Goal: Transaction & Acquisition: Book appointment/travel/reservation

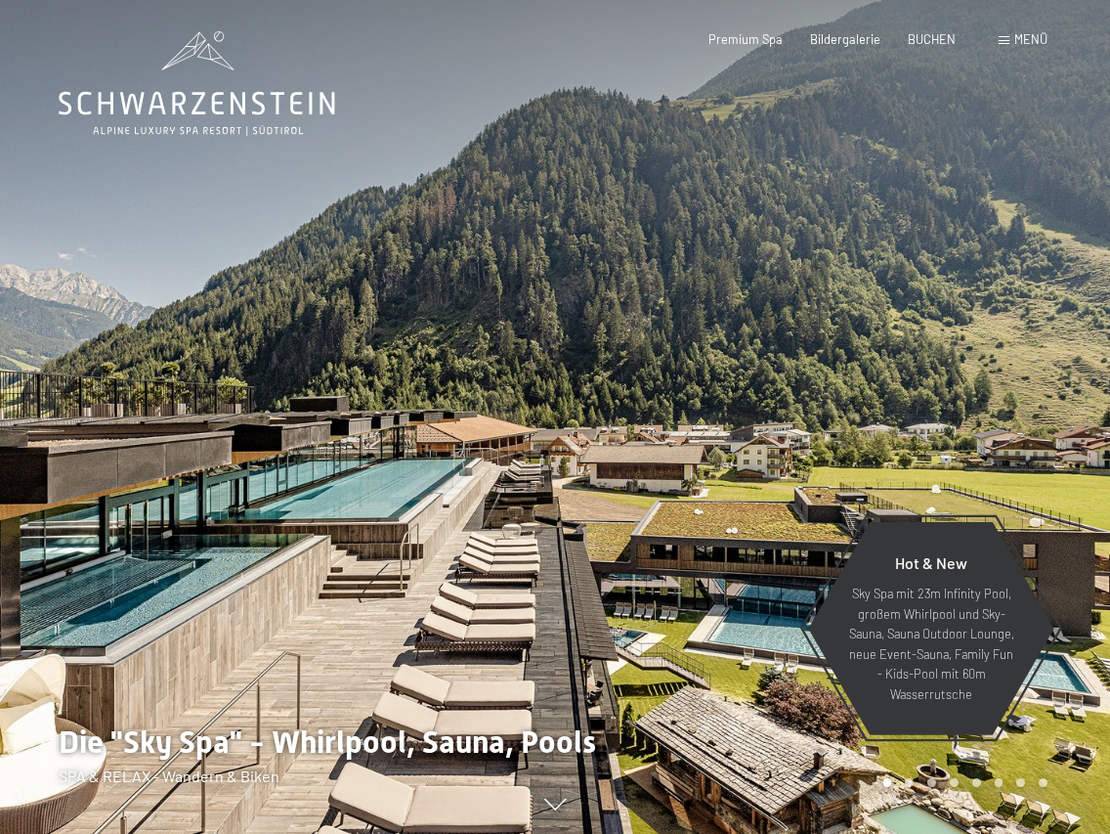
click at [920, 49] on div "Buchen Anfragen Premium Spa Bildergalerie BUCHEN Menü DE IT EN Gutschein Bilder…" at bounding box center [850, 40] width 395 height 18
click at [926, 45] on div "BUCHEN" at bounding box center [932, 37] width 48 height 18
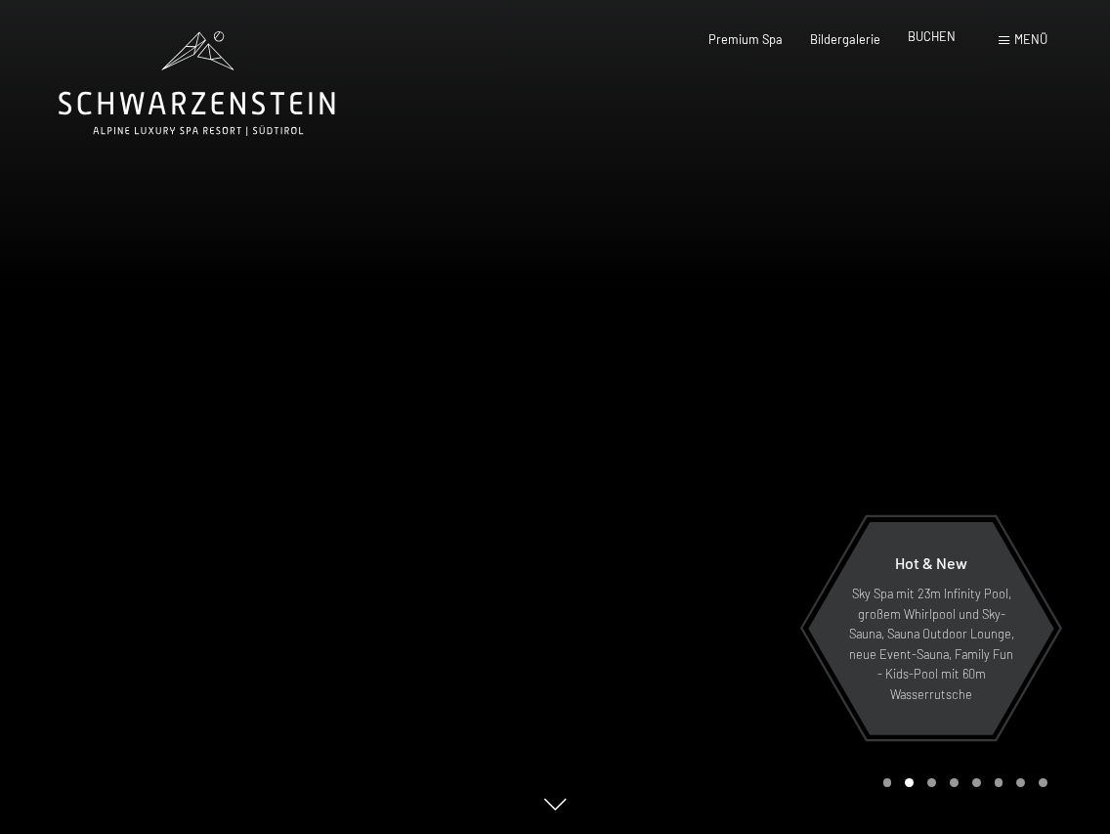
click at [937, 40] on span "BUCHEN" at bounding box center [932, 36] width 48 height 16
click at [931, 49] on div "Buchen Anfragen Premium Spa Bildergalerie BUCHEN Menü DE IT EN Gutschein Bilder…" at bounding box center [850, 40] width 395 height 18
click at [933, 46] on div "Premium Spa Bildergalerie BUCHEN" at bounding box center [818, 40] width 330 height 18
click at [932, 41] on span "BUCHEN" at bounding box center [932, 36] width 48 height 16
click at [902, 46] on div "Premium Spa Bildergalerie BUCHEN" at bounding box center [818, 40] width 330 height 18
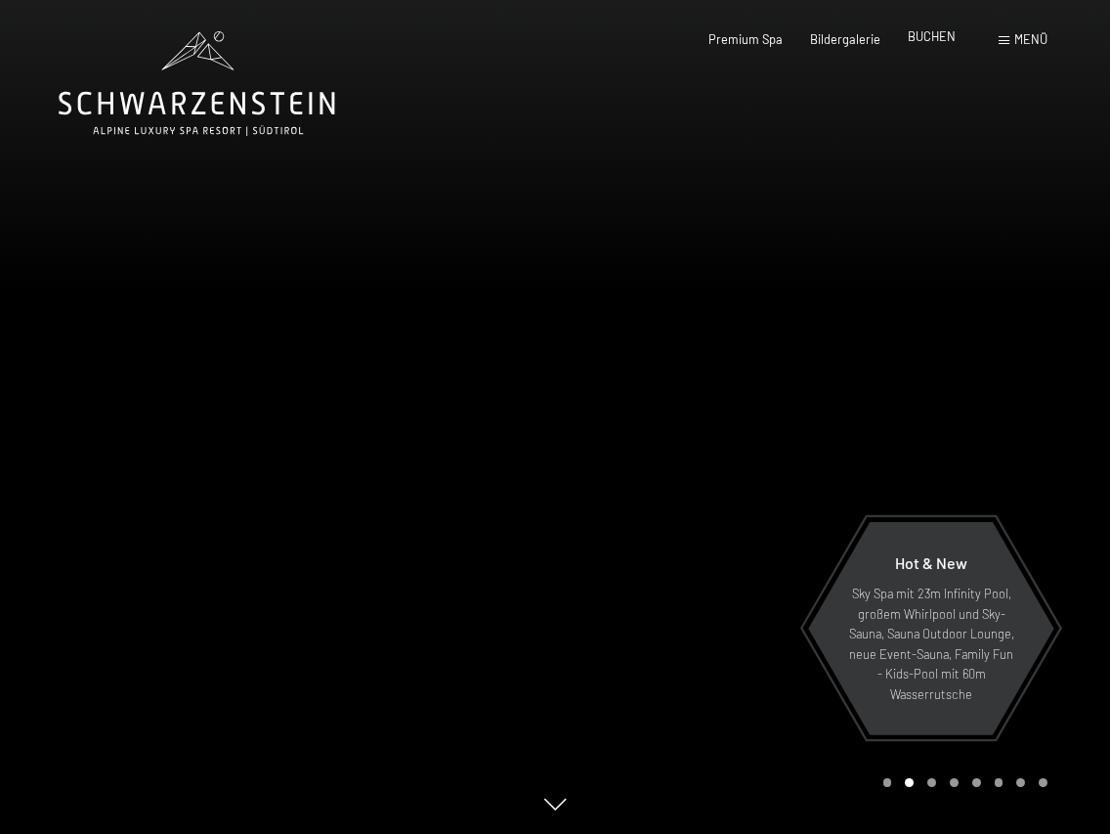
click at [927, 37] on span "BUCHEN" at bounding box center [932, 36] width 48 height 16
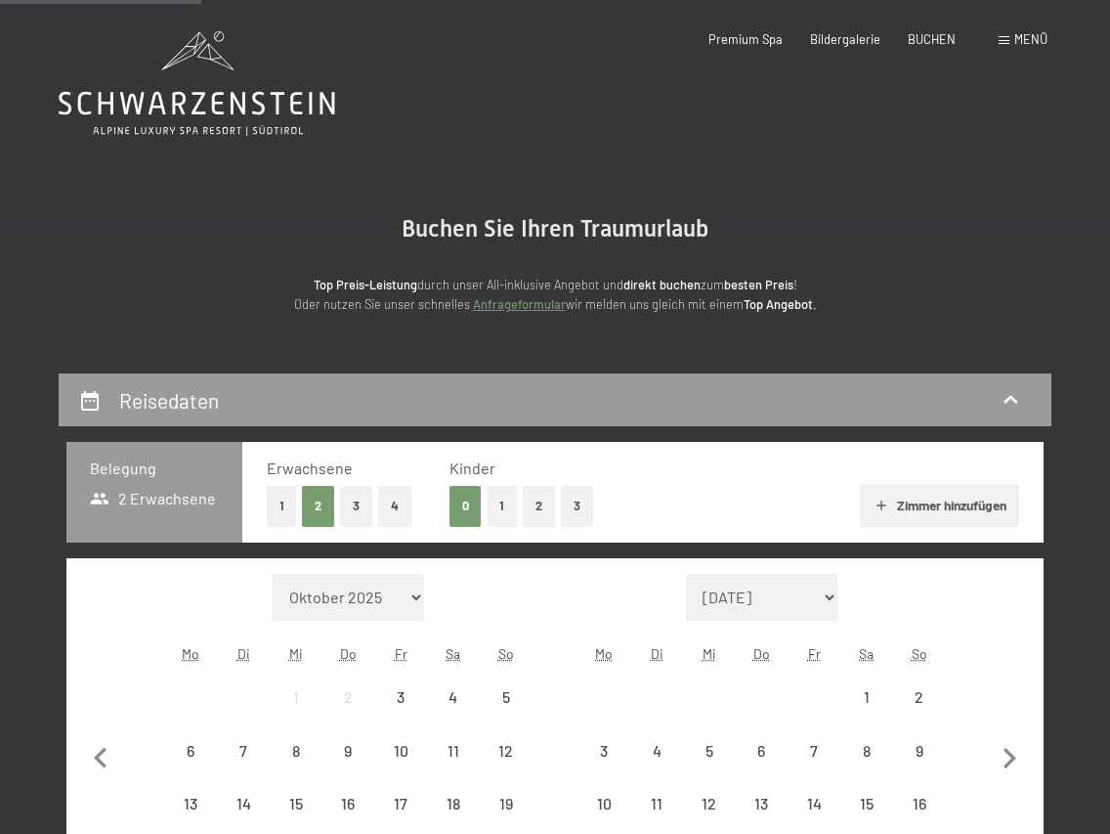
scroll to position [401, 0]
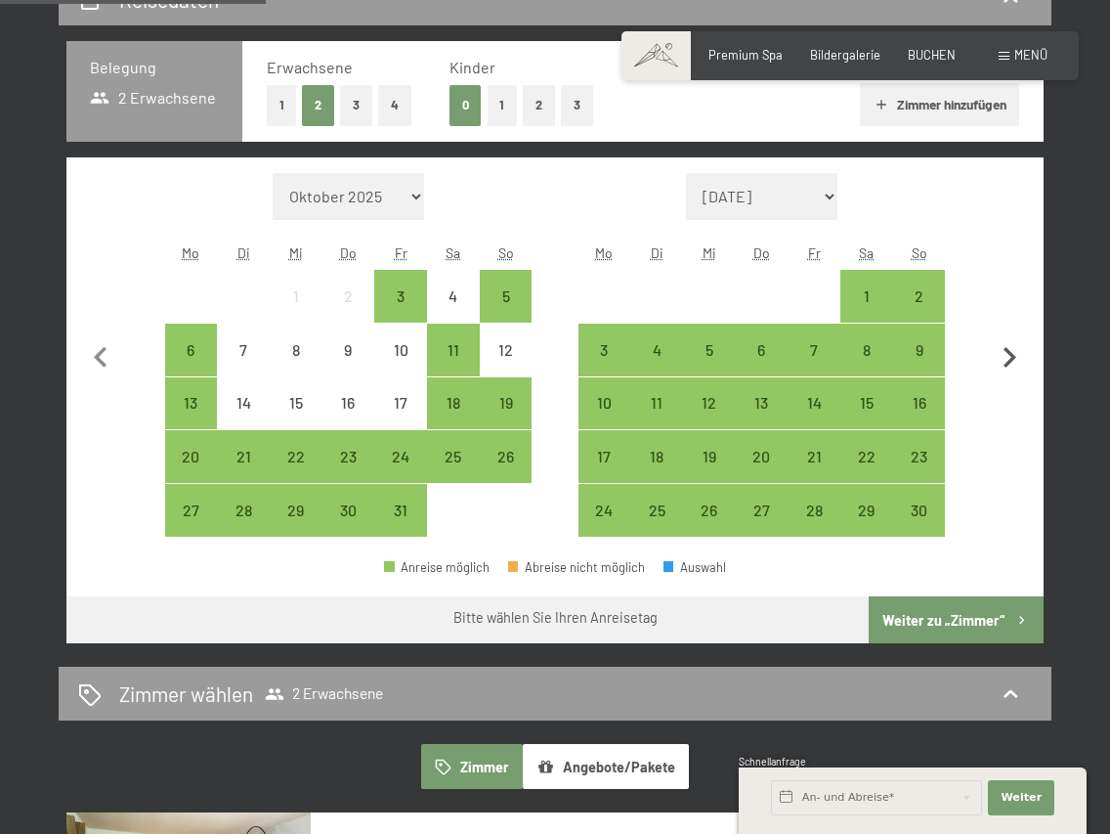
click at [1016, 355] on icon "button" at bounding box center [1009, 357] width 41 height 41
select select "[DATE]"
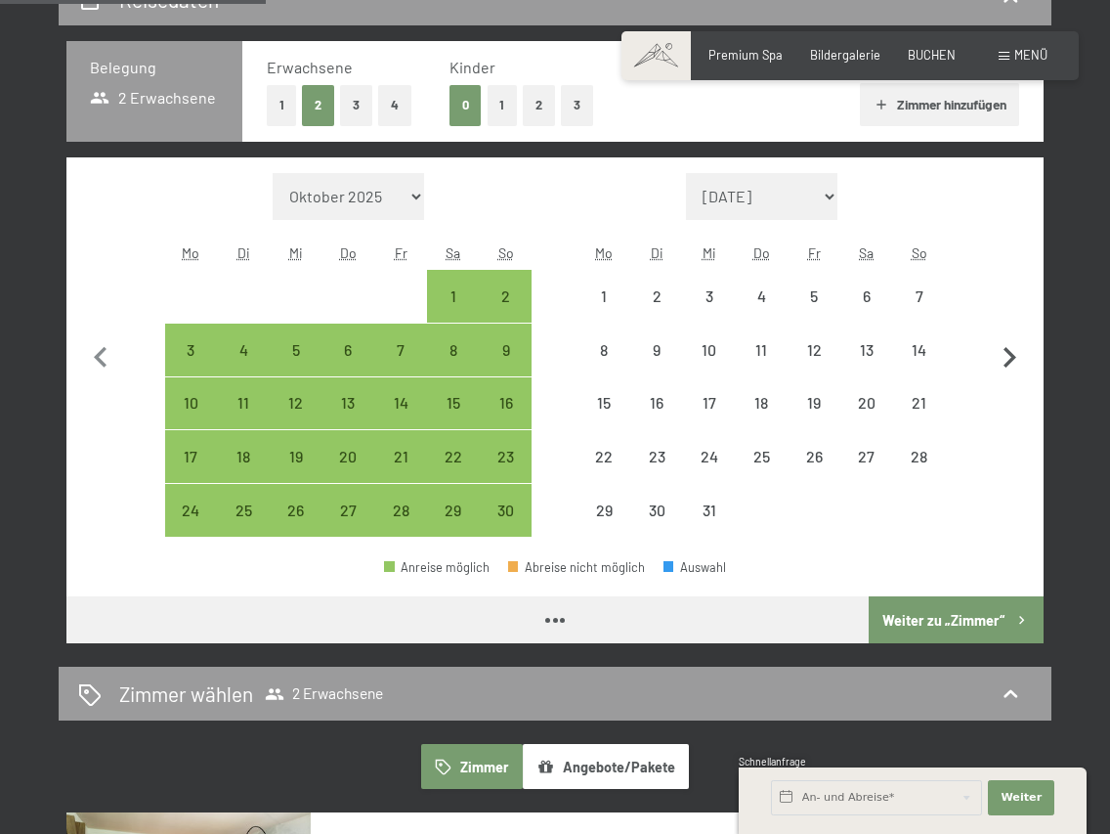
click at [1016, 355] on icon "button" at bounding box center [1009, 357] width 41 height 41
select select "[DATE]"
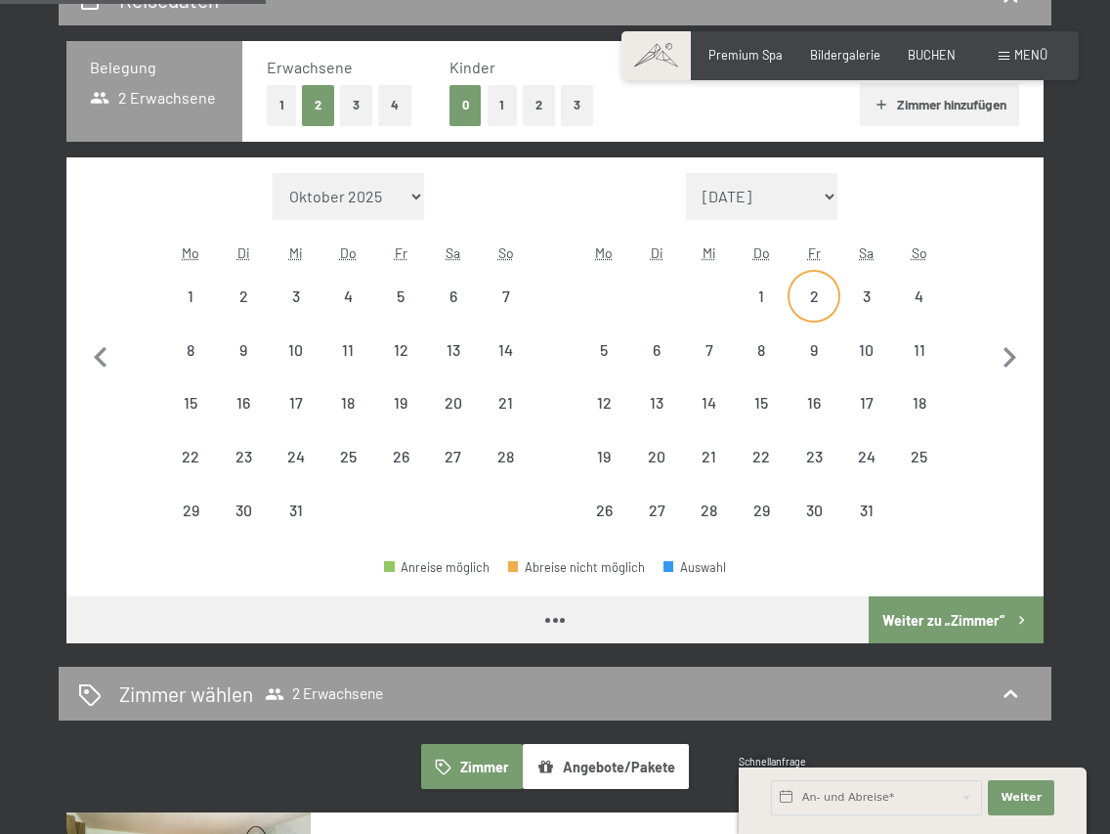
select select "2025-12-01"
select select "2026-01-01"
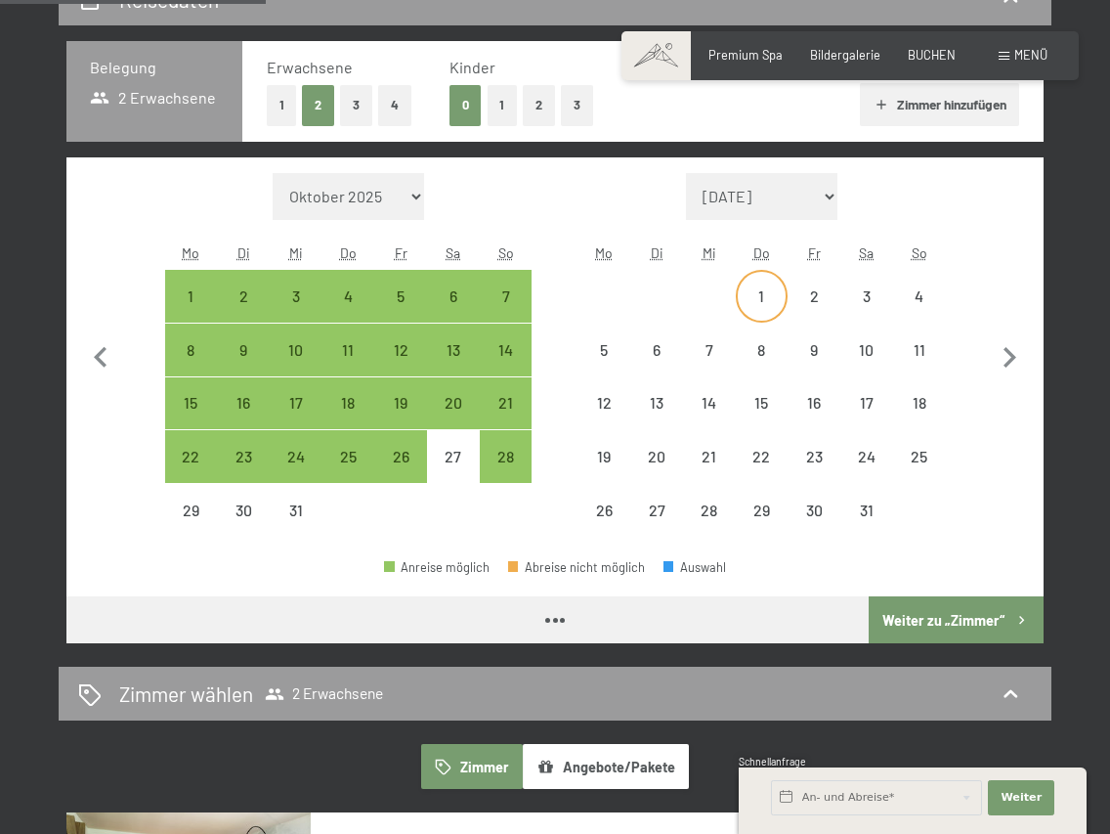
select select "2025-12-01"
select select "2026-01-01"
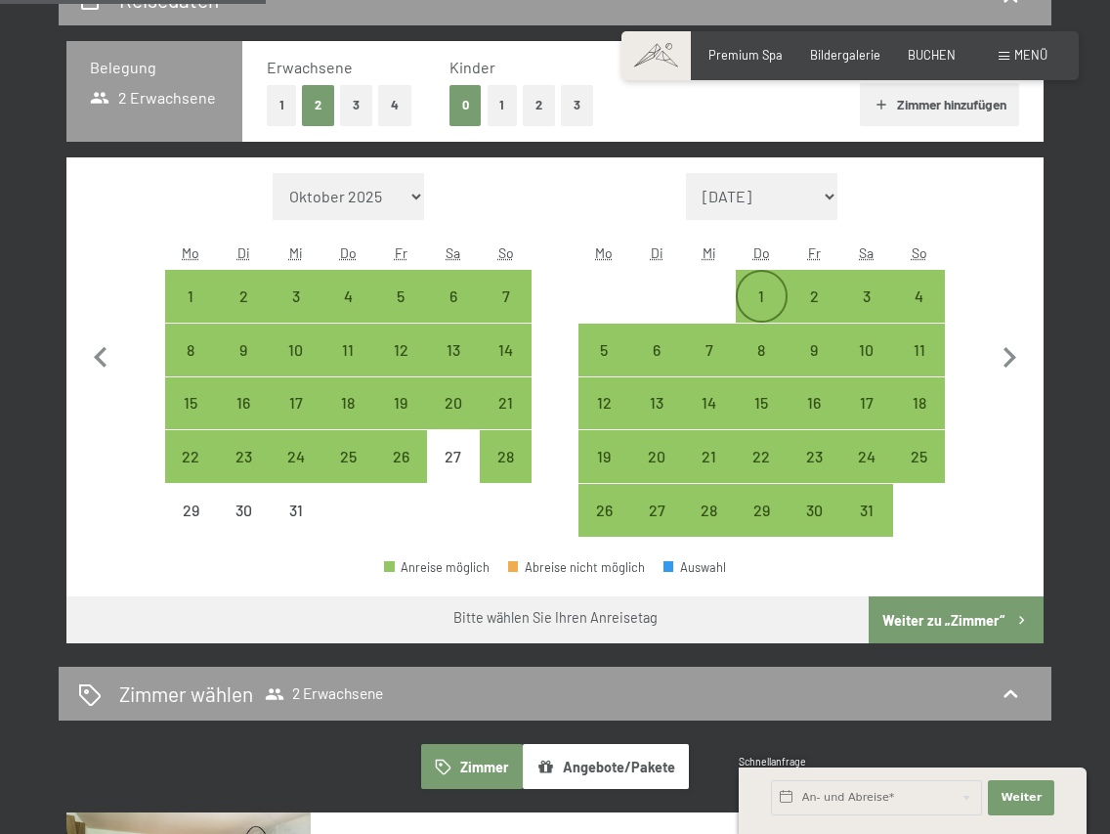
click at [757, 288] on div "1" at bounding box center [762, 312] width 49 height 49
select select "2025-12-01"
select select "2026-01-01"
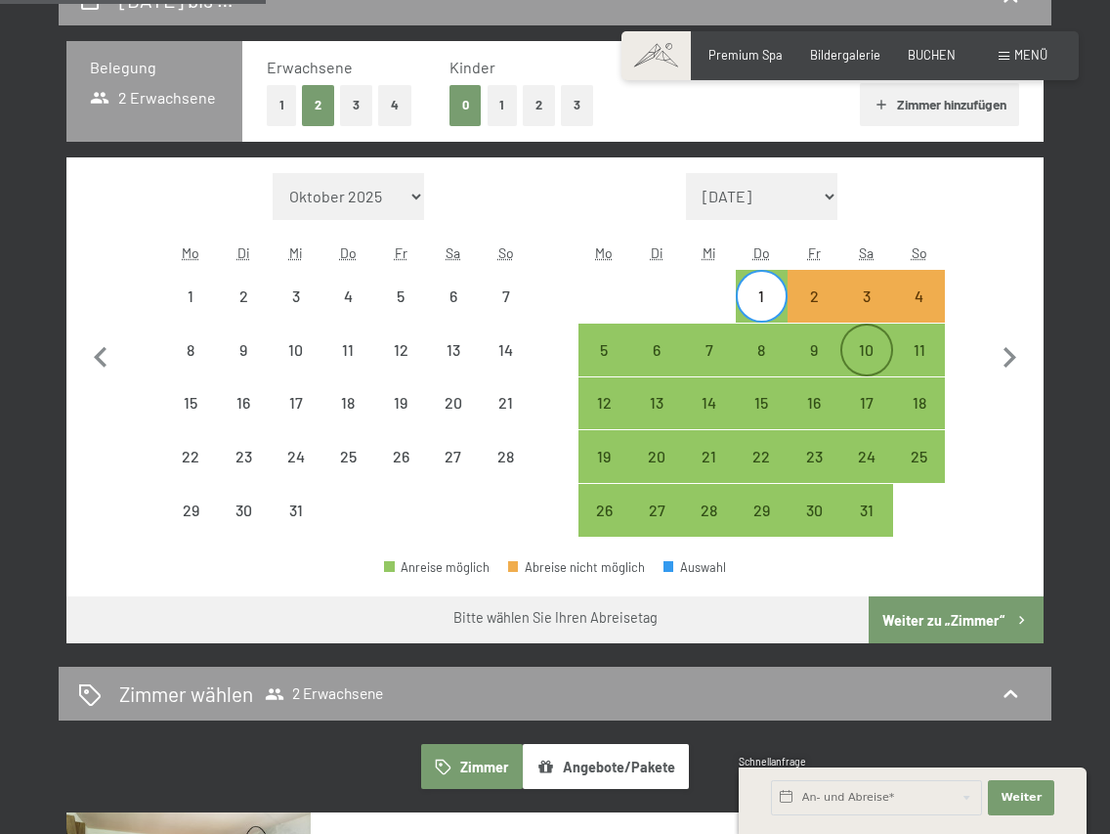
click at [875, 345] on div "10" at bounding box center [866, 366] width 49 height 49
select select "2025-12-01"
select select "2026-01-01"
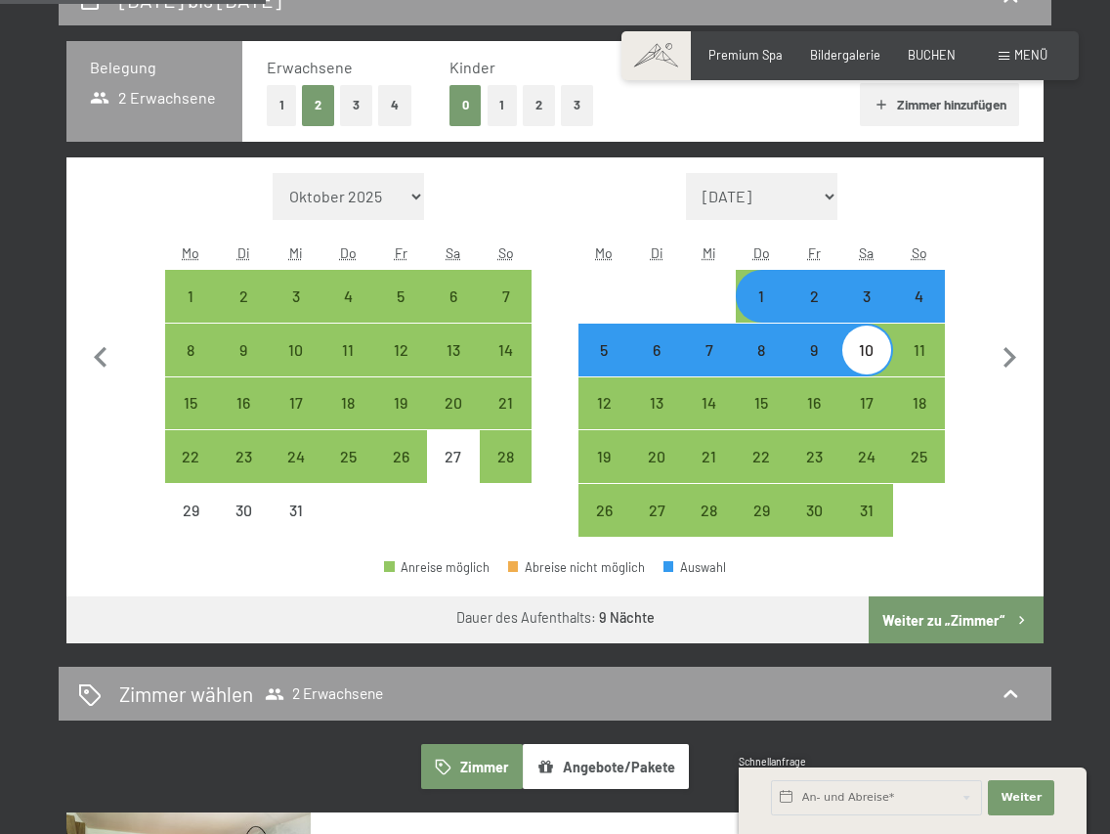
click at [544, 100] on button "2" at bounding box center [539, 105] width 32 height 40
select select "2025-12-01"
select select "2026-01-01"
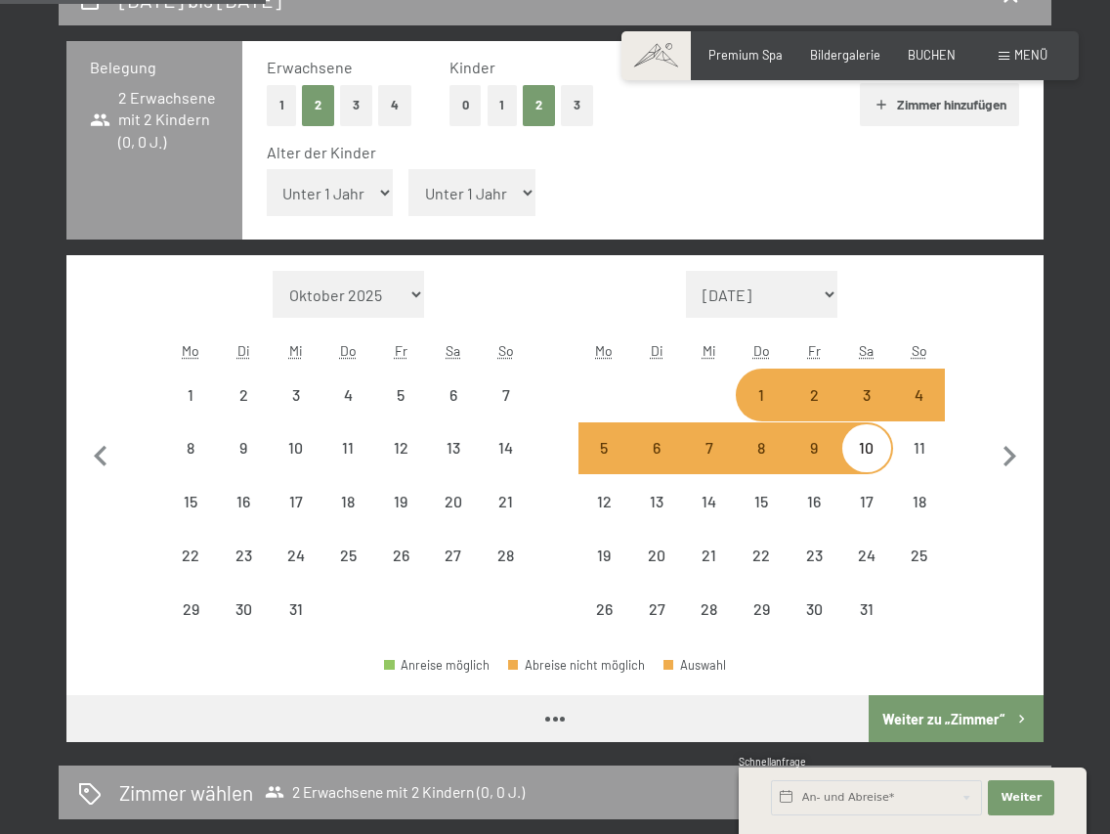
click at [355, 191] on select "Unter 1 Jahr 1 Jahr 2 Jahre 3 Jahre 4 Jahre 5 Jahre 6 Jahre 7 Jahre 8 Jahre 9 J…" at bounding box center [330, 192] width 127 height 47
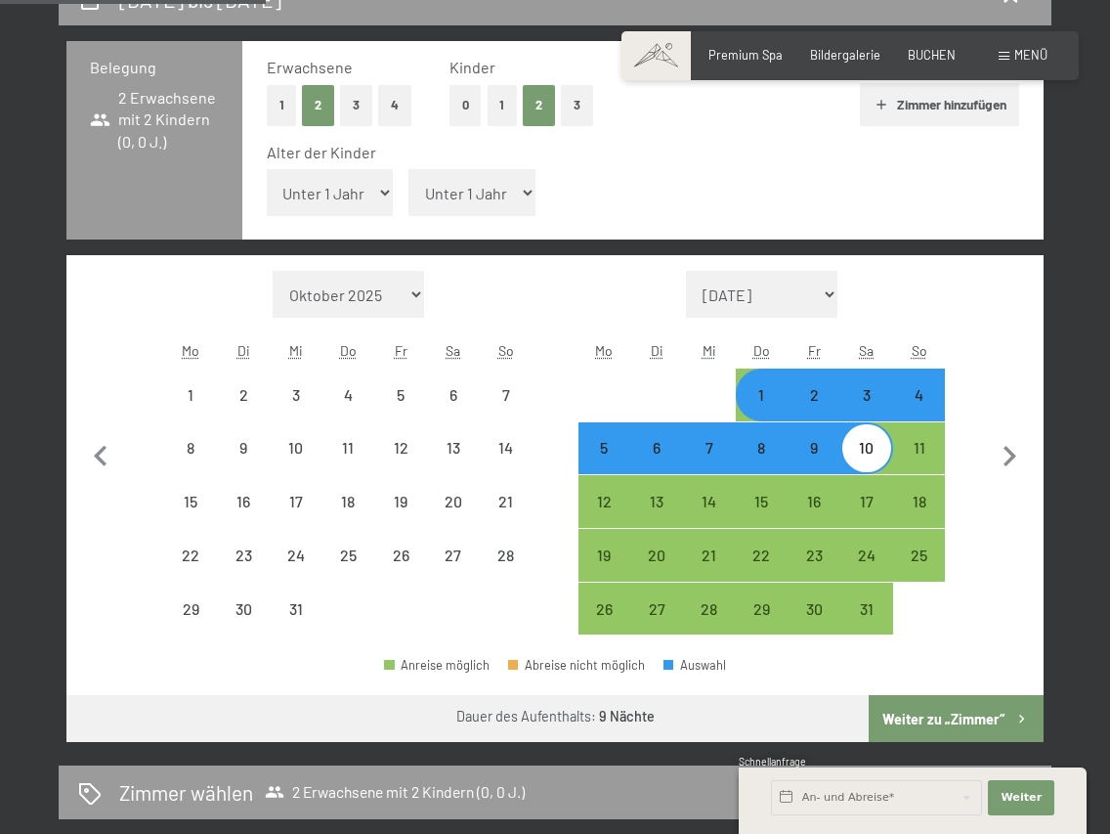
select select "2025-12-01"
select select "2026-01-01"
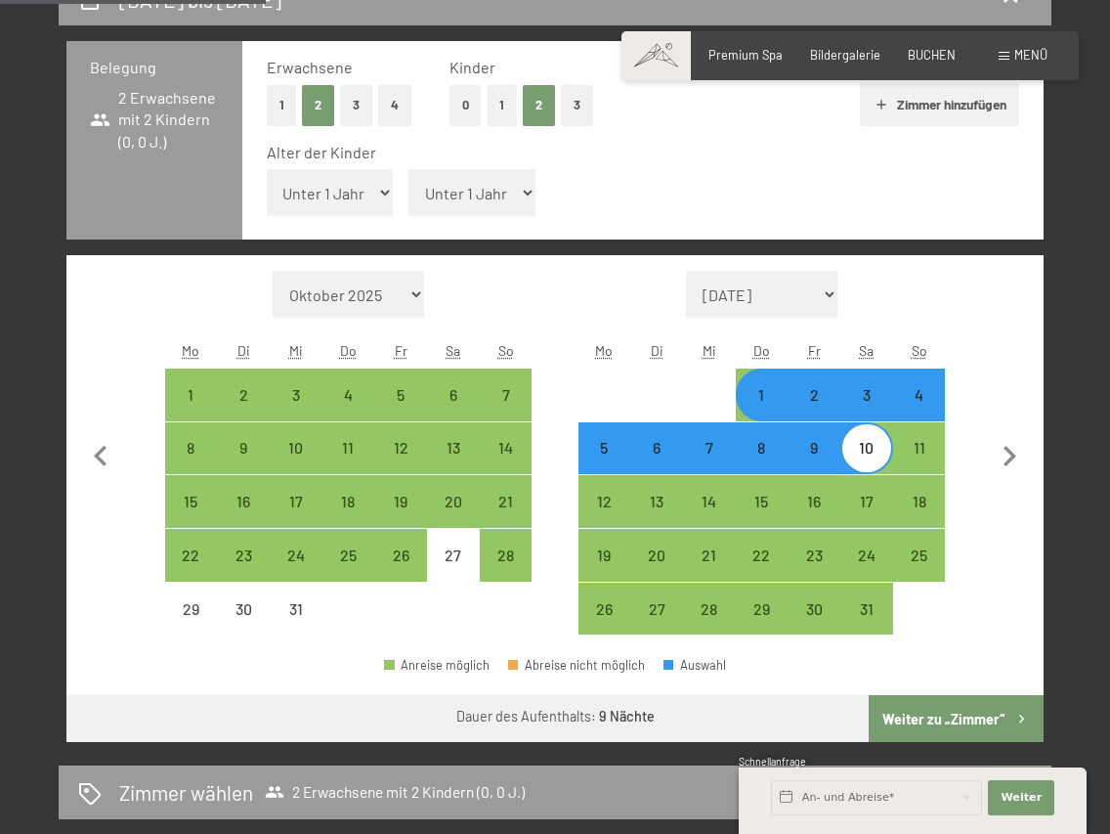
select select "1"
click at [267, 169] on select "Unter 1 Jahr 1 Jahr 2 Jahre 3 Jahre 4 Jahre 5 Jahre 6 Jahre 7 Jahre 8 Jahre 9 J…" at bounding box center [330, 192] width 127 height 47
click at [478, 192] on select "Unter 1 Jahr 1 Jahr 2 Jahre 3 Jahre 4 Jahre 5 Jahre 6 Jahre 7 Jahre 8 Jahre 9 J…" at bounding box center [471, 192] width 127 height 47
select select "2025-12-01"
select select "2026-01-01"
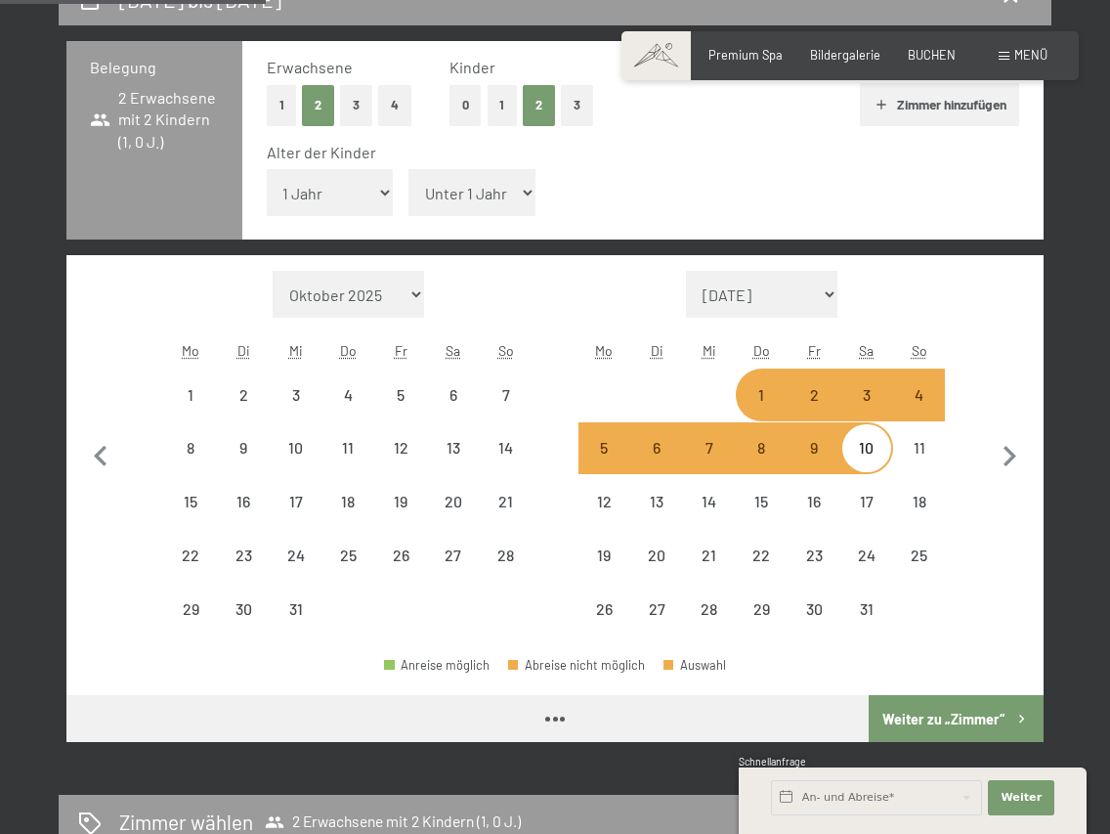
select select "2025-12-01"
select select "2026-01-01"
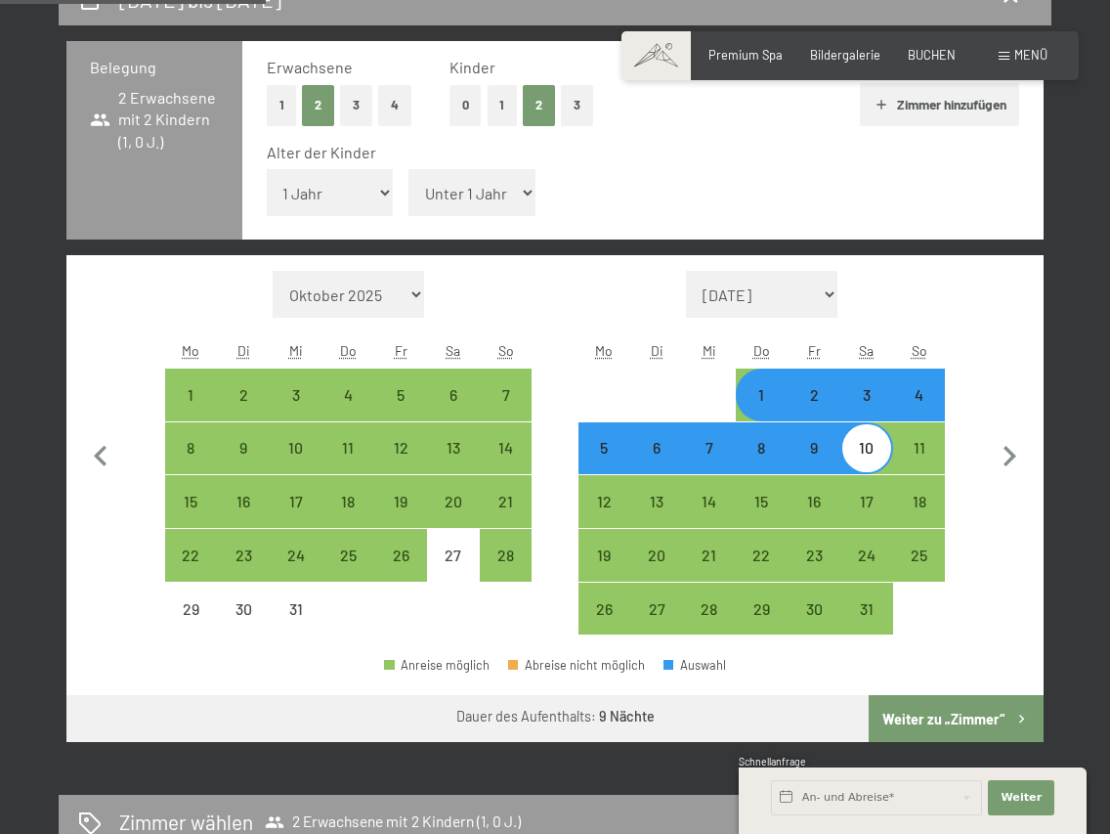
select select "4"
click at [408, 169] on select "Unter 1 Jahr 1 Jahr 2 Jahre 3 Jahre 4 Jahre 5 Jahre 6 Jahre 7 Jahre 8 Jahre 9 J…" at bounding box center [471, 192] width 127 height 47
select select "2025-12-01"
select select "2026-01-01"
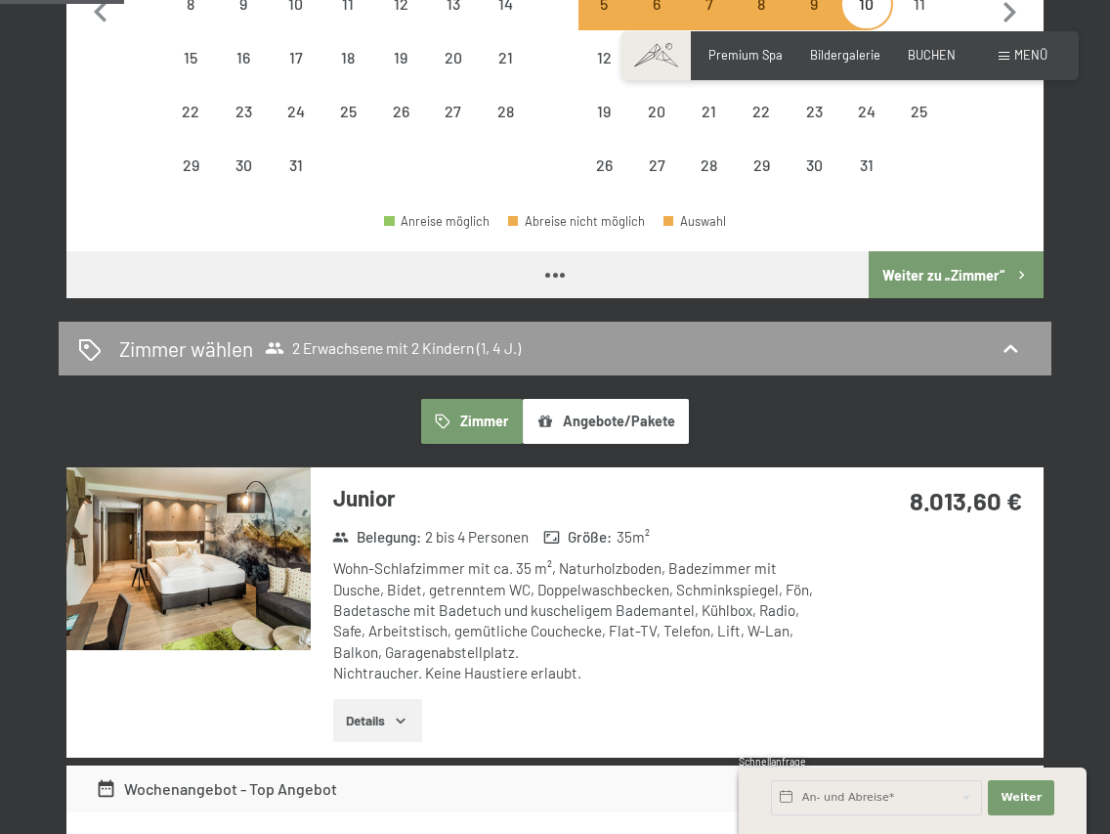
select select "2025-12-01"
select select "2026-01-01"
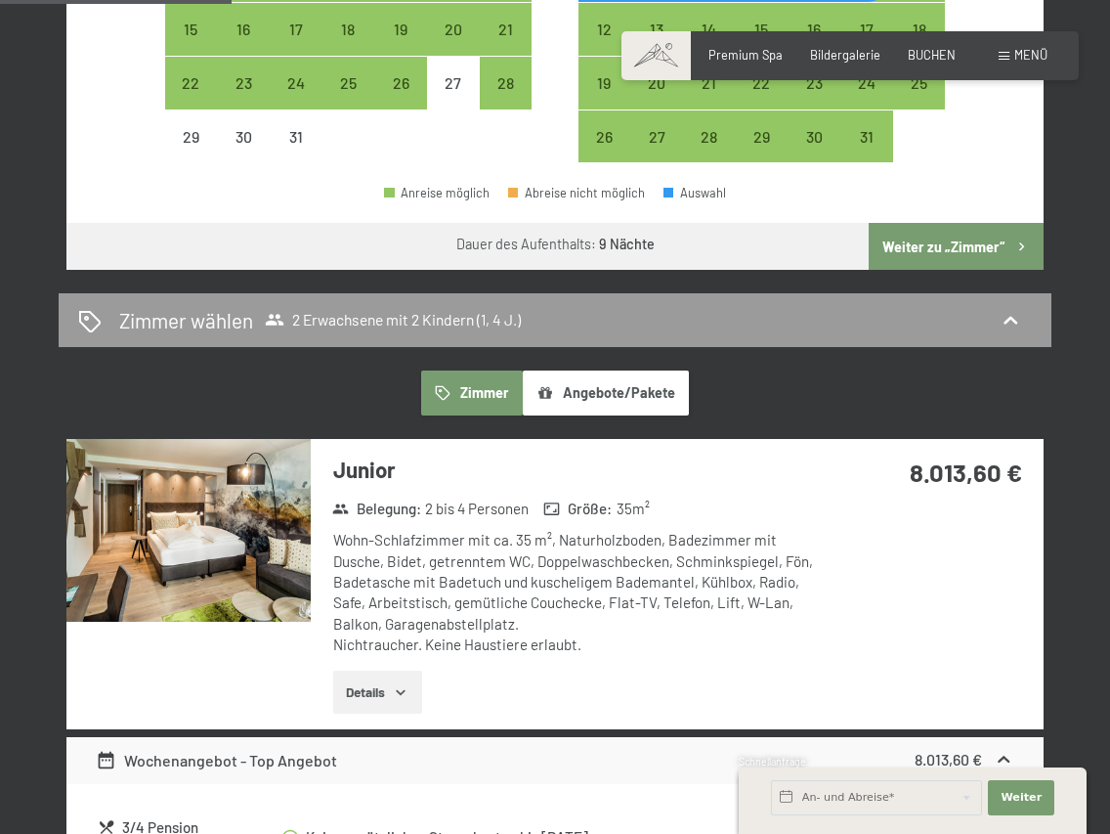
click at [976, 257] on button "Weiter zu „Zimmer“" at bounding box center [956, 246] width 175 height 47
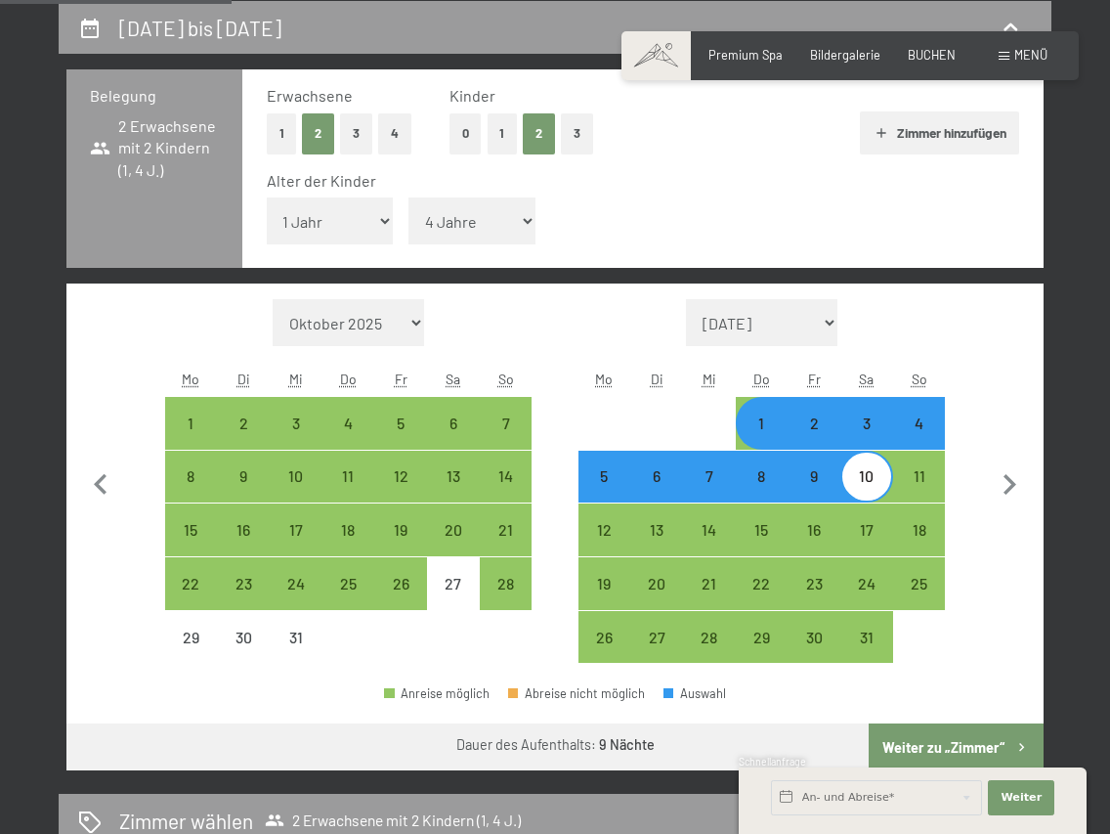
select select "2025-12-01"
select select "2026-01-01"
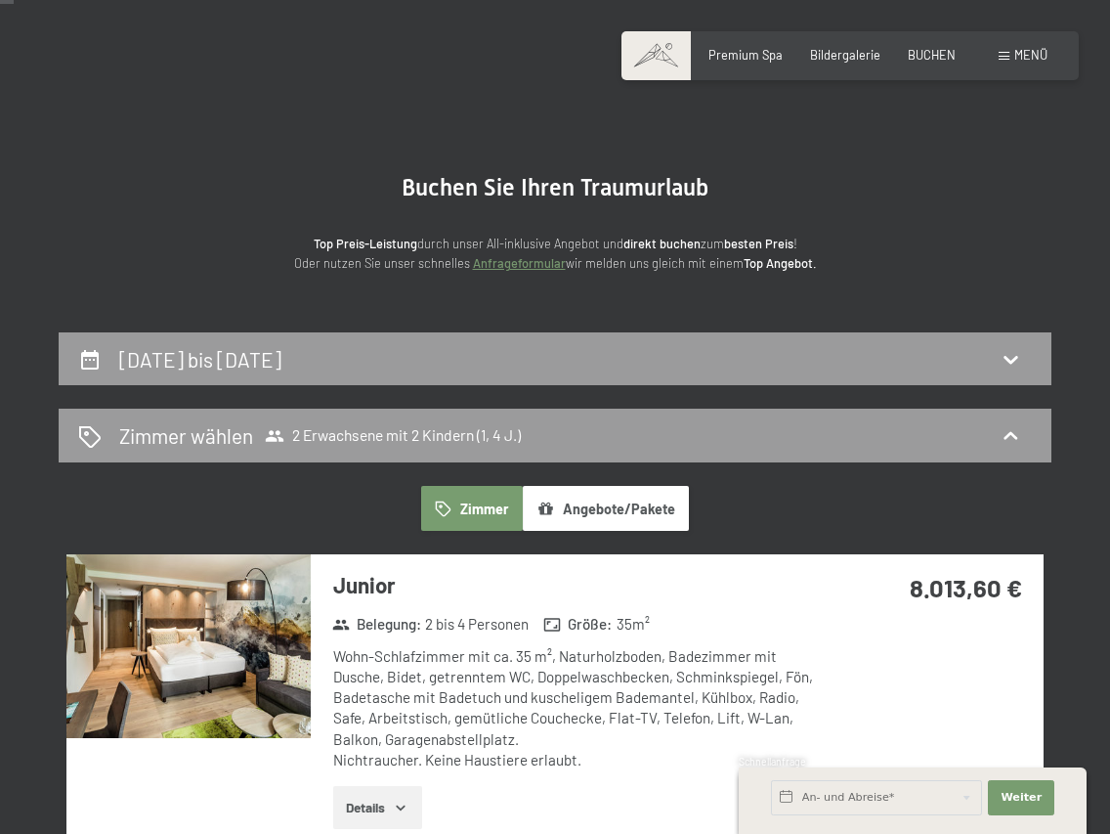
scroll to position [0, 0]
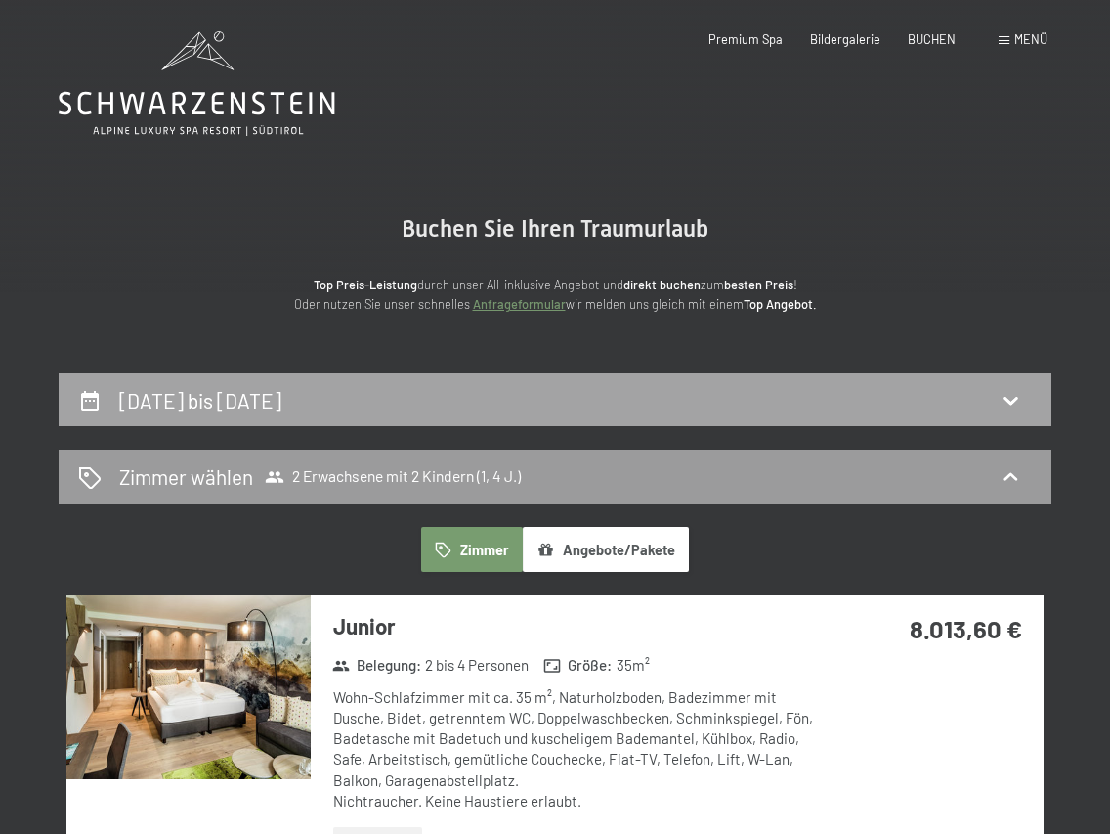
click at [626, 410] on div "1. Januar bis 10. Januar 2026" at bounding box center [555, 400] width 954 height 28
select select "1"
select select "4"
select select "2025-12-01"
select select "2026-01-01"
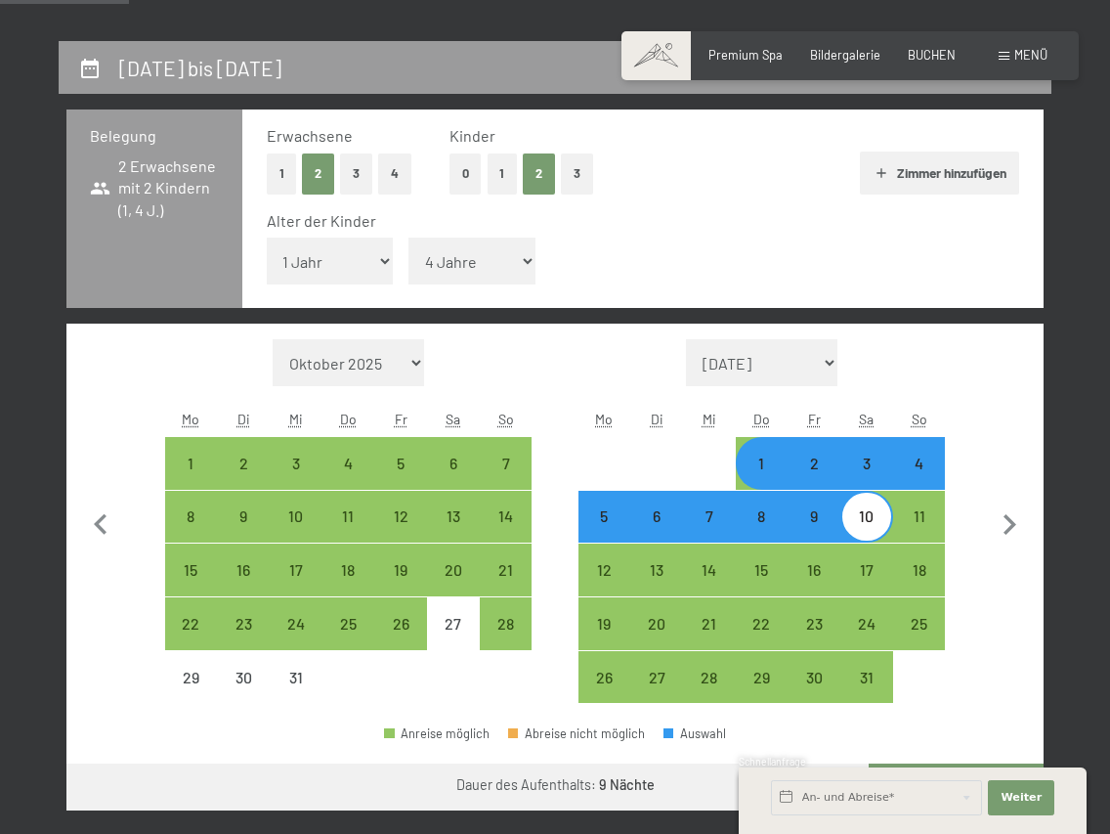
scroll to position [356, 0]
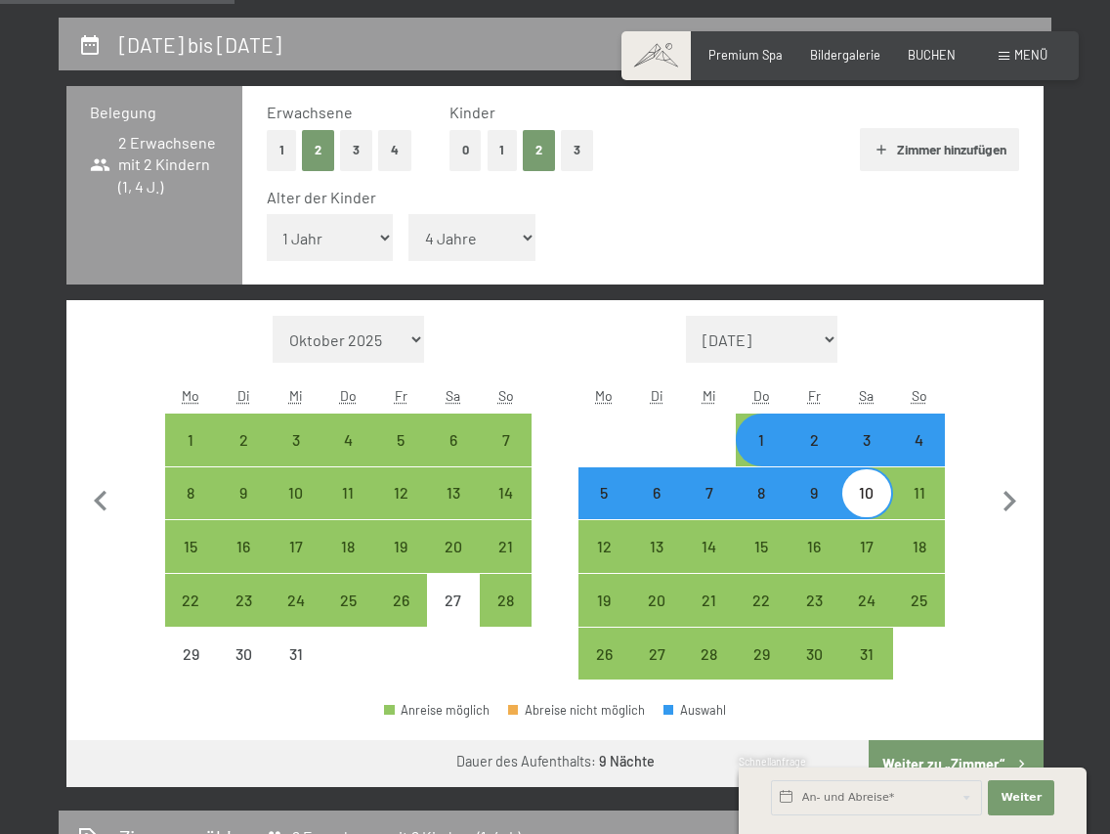
click at [861, 443] on div "3" at bounding box center [866, 456] width 49 height 49
select select "2025-12-01"
select select "2026-01-01"
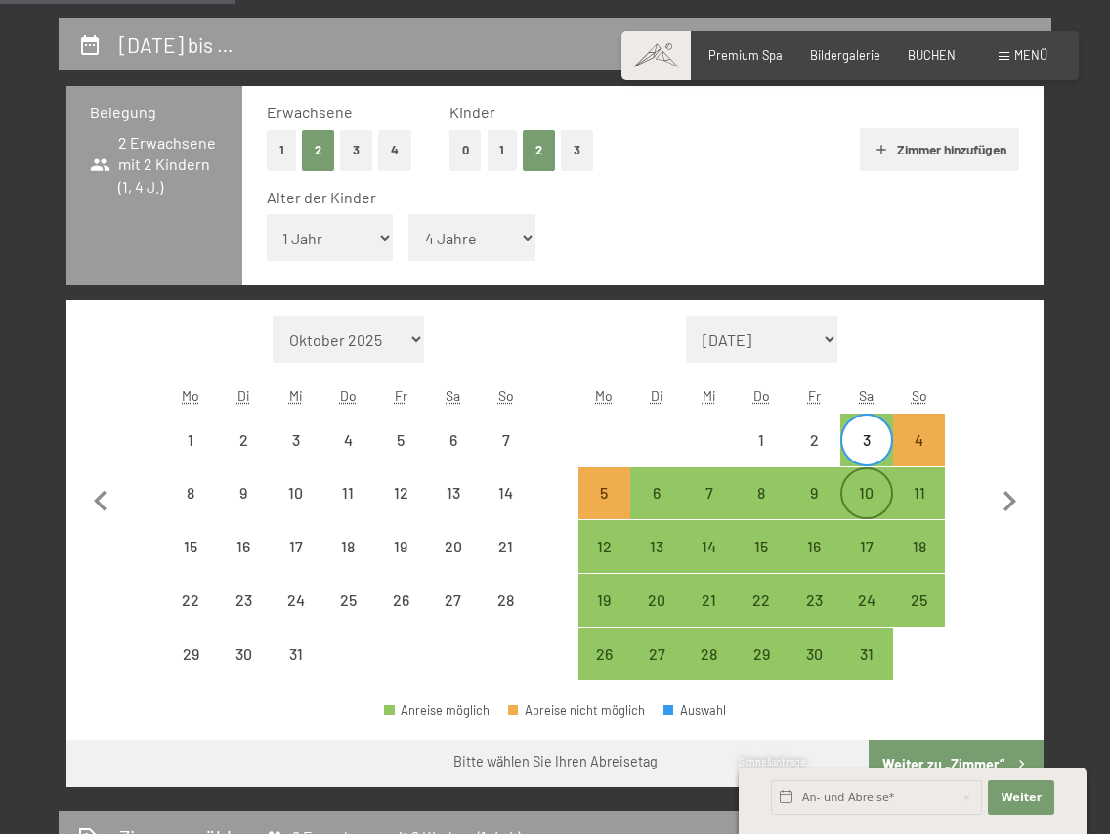
click at [866, 504] on div "10" at bounding box center [866, 509] width 49 height 49
select select "2025-12-01"
select select "2026-01-01"
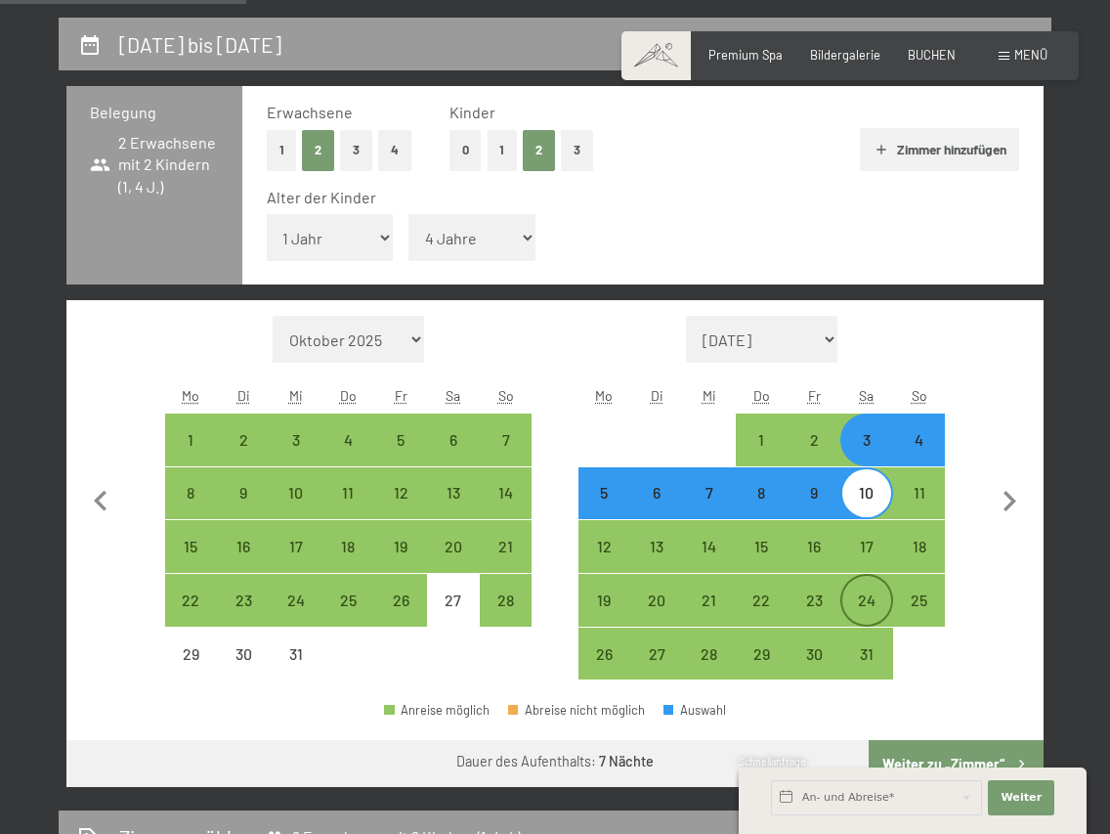
scroll to position [747, 0]
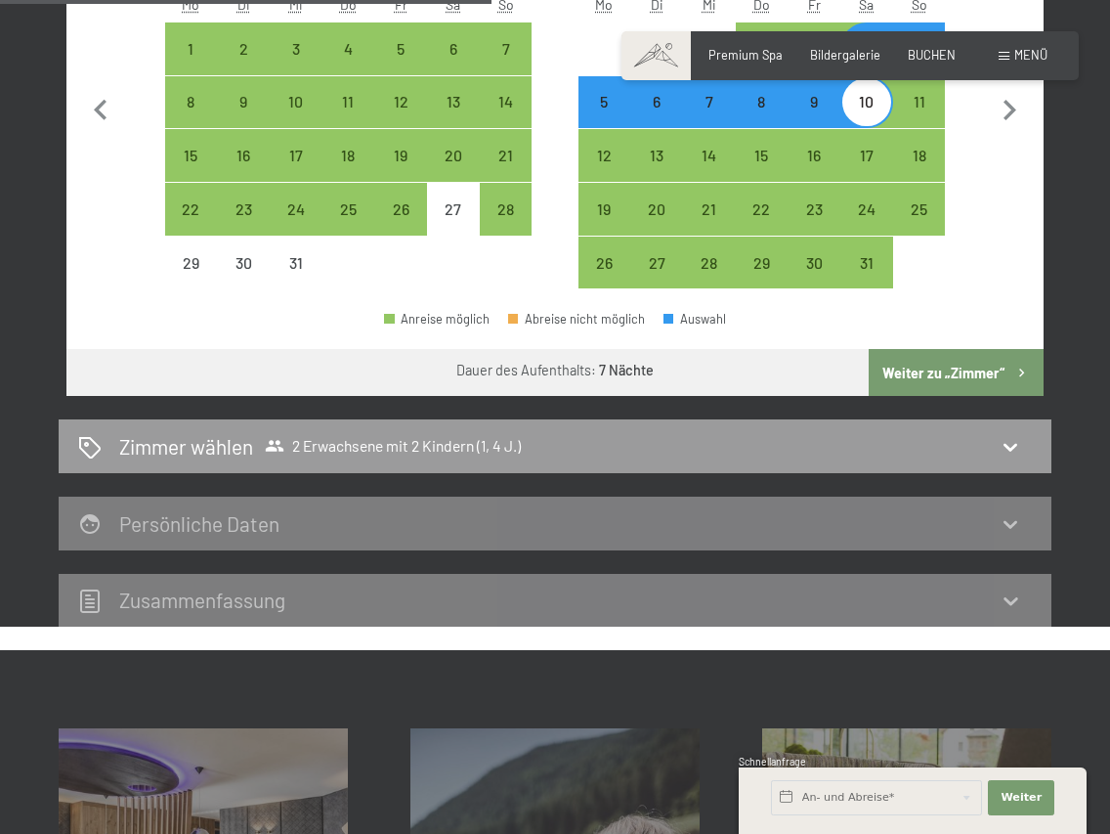
click at [963, 386] on button "Weiter zu „Zimmer“" at bounding box center [956, 372] width 175 height 47
select select "2025-12-01"
select select "2026-01-01"
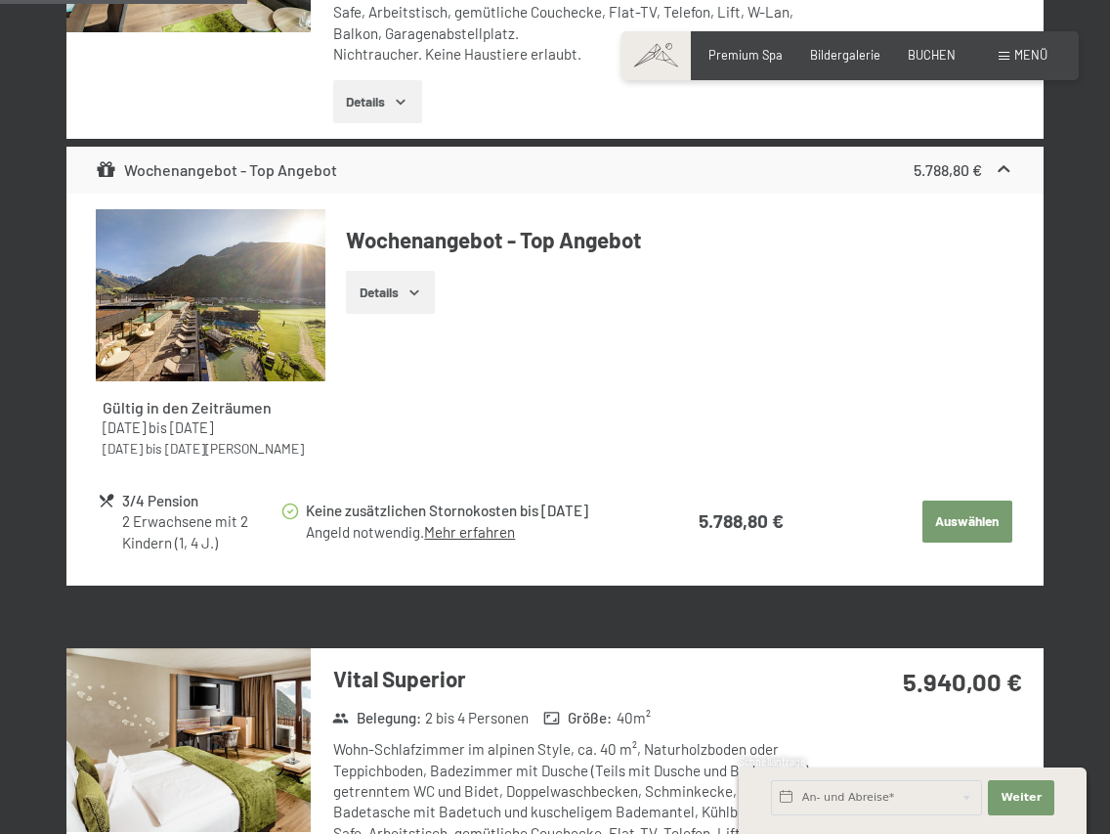
scroll to position [372, 0]
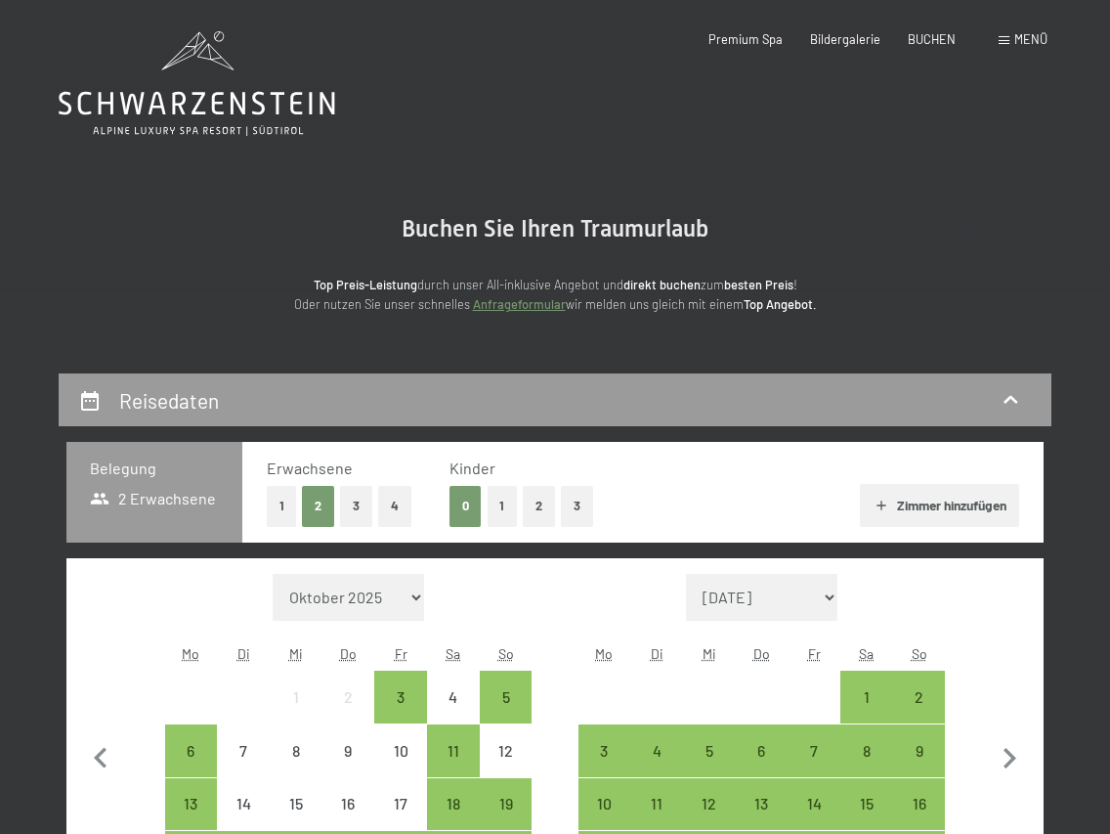
click at [549, 487] on button "2" at bounding box center [539, 506] width 32 height 40
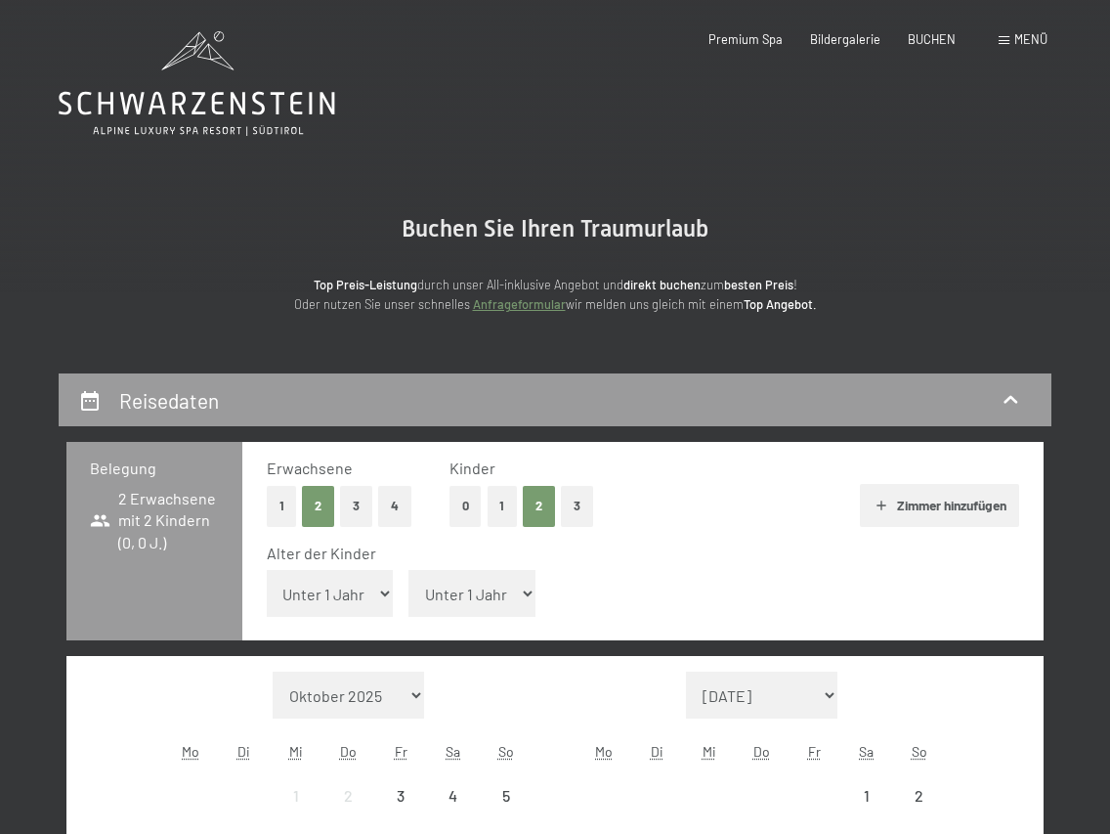
click at [333, 594] on select "Unter 1 Jahr 1 Jahr 2 Jahre 3 Jahre 4 Jahre 5 Jahre 6 Jahre 7 Jahre 8 Jahre 9 J…" at bounding box center [330, 593] width 127 height 47
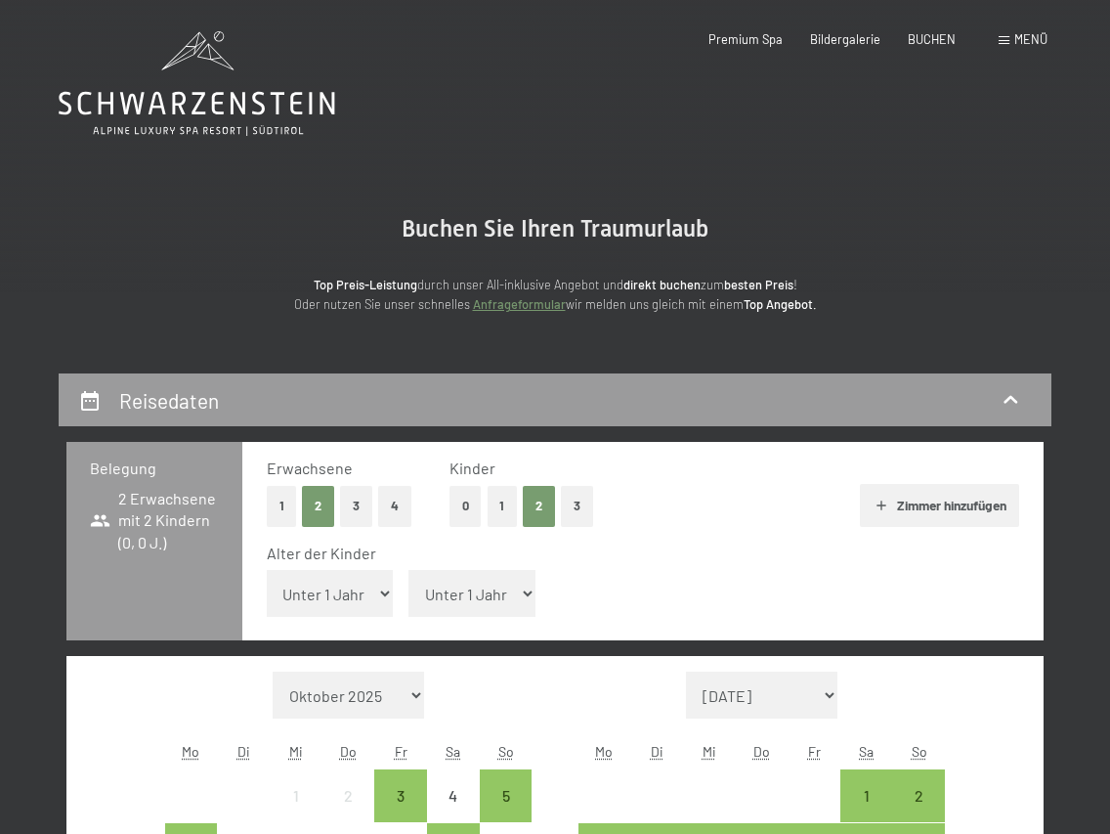
select select "1"
click at [267, 570] on select "Unter 1 Jahr 1 Jahr 2 Jahre 3 Jahre 4 Jahre 5 Jahre 6 Jahre 7 Jahre 8 Jahre 9 J…" at bounding box center [330, 593] width 127 height 47
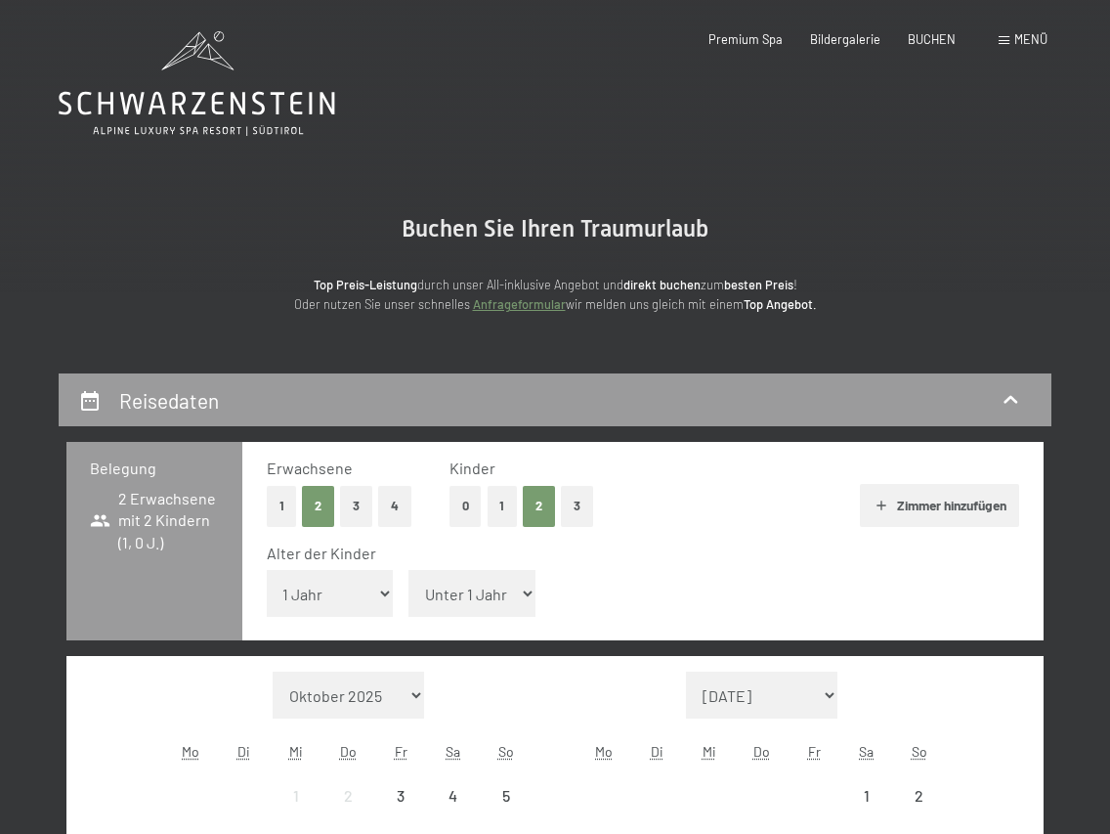
click at [448, 598] on select "Unter 1 Jahr 1 Jahr 2 Jahre 3 Jahre 4 Jahre 5 Jahre 6 Jahre 7 Jahre 8 Jahre 9 J…" at bounding box center [471, 593] width 127 height 47
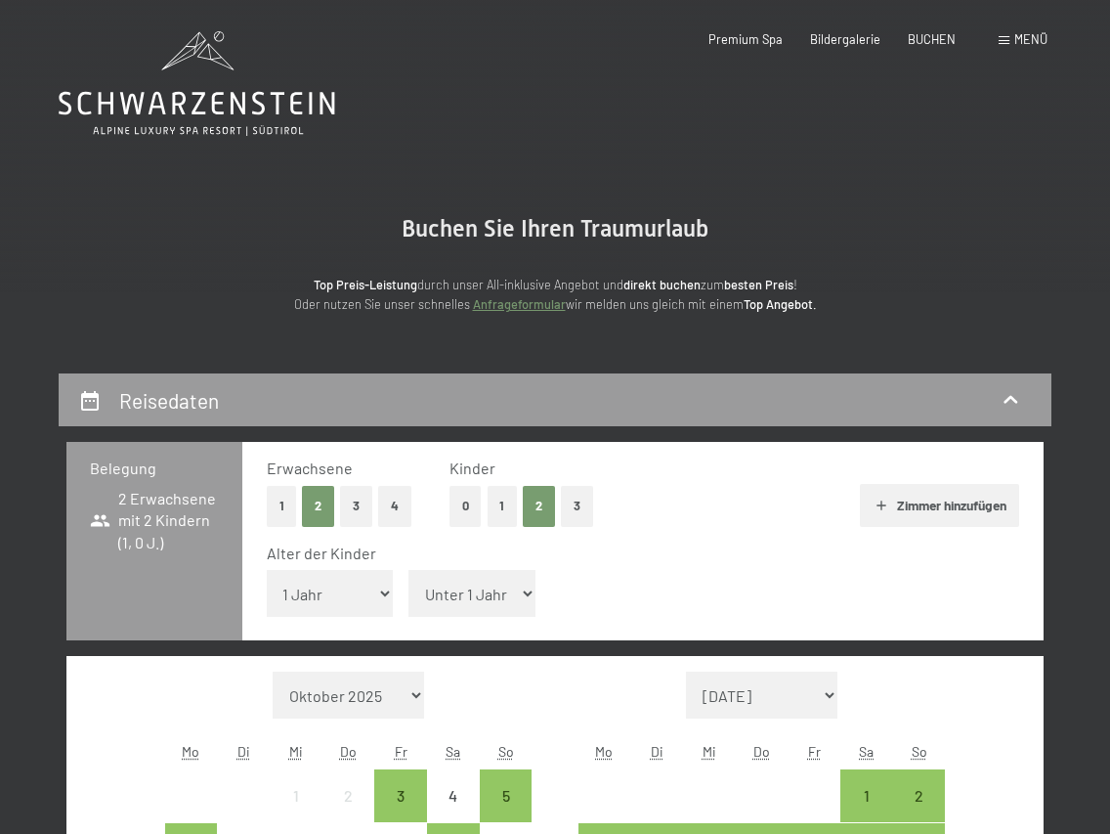
select select "4"
click at [408, 570] on select "Unter 1 Jahr 1 Jahr 2 Jahre 3 Jahre 4 Jahre 5 Jahre 6 Jahre 7 Jahre 8 Jahre 9 J…" at bounding box center [471, 593] width 127 height 47
click at [682, 564] on div "Alter der Kinder Unter 1 Jahr 1 Jahr 2 Jahre 3 Jahre 4 Jahre 5 Jahre 6 Jahre 7 …" at bounding box center [643, 583] width 753 height 83
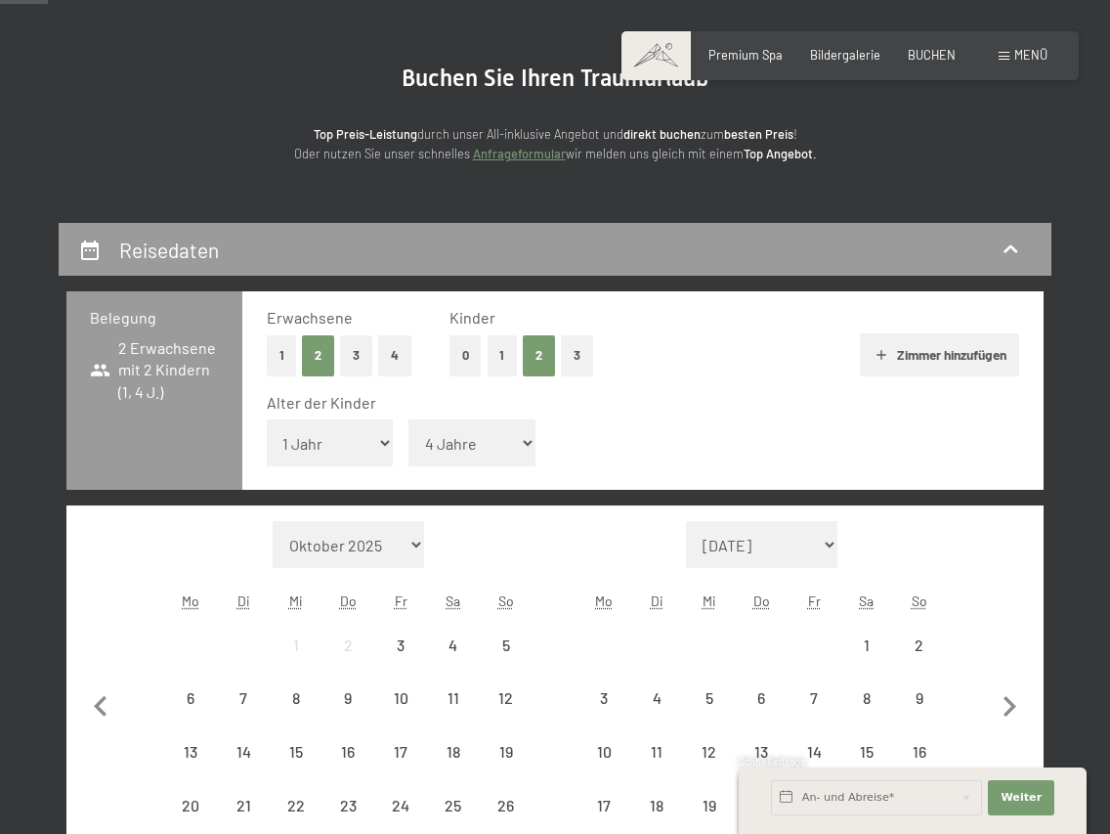
scroll to position [306, 0]
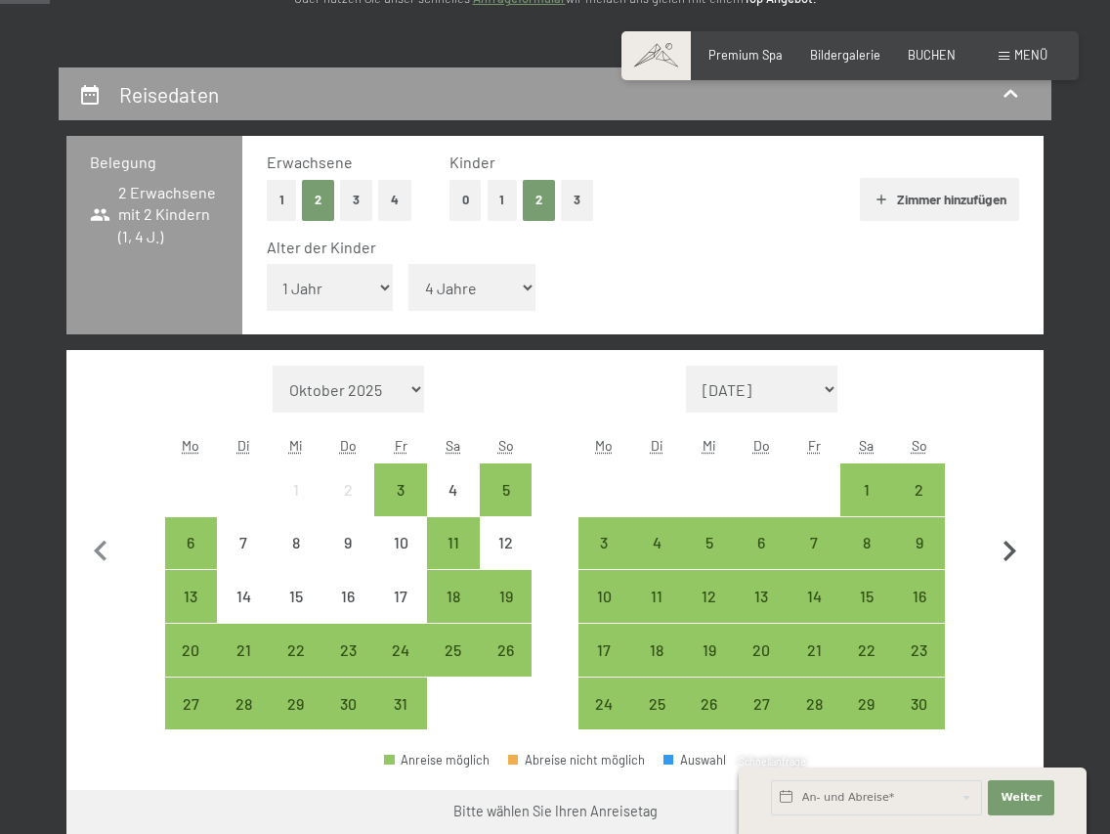
click at [1008, 548] on icon "button" at bounding box center [1009, 551] width 41 height 41
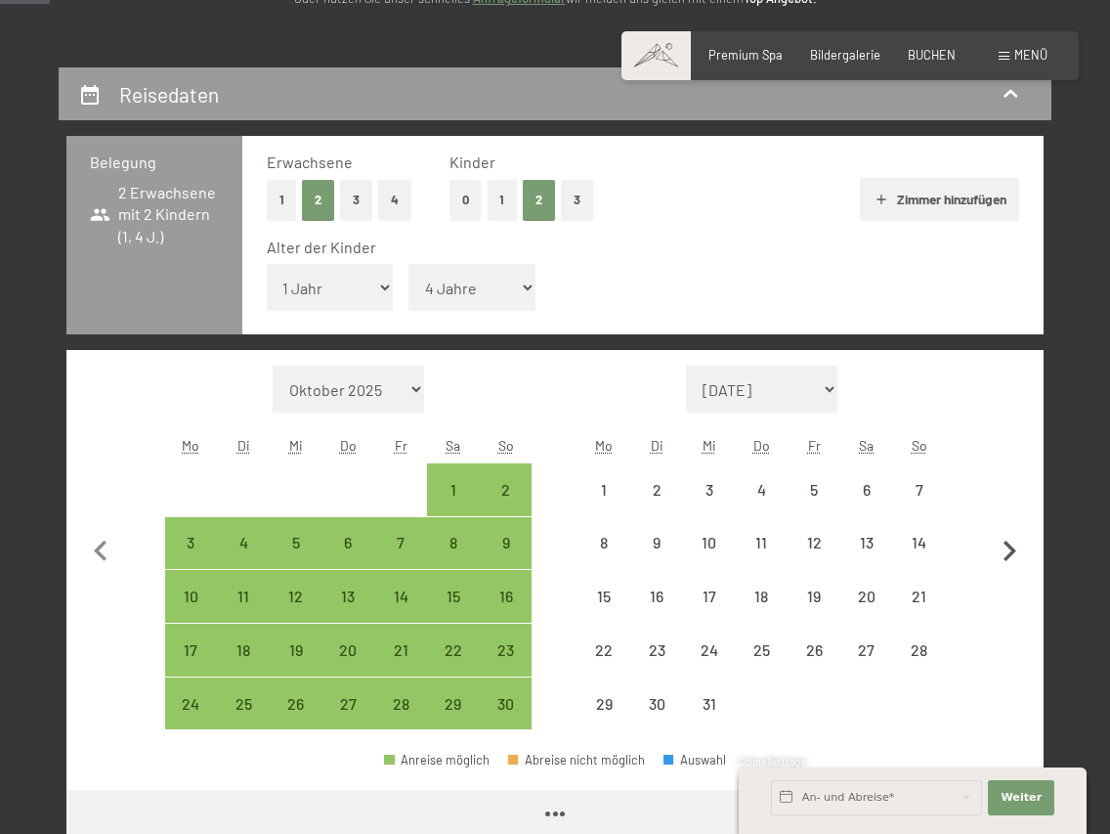
click at [1008, 548] on icon "button" at bounding box center [1009, 551] width 41 height 41
select select "2025-12-01"
select select "2026-01-01"
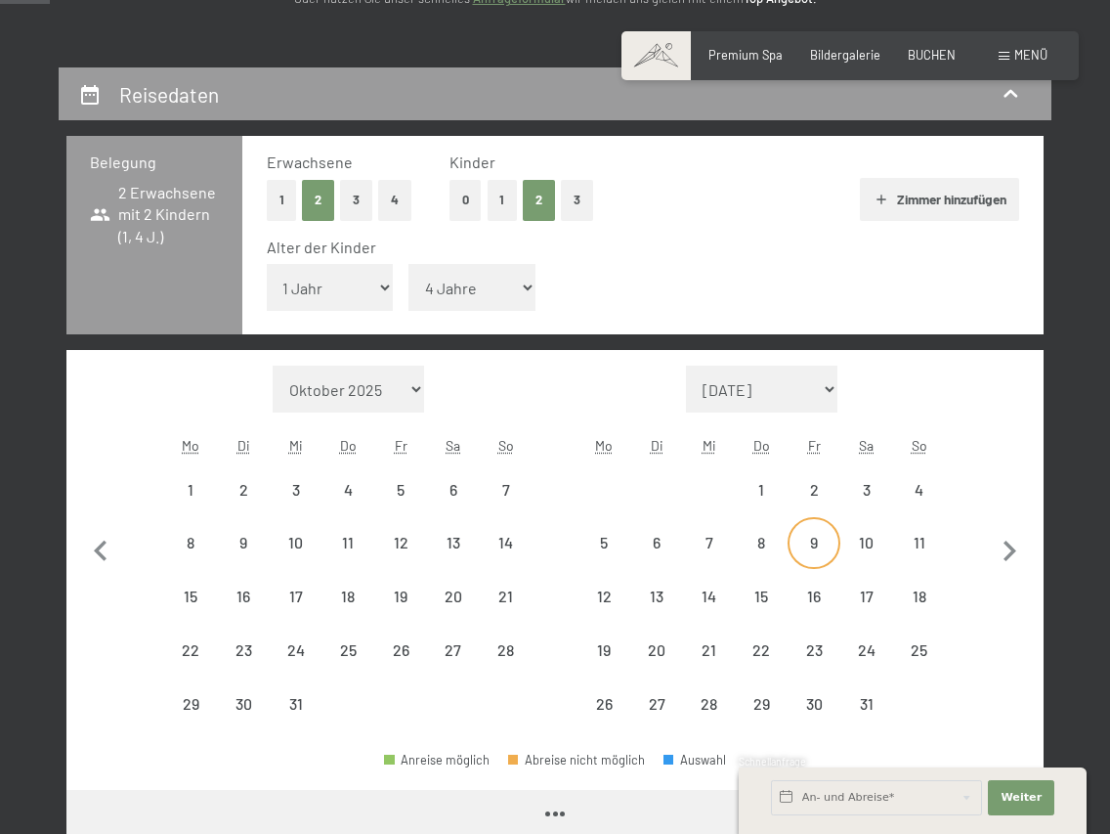
select select "2025-12-01"
select select "2026-01-01"
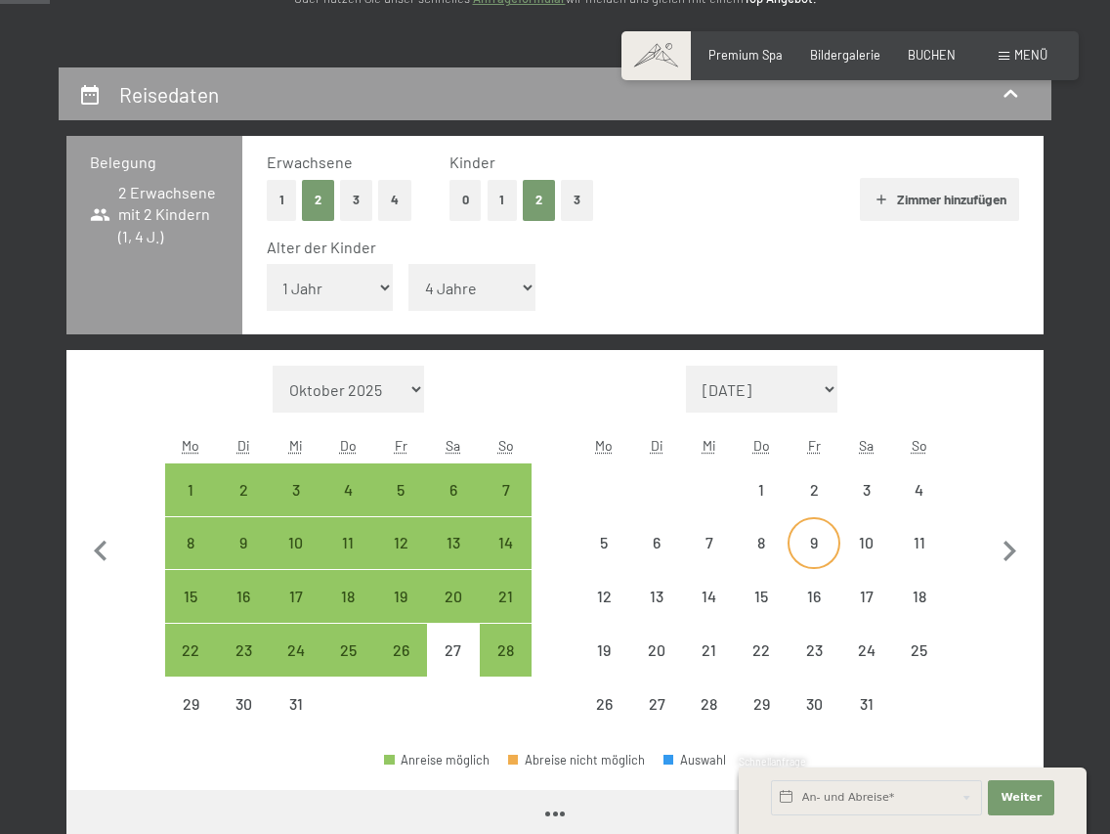
select select "2025-12-01"
select select "2026-01-01"
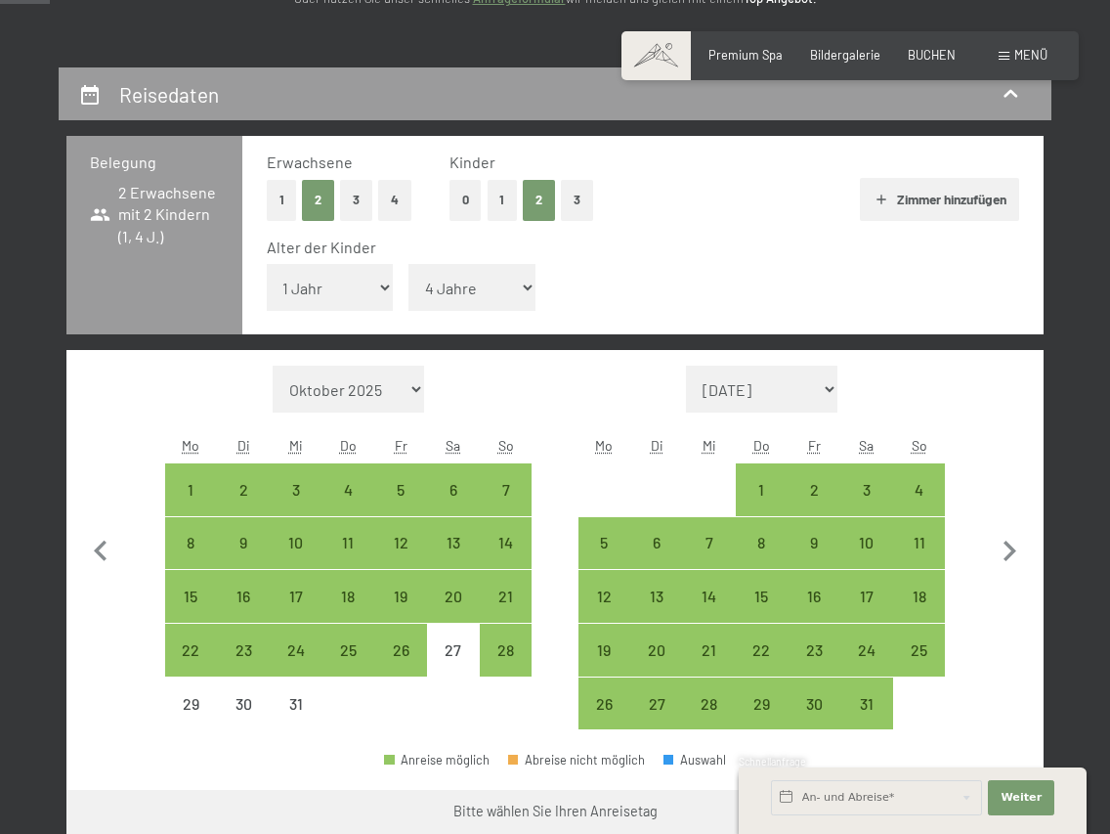
click at [665, 257] on div "Alter der Kinder" at bounding box center [636, 246] width 738 height 21
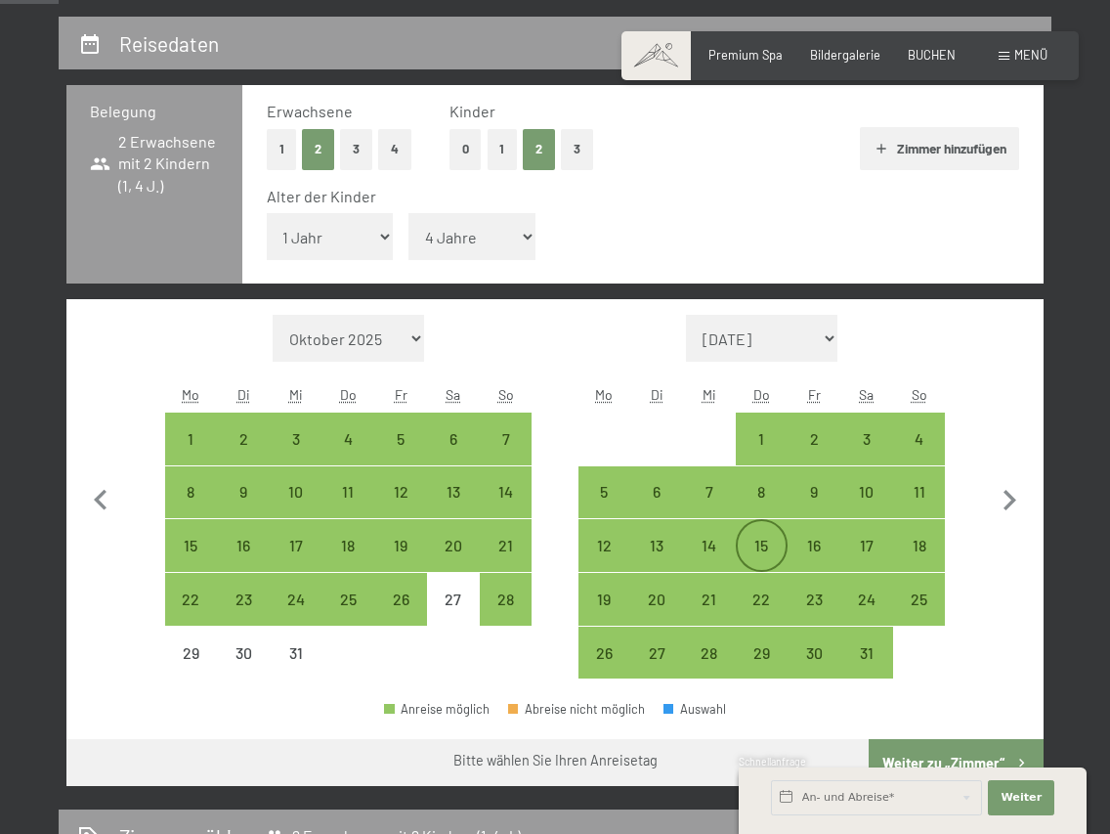
click at [755, 534] on div "15" at bounding box center [762, 545] width 49 height 49
select select "2025-12-01"
select select "2026-01-01"
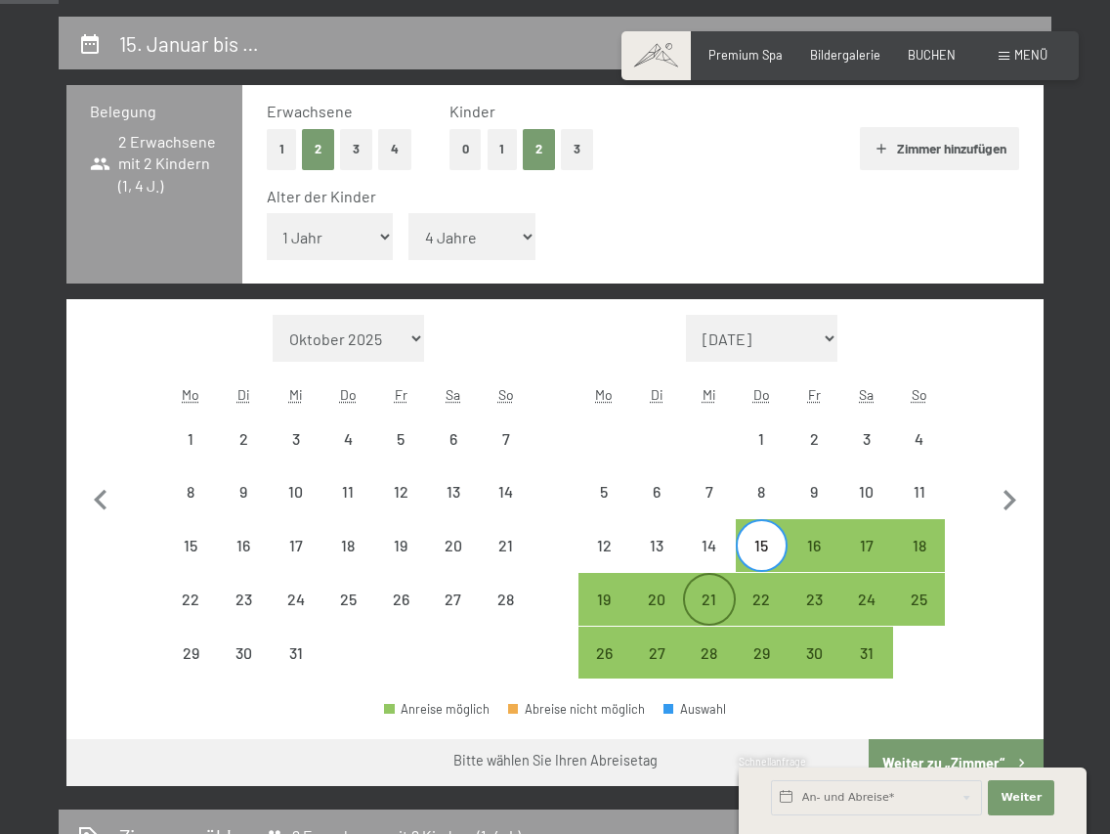
click at [713, 601] on div "21" at bounding box center [709, 615] width 49 height 49
select select "2025-12-01"
select select "2026-01-01"
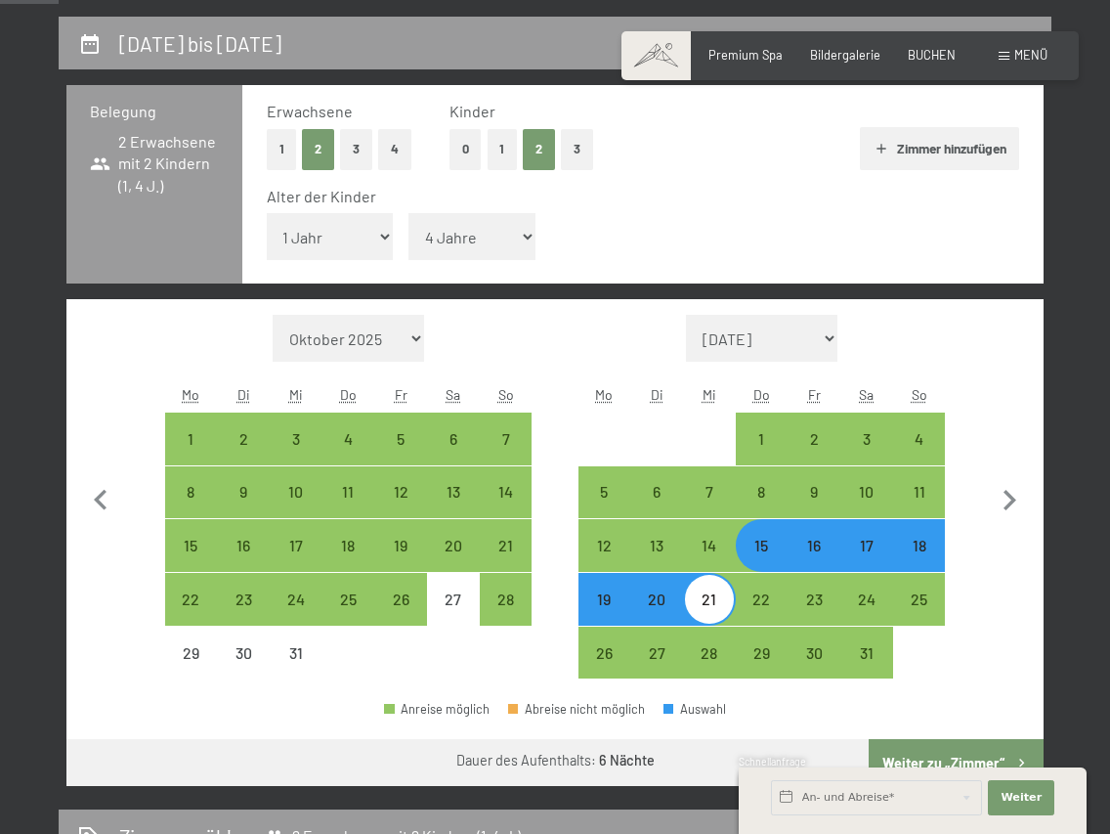
click at [975, 335] on div "Monat/Jahr Oktober 2025 November 2025 Dezember 2025 Januar 2026 Februar 2026 Mä…" at bounding box center [555, 497] width 919 height 365
click at [758, 445] on div "1" at bounding box center [762, 455] width 49 height 49
select select "2025-12-01"
select select "2026-01-01"
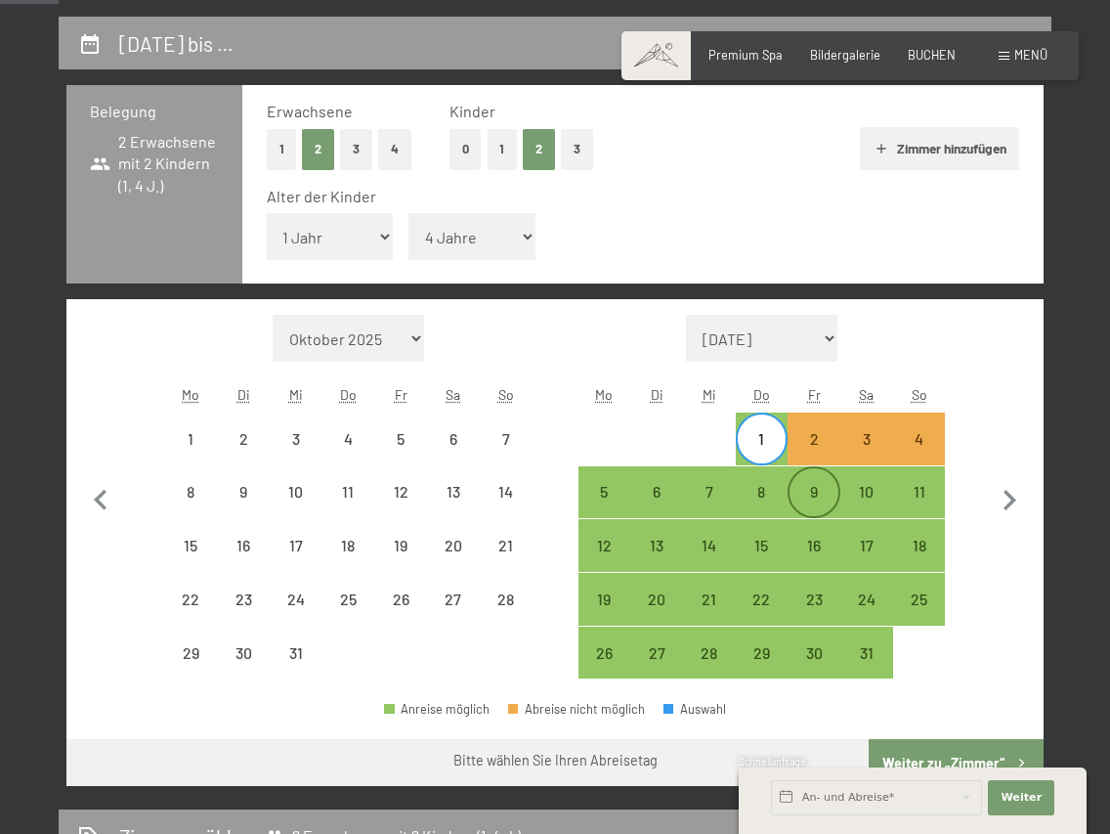
click at [798, 491] on div "9" at bounding box center [814, 508] width 49 height 49
select select "2025-12-01"
select select "2026-01-01"
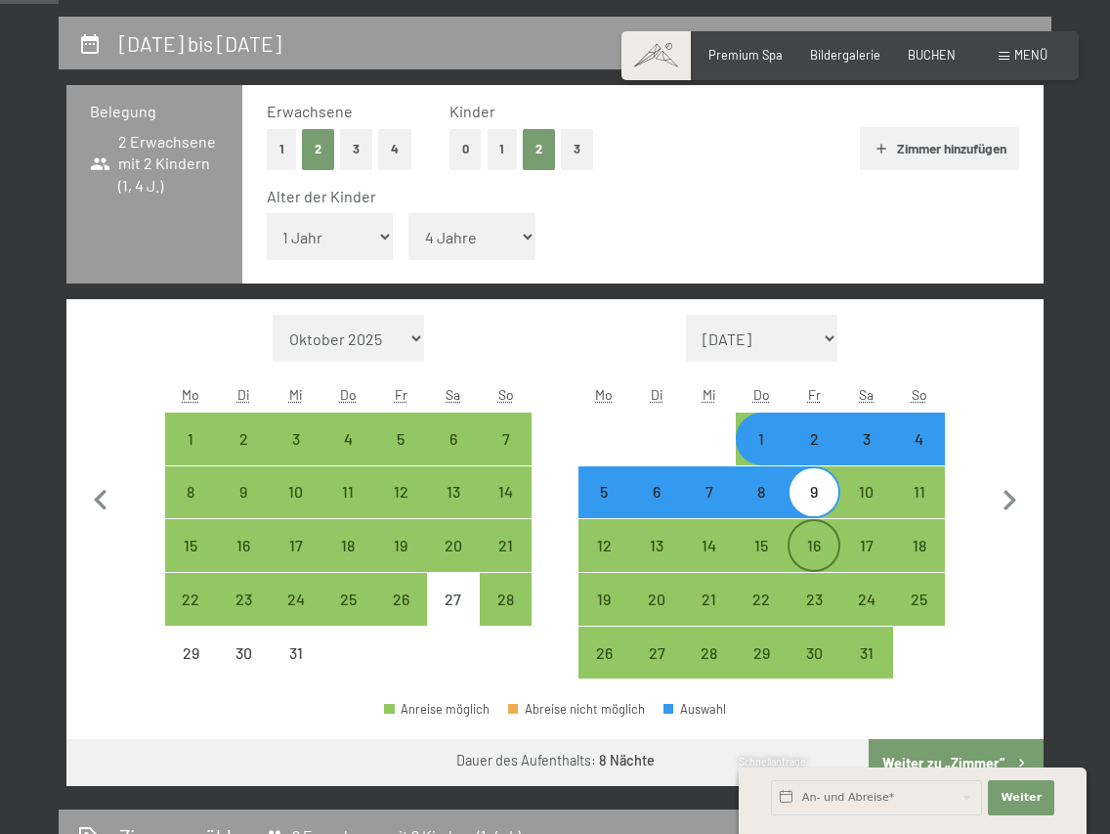
click at [797, 567] on div "16" at bounding box center [814, 561] width 49 height 49
select select "2025-12-01"
select select "2026-01-01"
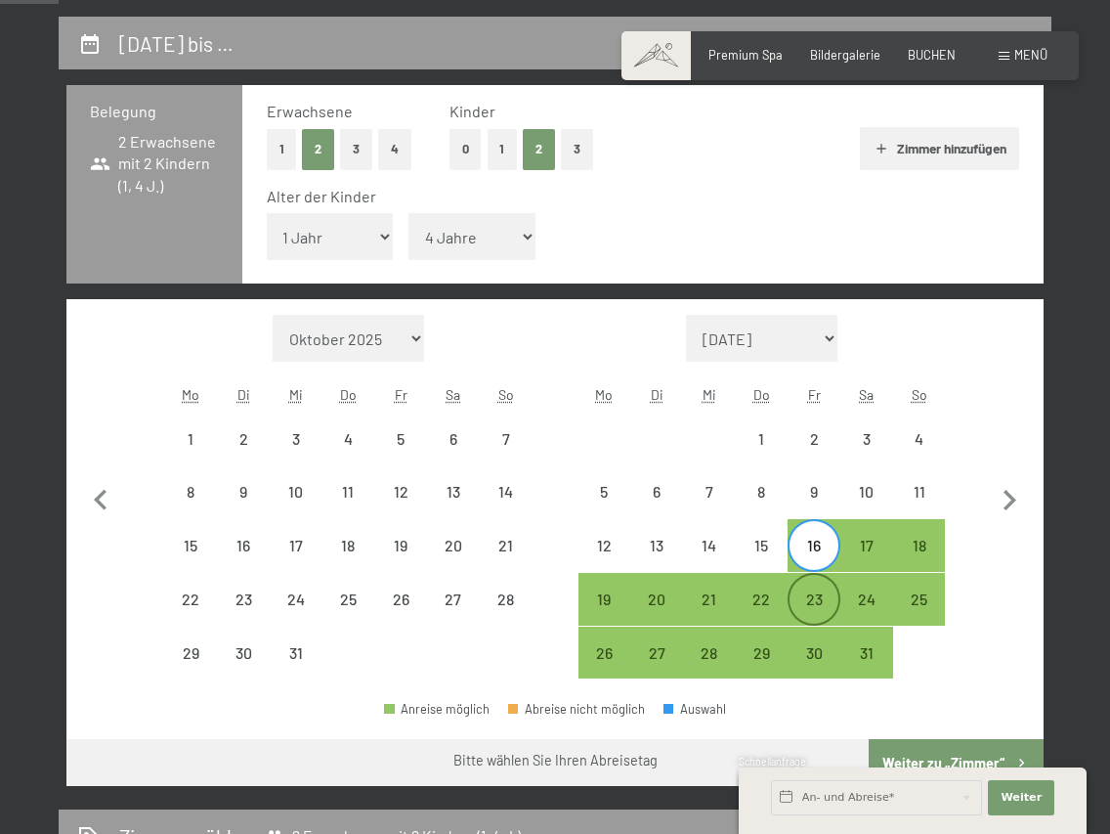
click at [800, 602] on div "23" at bounding box center [814, 615] width 49 height 49
select select "2025-12-01"
select select "2026-01-01"
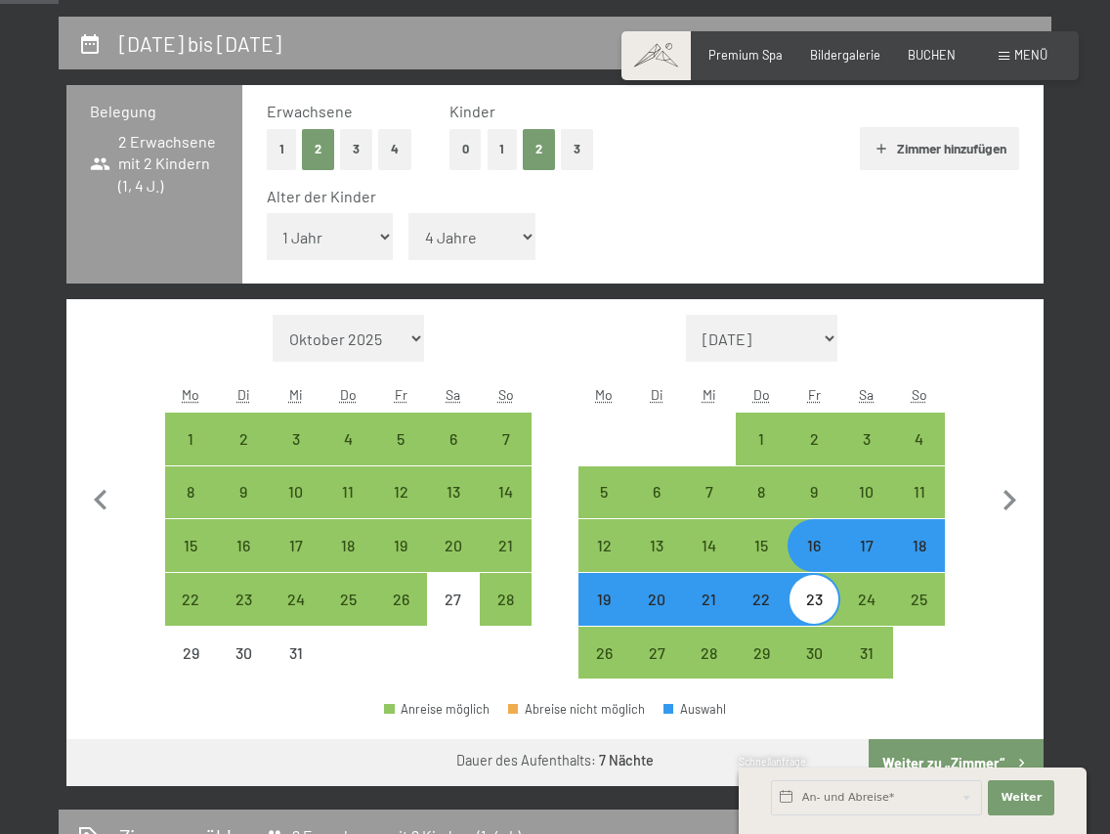
click at [805, 627] on div "30" at bounding box center [814, 652] width 53 height 53
select select "2025-12-01"
select select "2026-01-01"
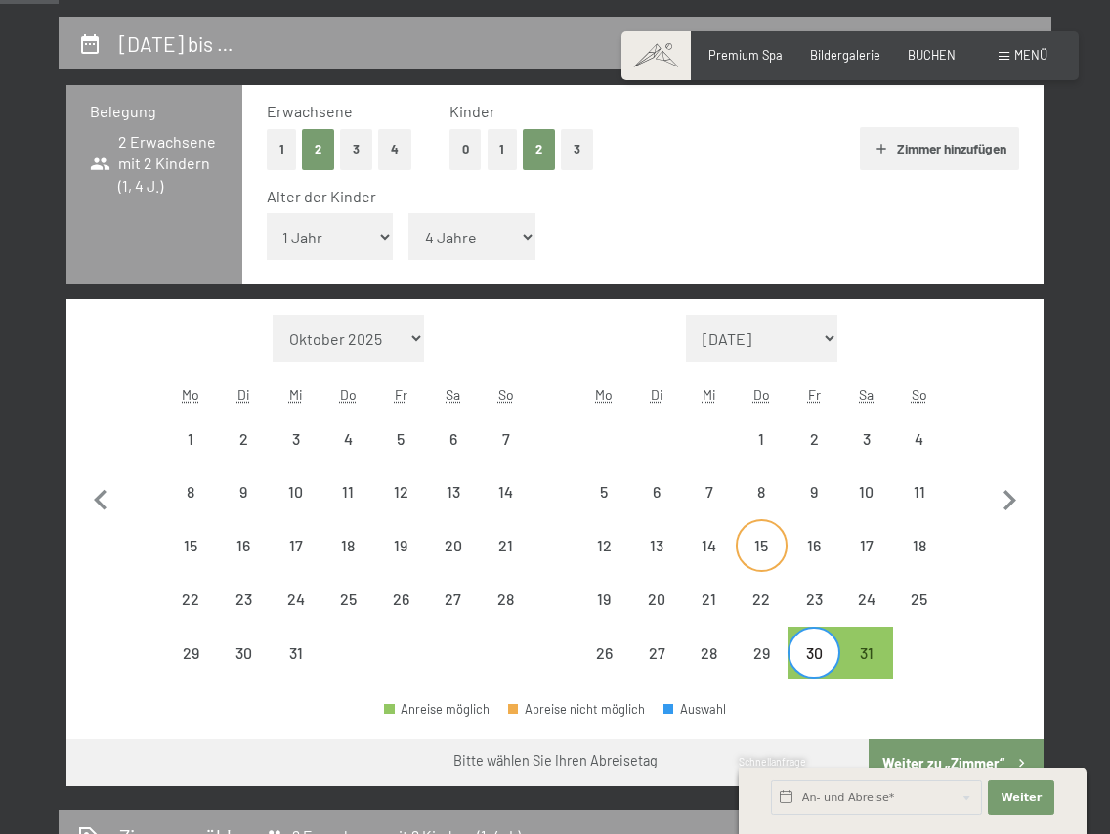
click at [749, 536] on div "15" at bounding box center [762, 545] width 49 height 49
select select "2025-12-01"
select select "2026-01-01"
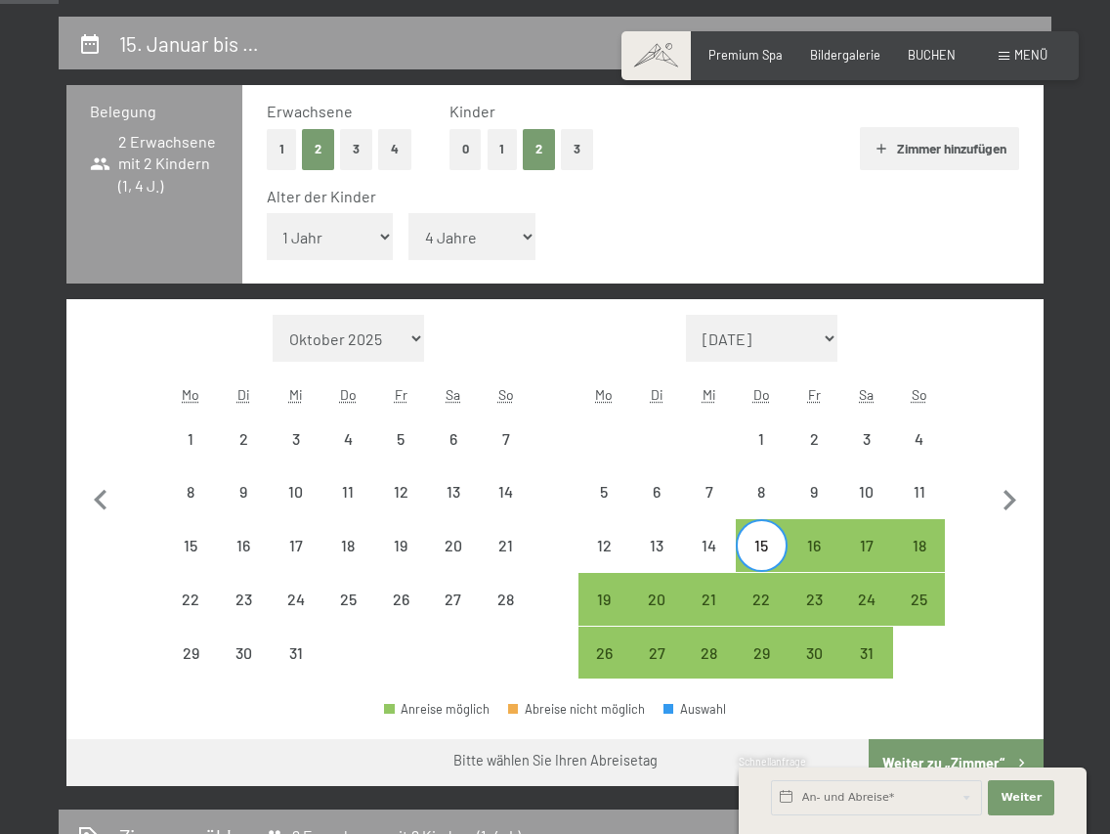
click at [786, 426] on div "1" at bounding box center [762, 438] width 53 height 53
select select "2025-12-01"
select select "2026-01-01"
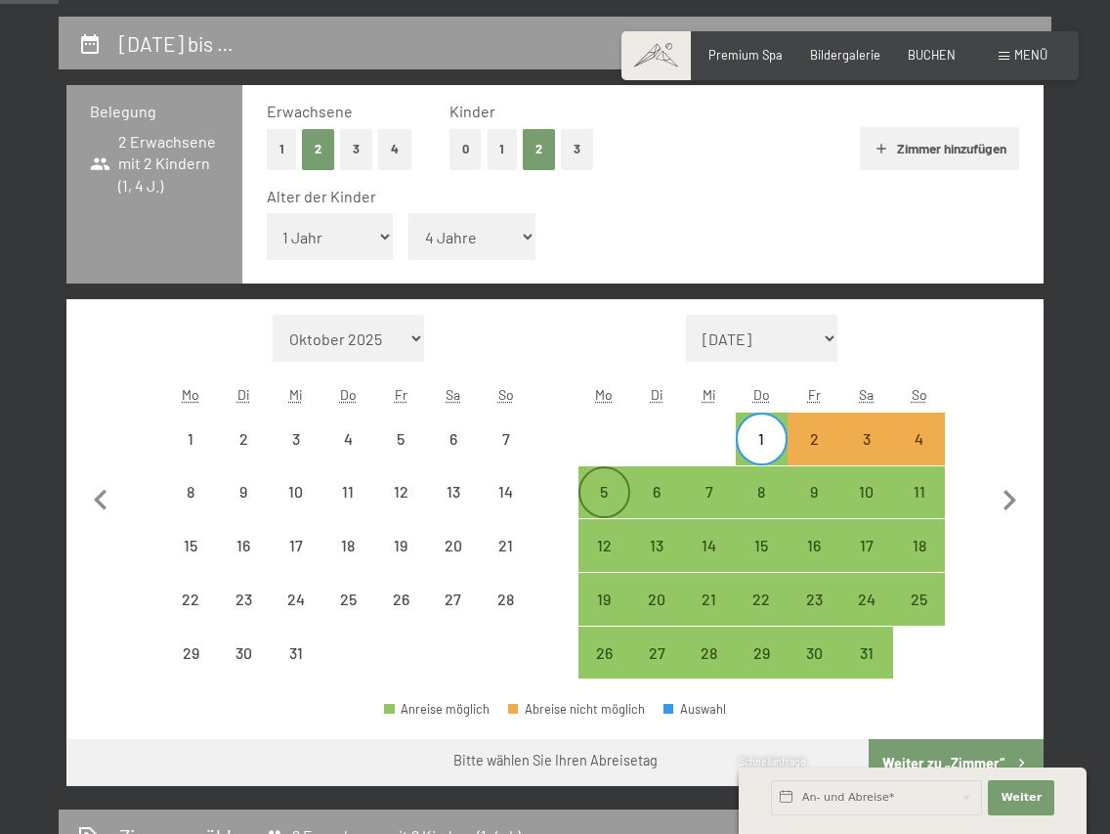
click at [605, 473] on div "5" at bounding box center [604, 492] width 49 height 49
select select "2025-12-01"
select select "2026-01-01"
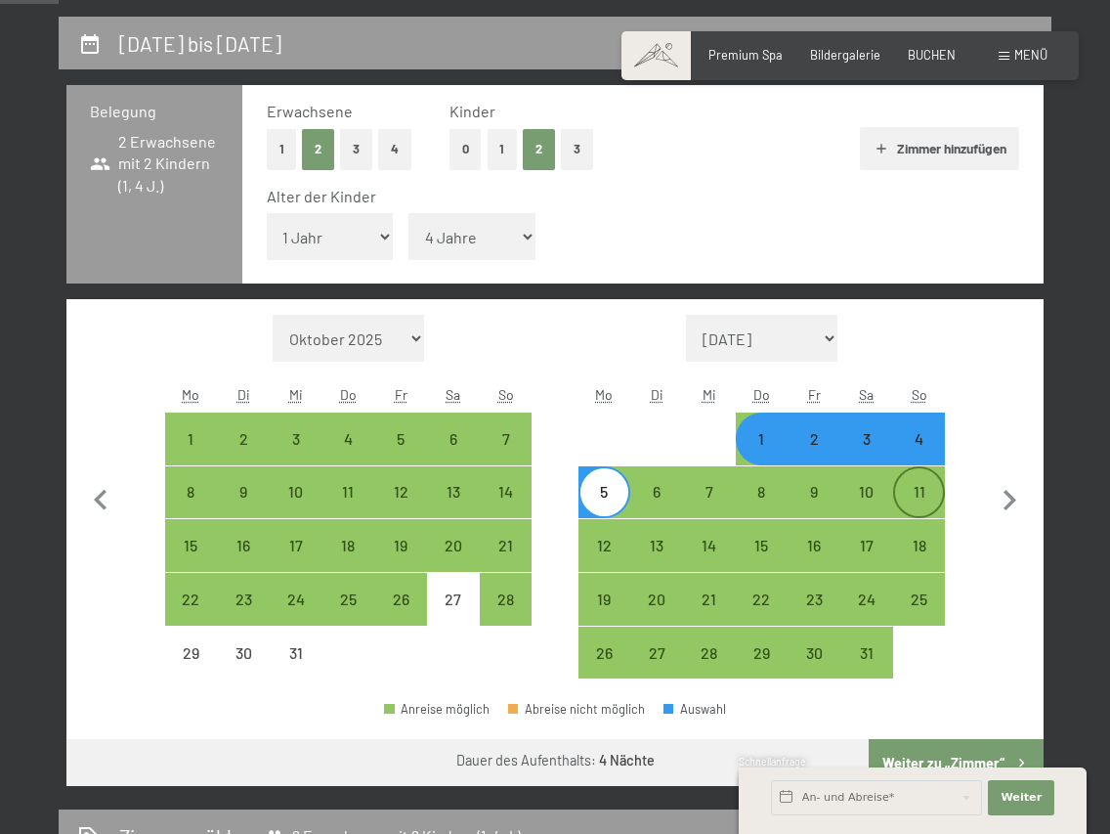
click at [916, 494] on div "11" at bounding box center [919, 508] width 49 height 49
select select "2025-12-01"
select select "2026-01-01"
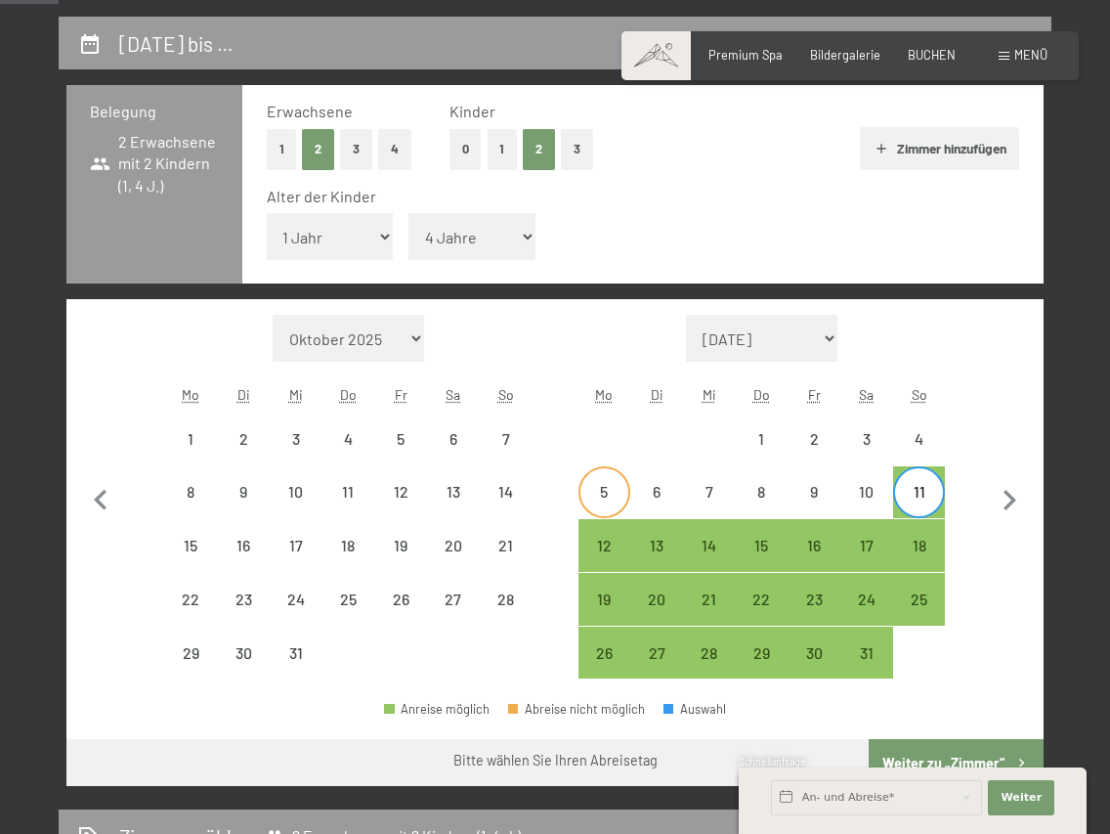
click at [624, 485] on div "5" at bounding box center [604, 508] width 49 height 49
select select "2025-12-01"
select select "2026-01-01"
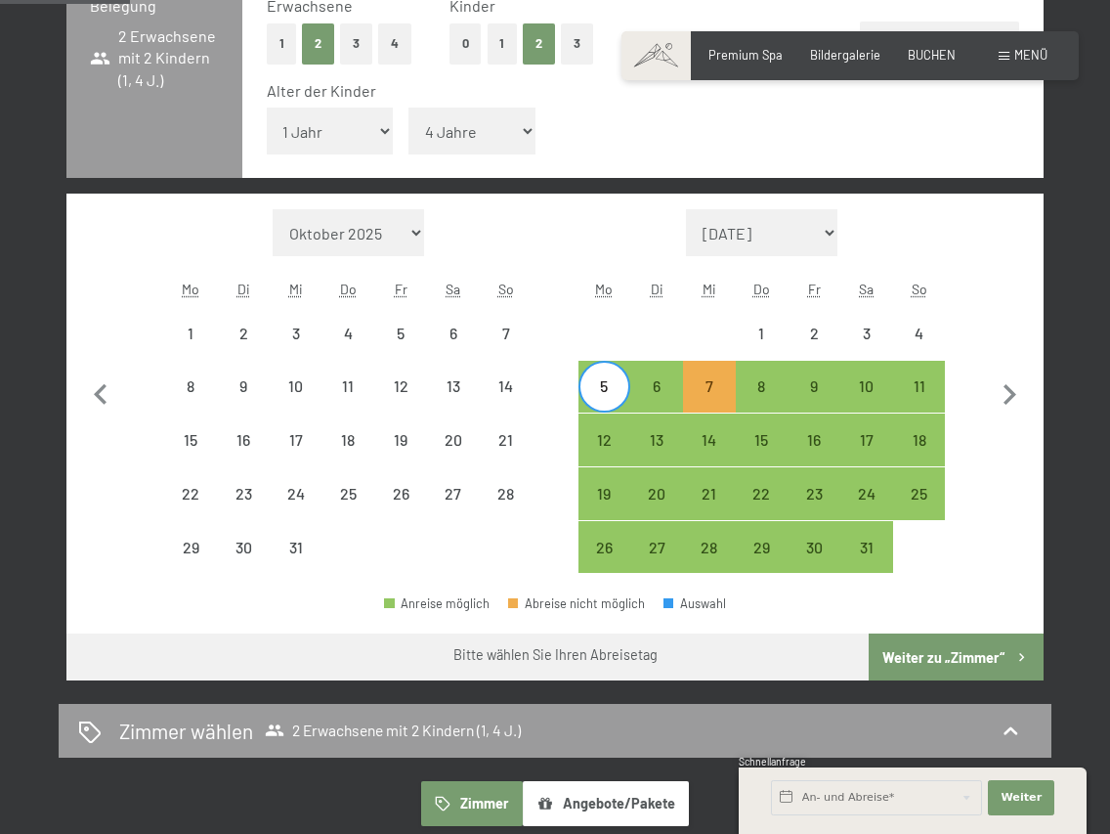
scroll to position [479, 0]
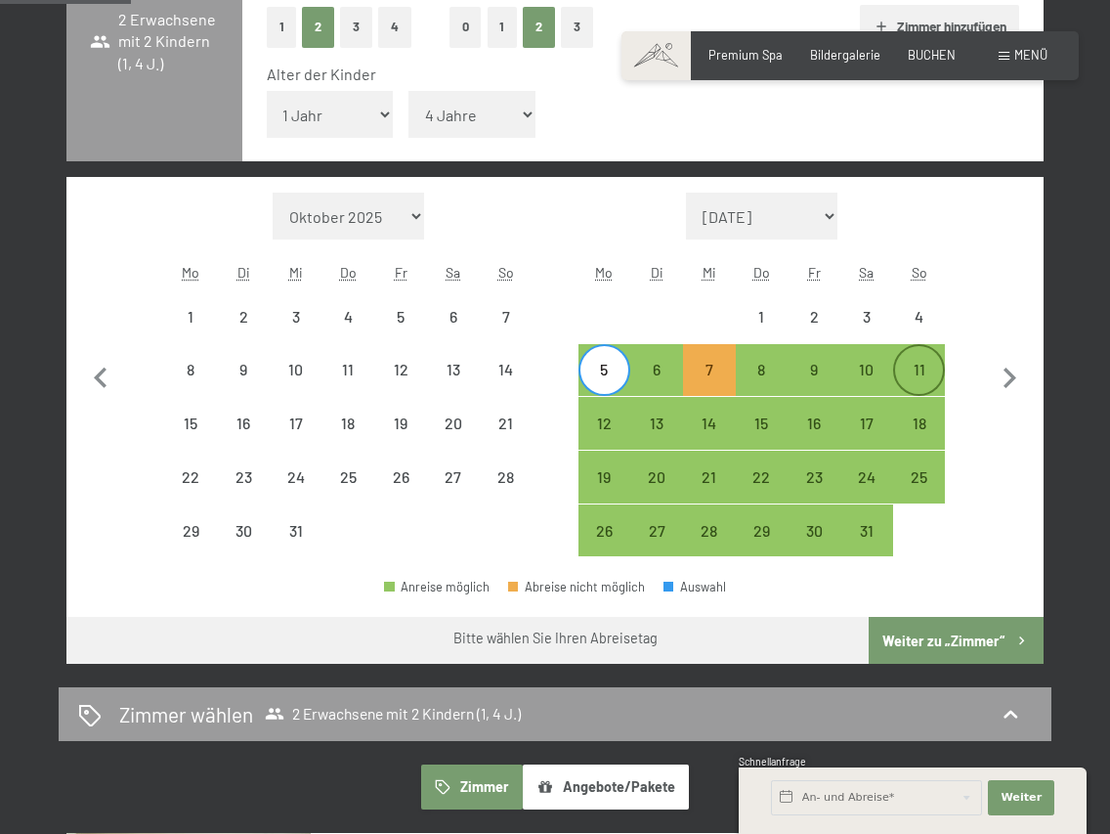
click at [926, 356] on div "11" at bounding box center [919, 370] width 49 height 49
select select "2025-12-01"
select select "2026-01-01"
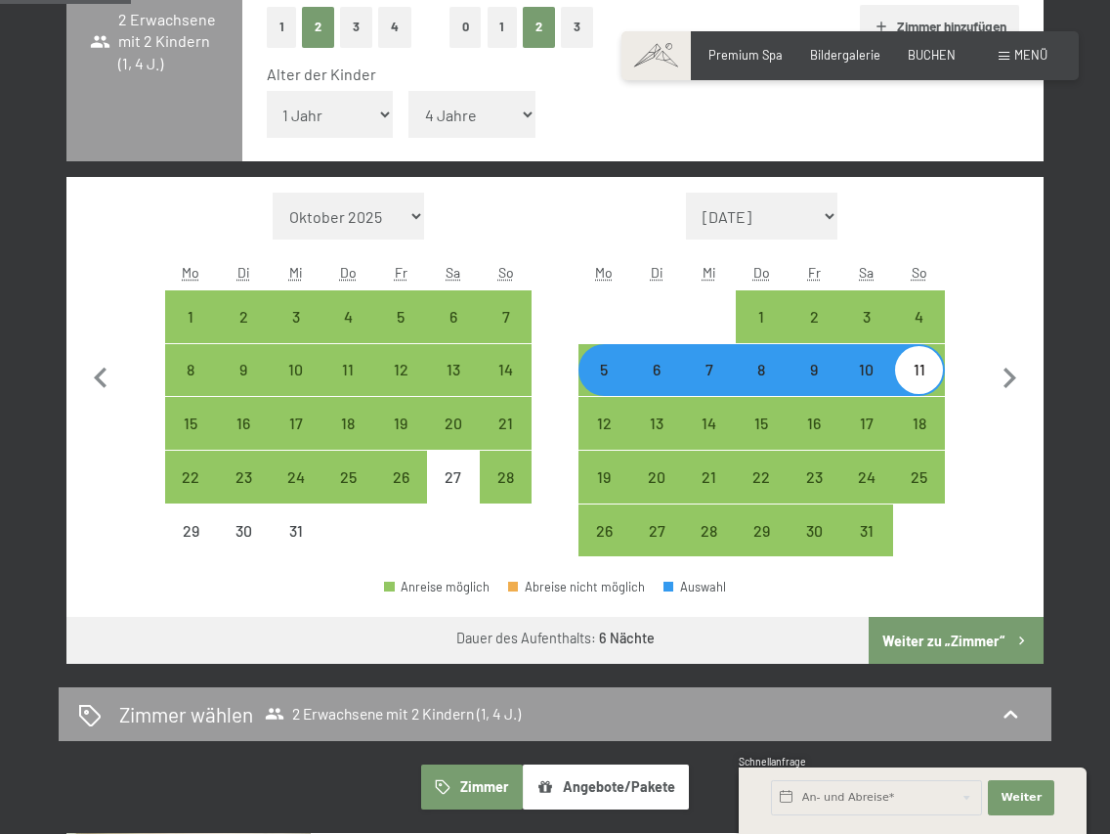
click at [948, 635] on button "Weiter zu „Zimmer“" at bounding box center [956, 640] width 175 height 47
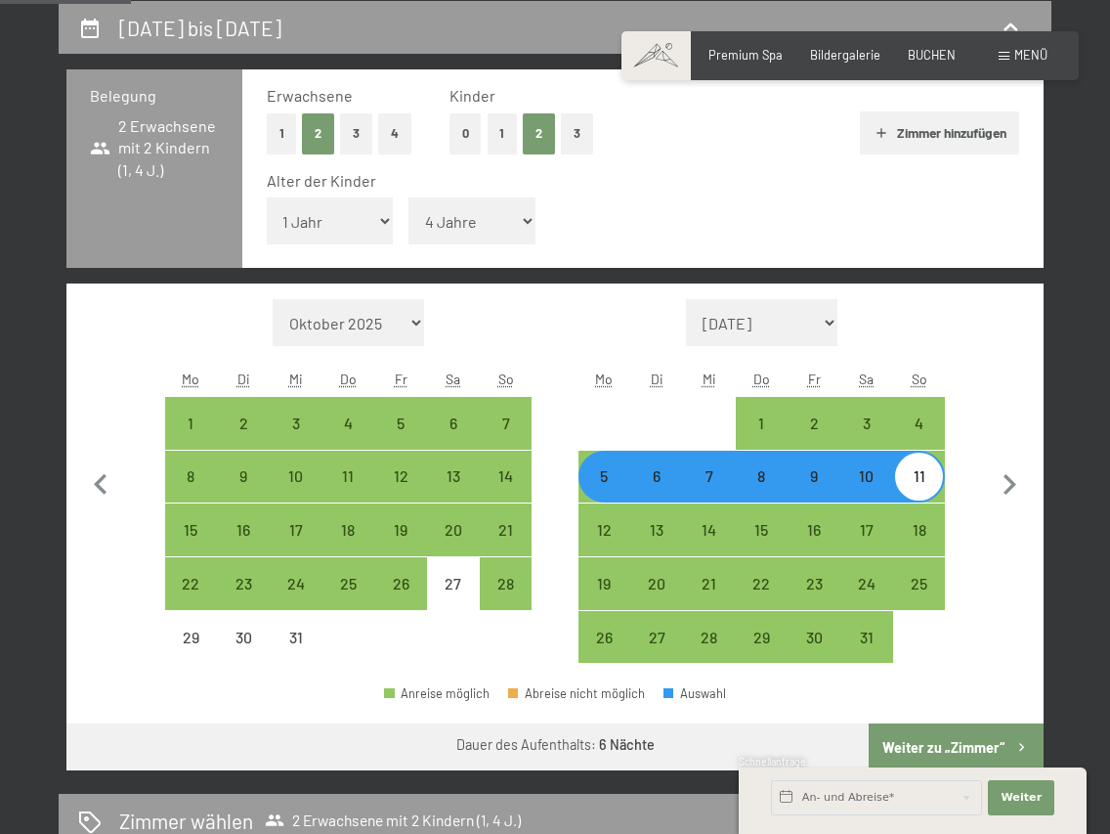
select select "2025-12-01"
select select "2026-01-01"
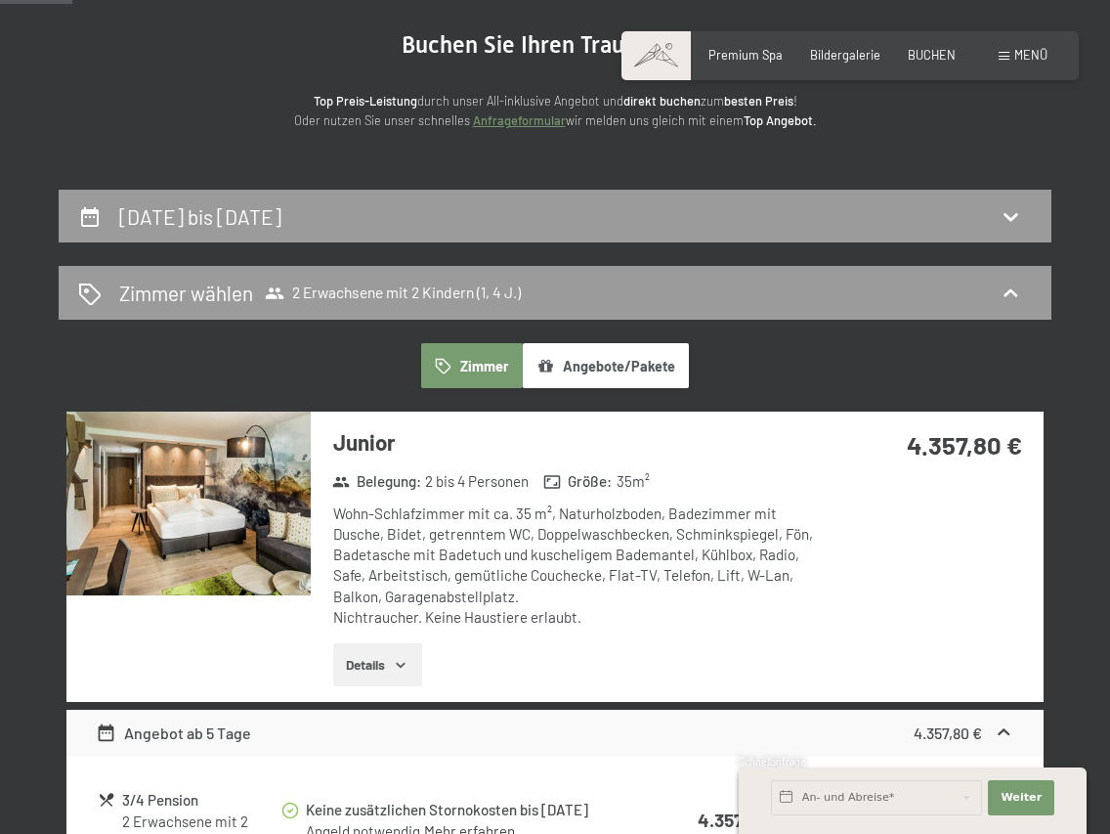
scroll to position [0, 0]
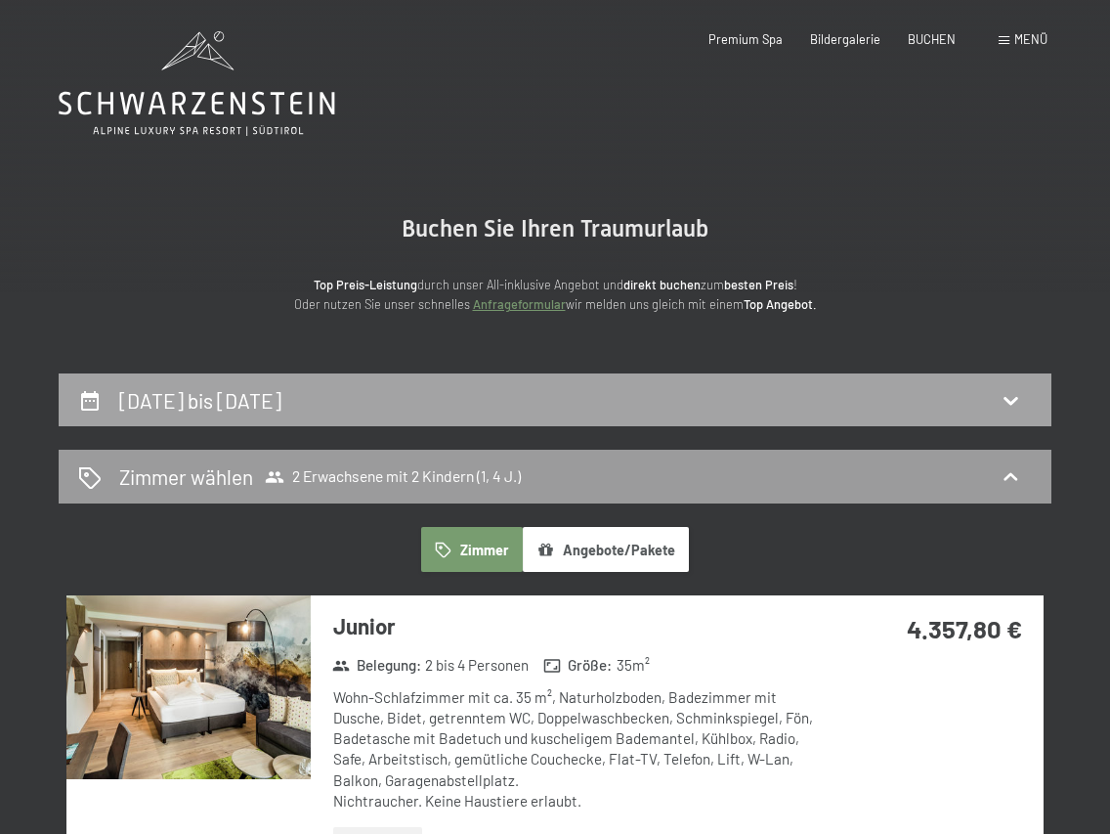
click at [511, 400] on div "5. Januar bis 11. Januar 2026" at bounding box center [555, 400] width 954 height 28
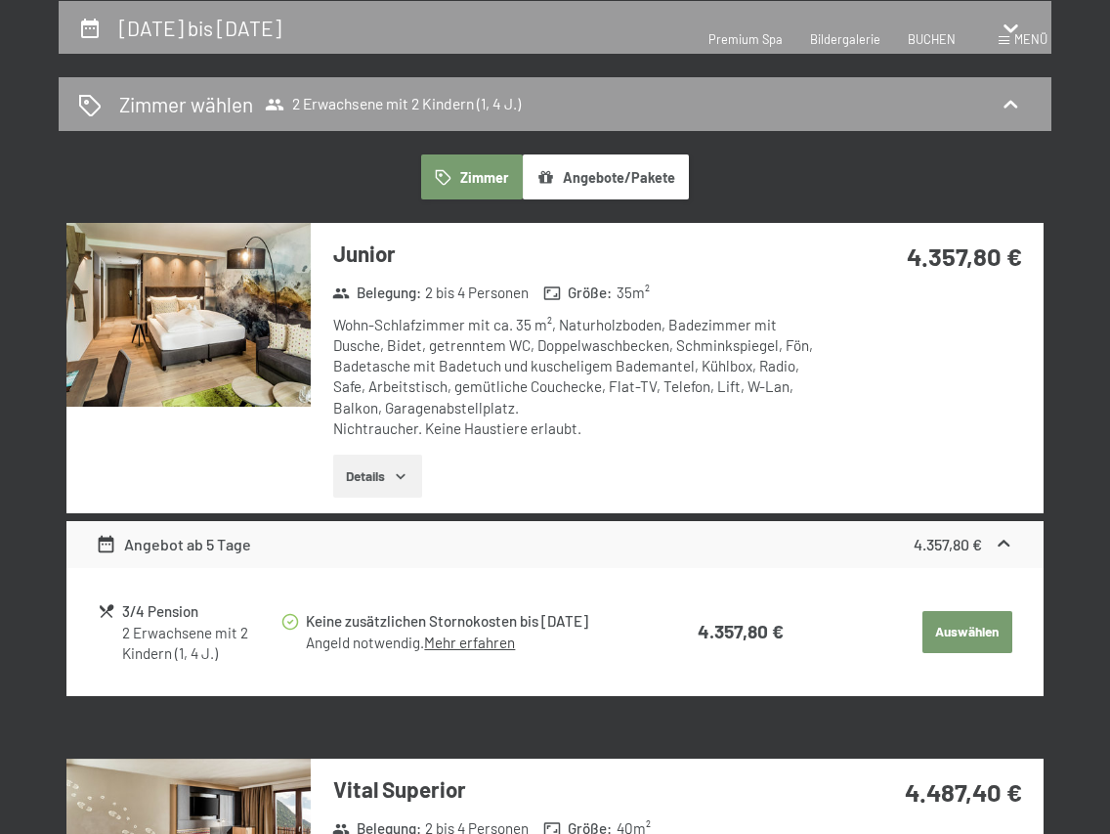
select select "1"
select select "4"
select select "2025-12-01"
select select "2026-01-01"
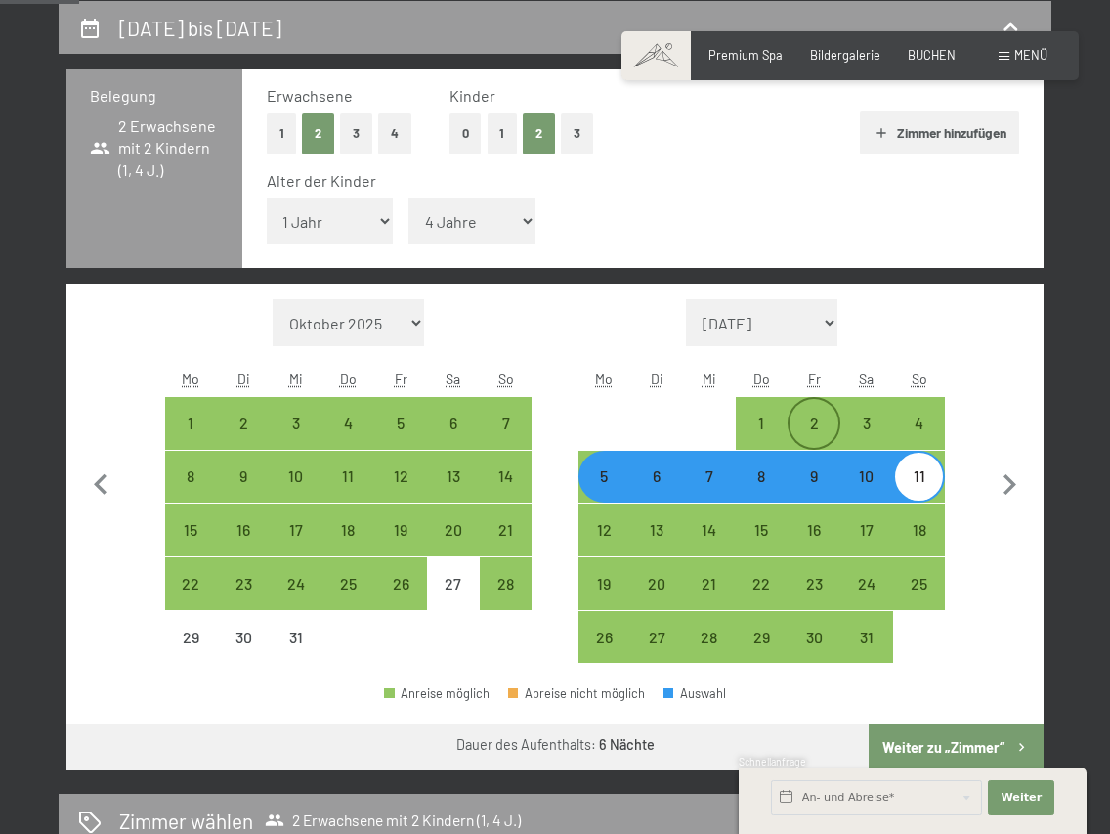
click at [835, 421] on div "2" at bounding box center [814, 439] width 49 height 49
select select "2025-12-01"
select select "2026-01-01"
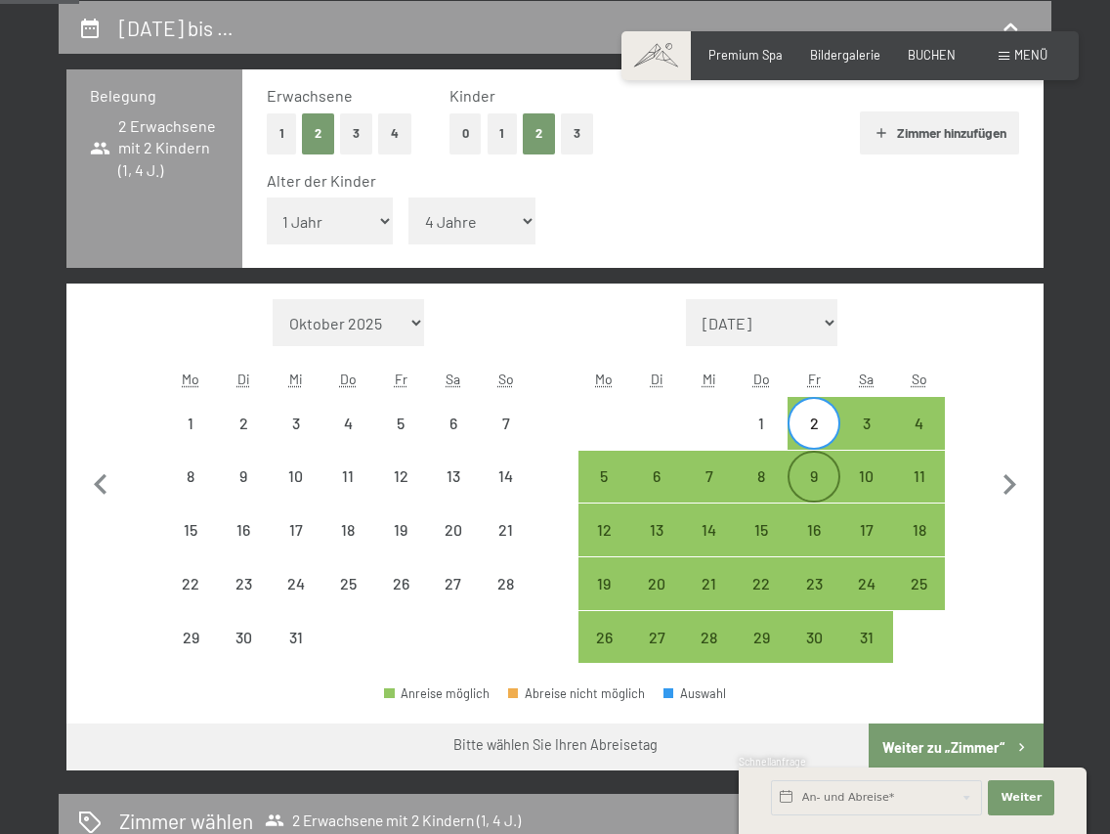
click at [831, 482] on div "9" at bounding box center [814, 492] width 49 height 49
select select "2025-12-01"
select select "2026-01-01"
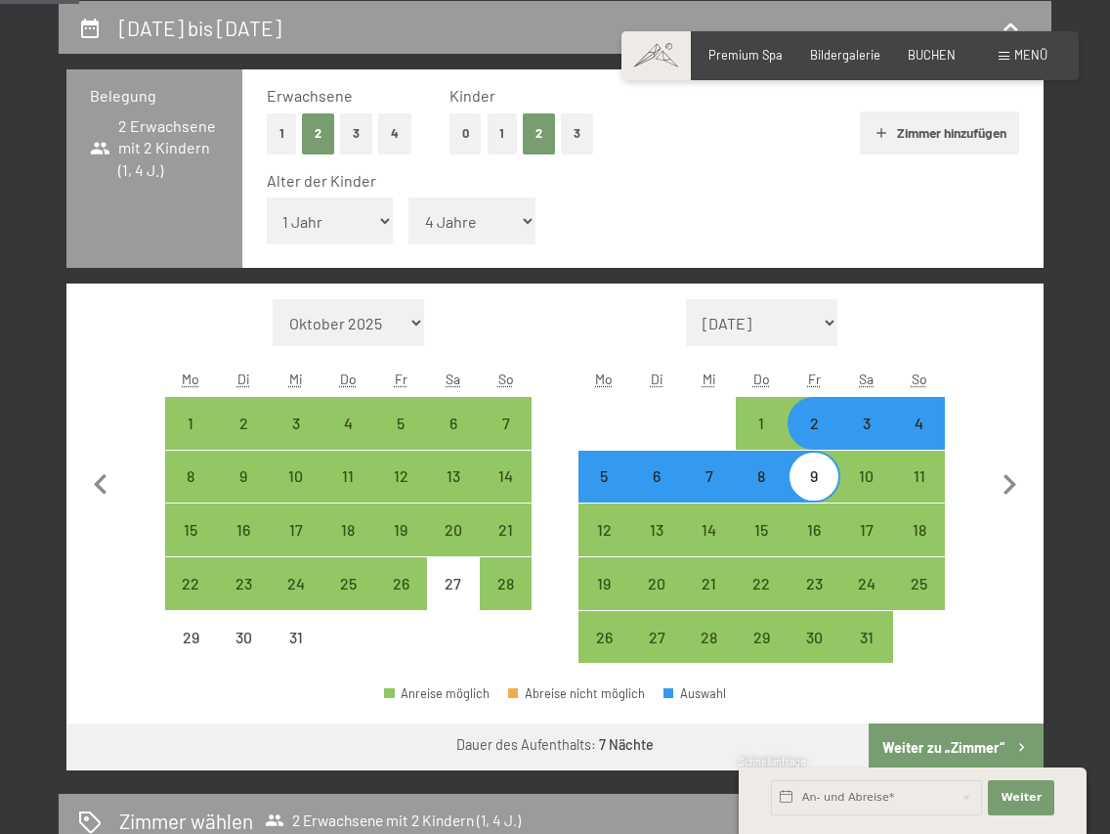
click at [863, 435] on div "3" at bounding box center [866, 439] width 49 height 49
select select "2025-12-01"
select select "2026-01-01"
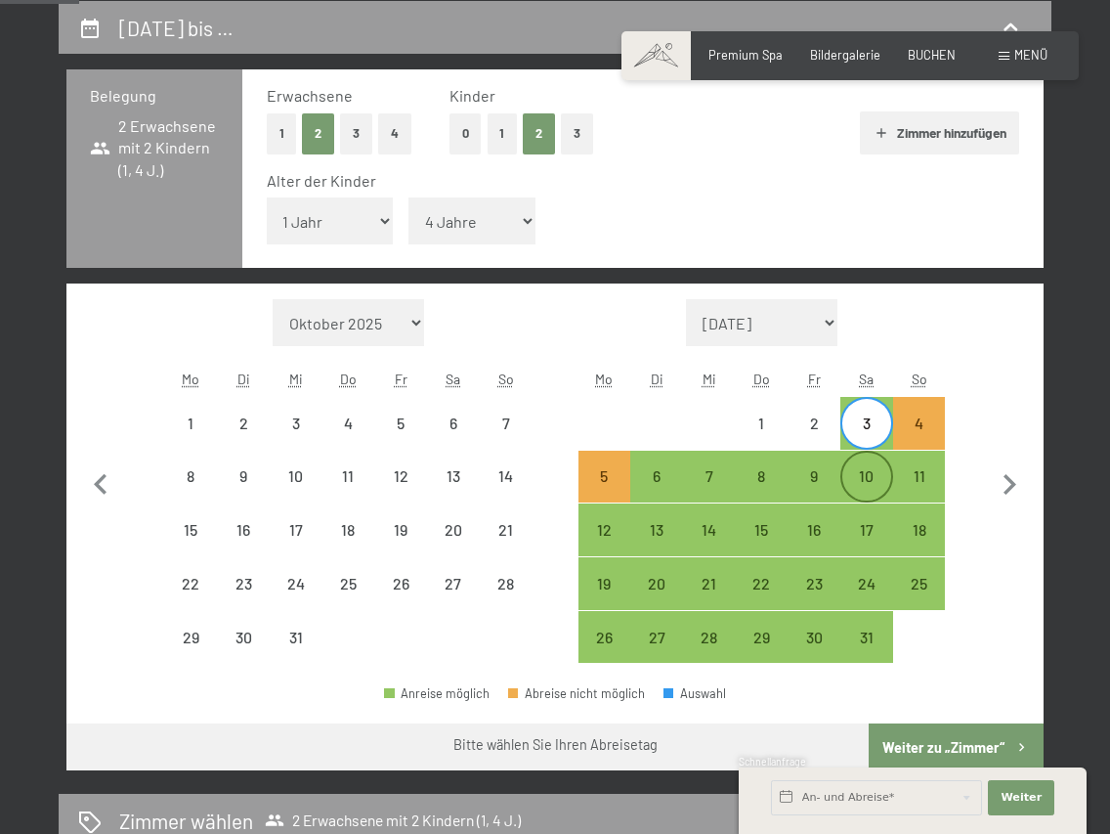
click at [857, 473] on div "10" at bounding box center [866, 492] width 49 height 49
select select "2025-12-01"
select select "2026-01-01"
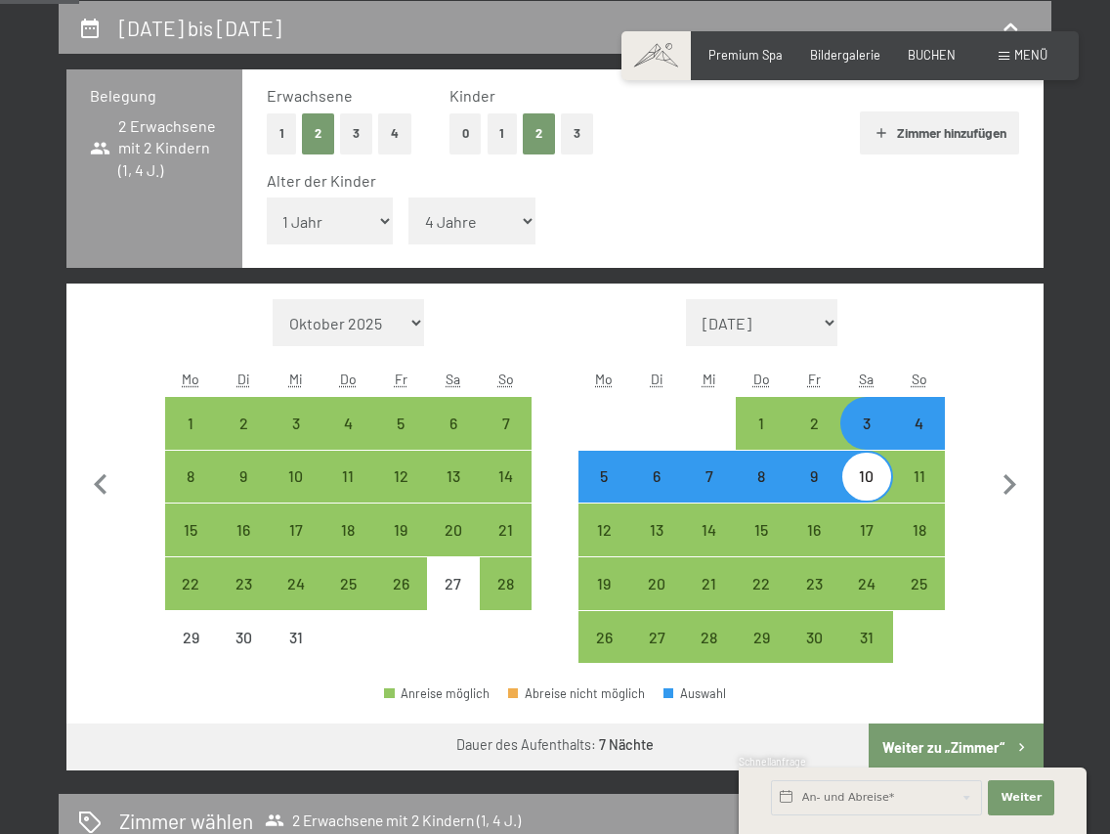
click at [909, 745] on button "Weiter zu „Zimmer“" at bounding box center [956, 746] width 175 height 47
select select "2025-12-01"
select select "2026-01-01"
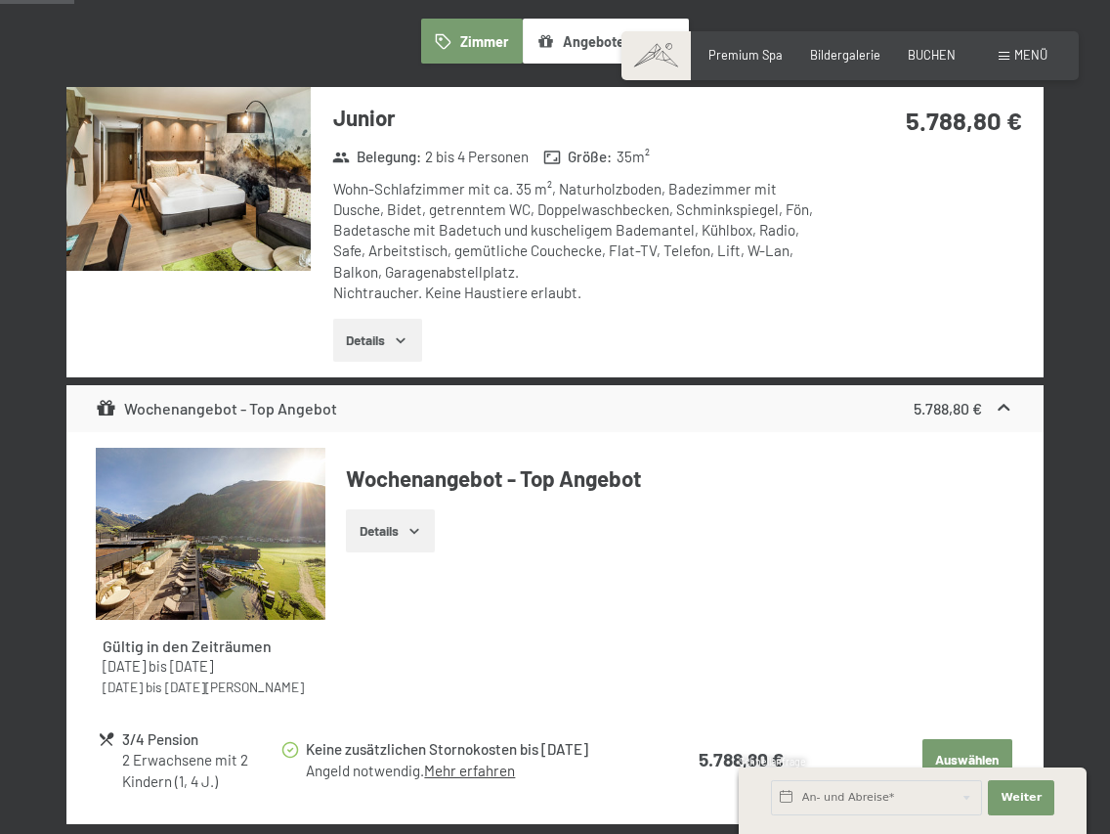
scroll to position [396, 0]
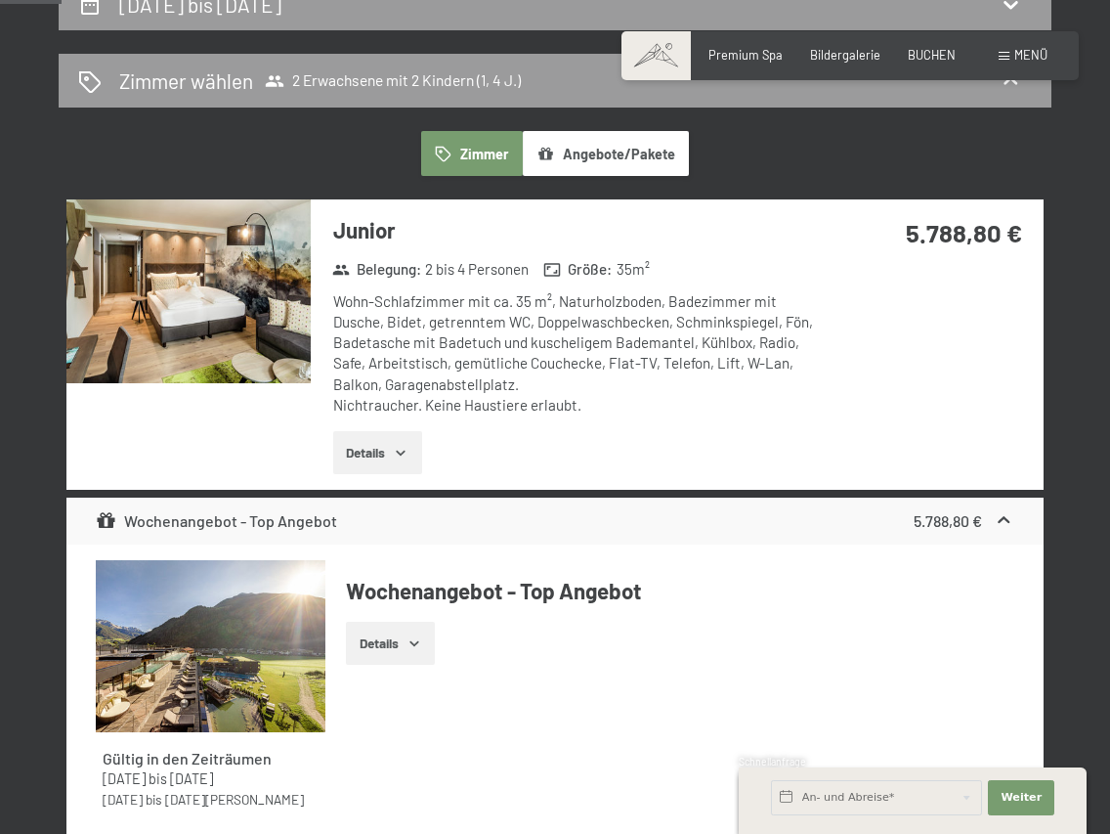
click at [587, 150] on button "Angebote/Pakete" at bounding box center [606, 153] width 166 height 45
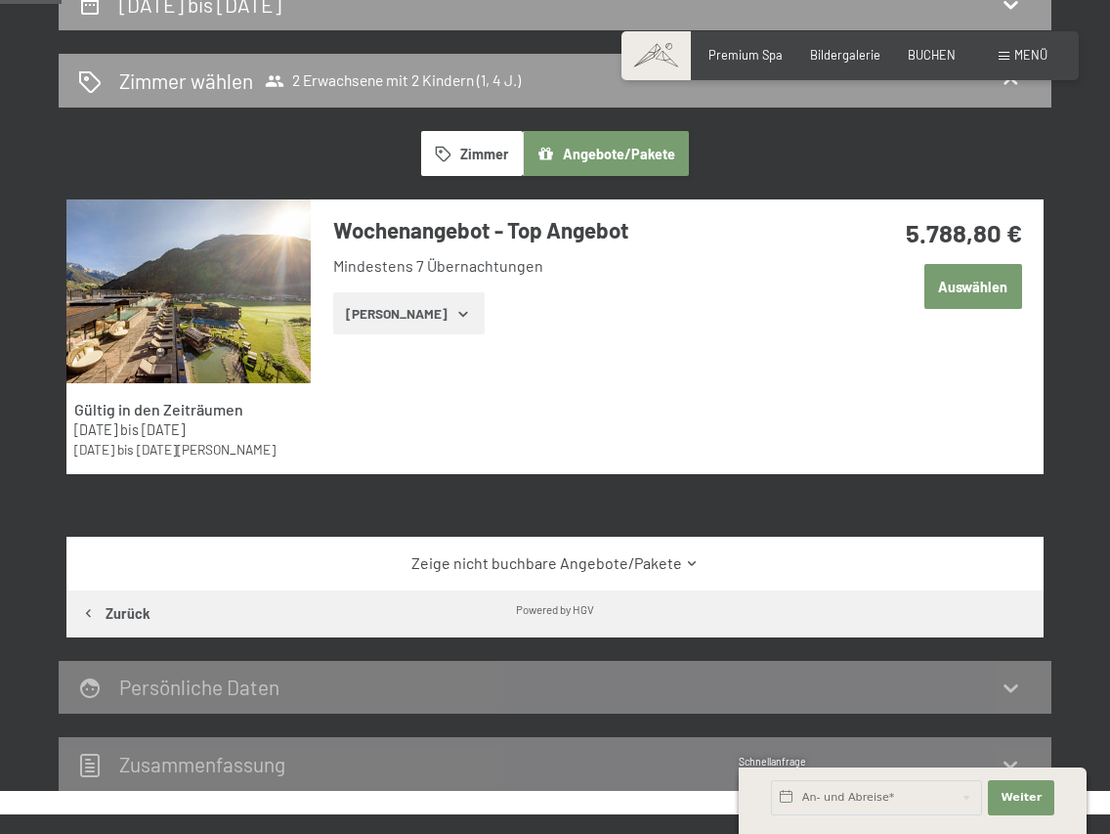
click at [430, 325] on button "Zeige Zimmer" at bounding box center [408, 313] width 151 height 43
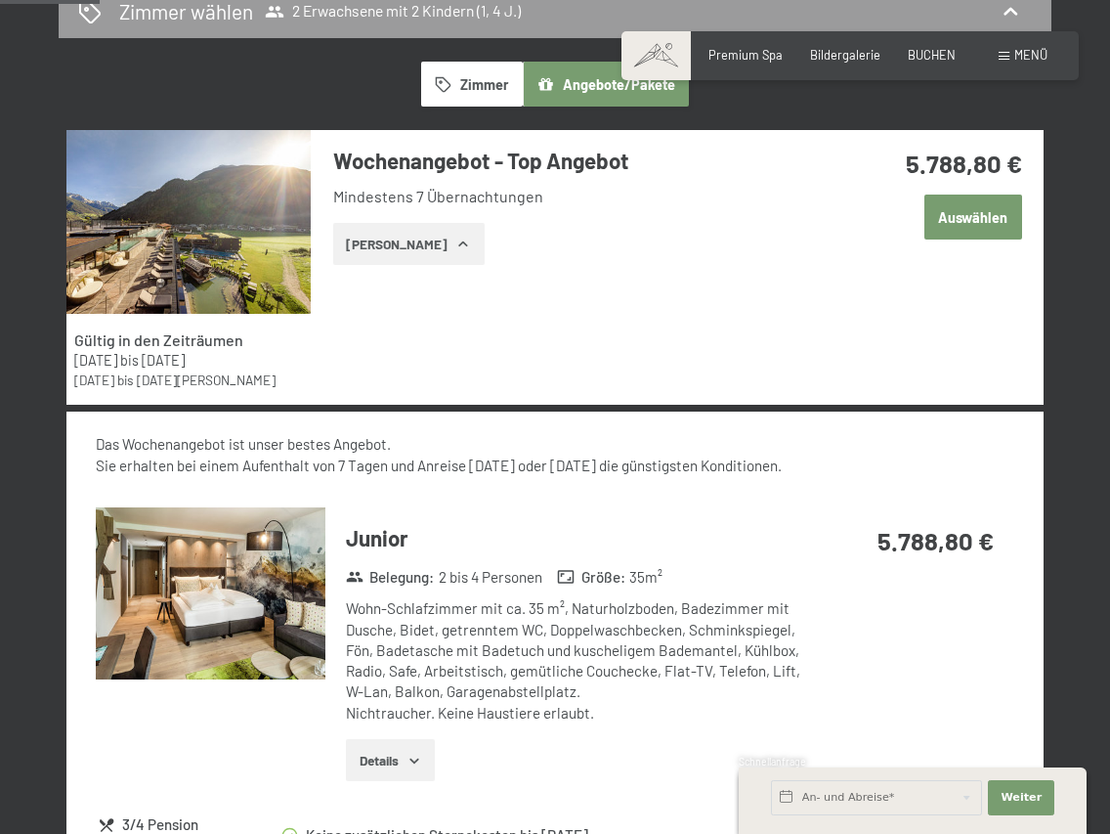
scroll to position [494, 0]
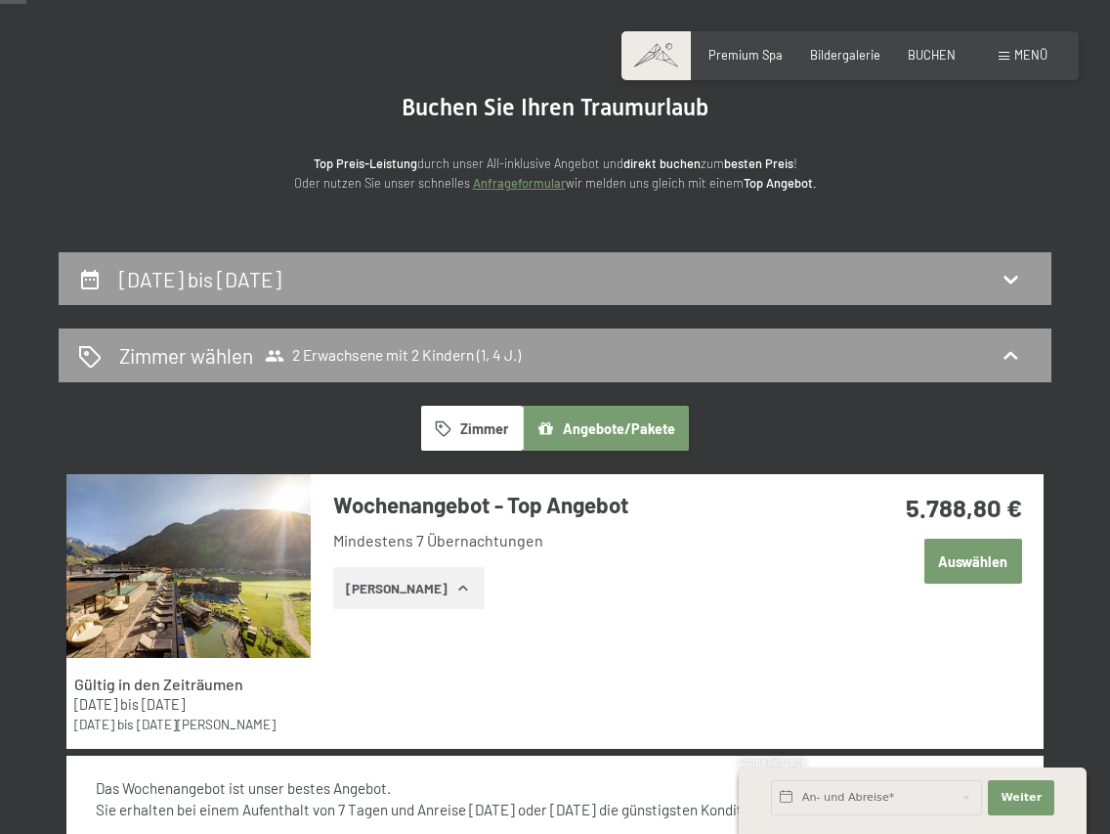
click at [975, 564] on button "Auswählen" at bounding box center [973, 560] width 98 height 45
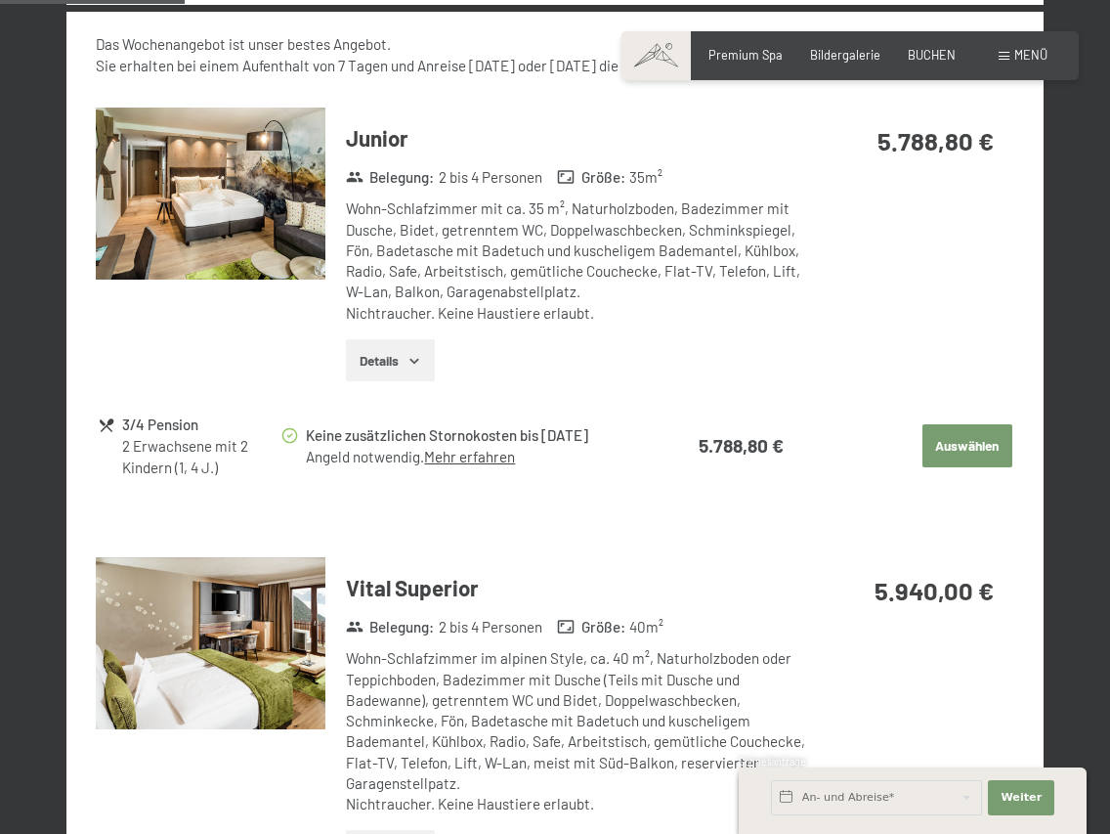
scroll to position [870, 0]
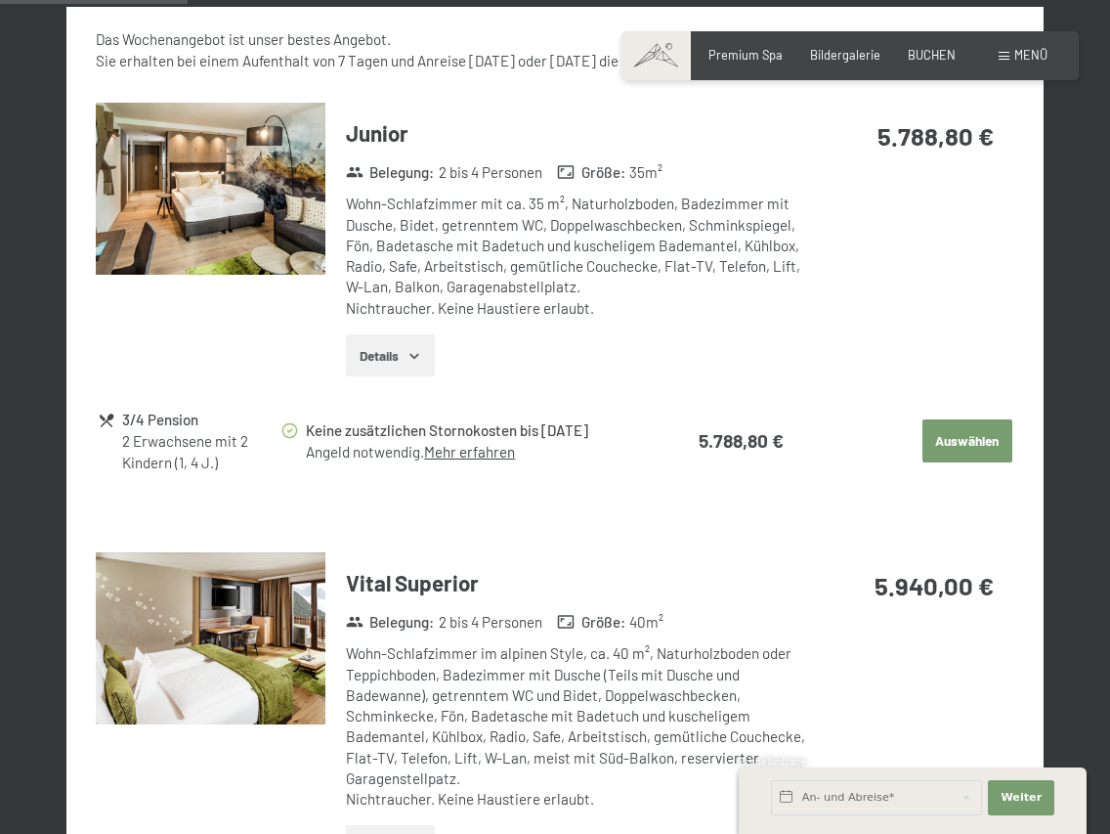
click at [412, 350] on icon "button" at bounding box center [415, 356] width 16 height 16
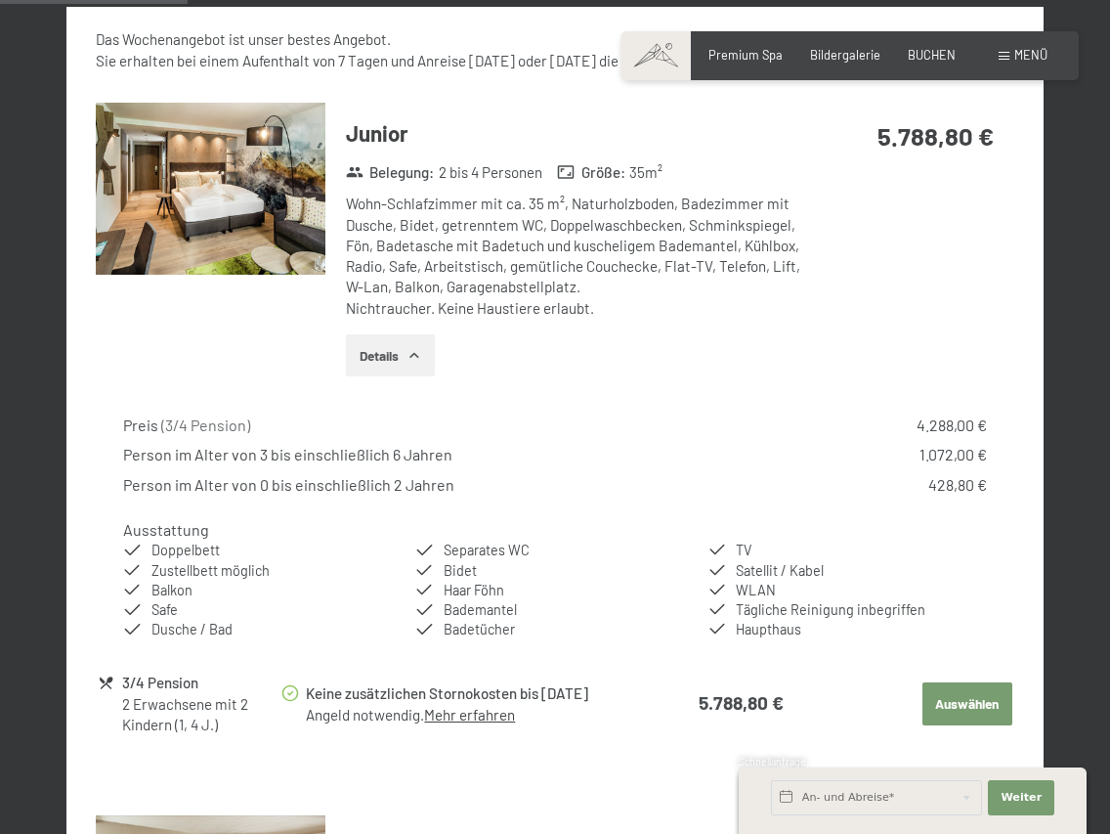
click at [332, 457] on div "Person im Alter von 3 bis einschließlich 6 Jahren" at bounding box center [287, 454] width 329 height 21
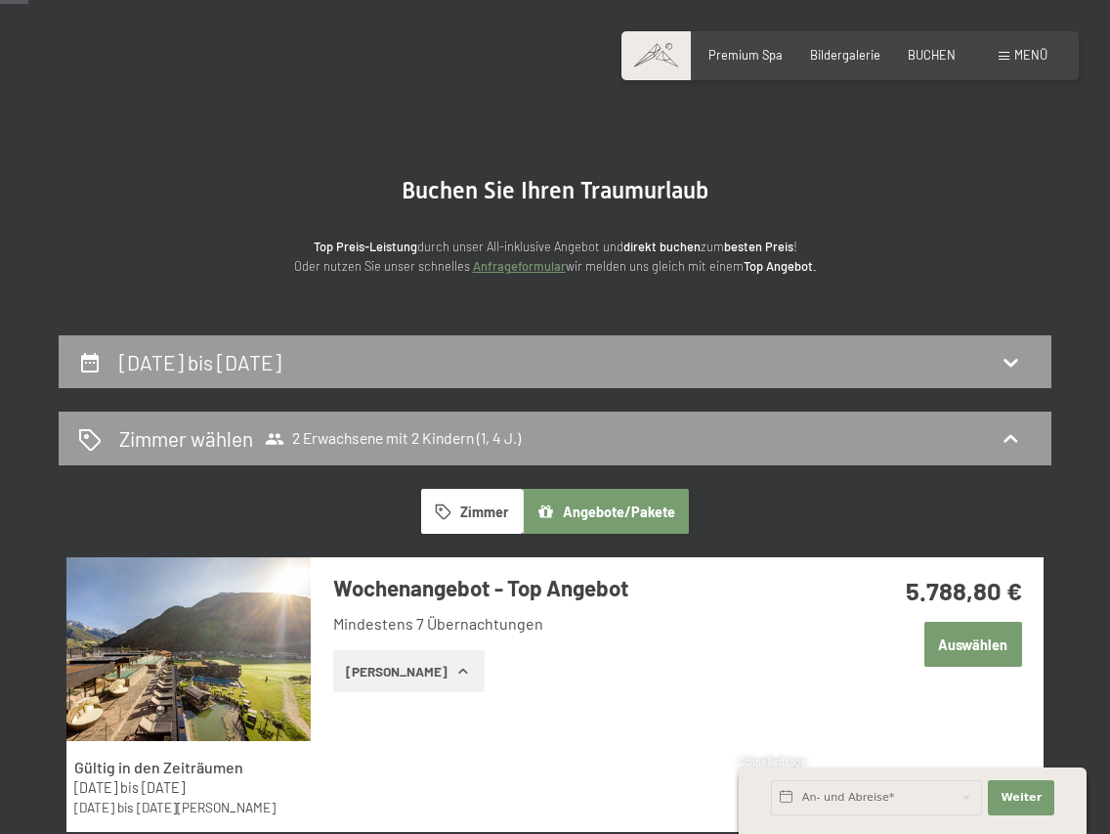
scroll to position [0, 0]
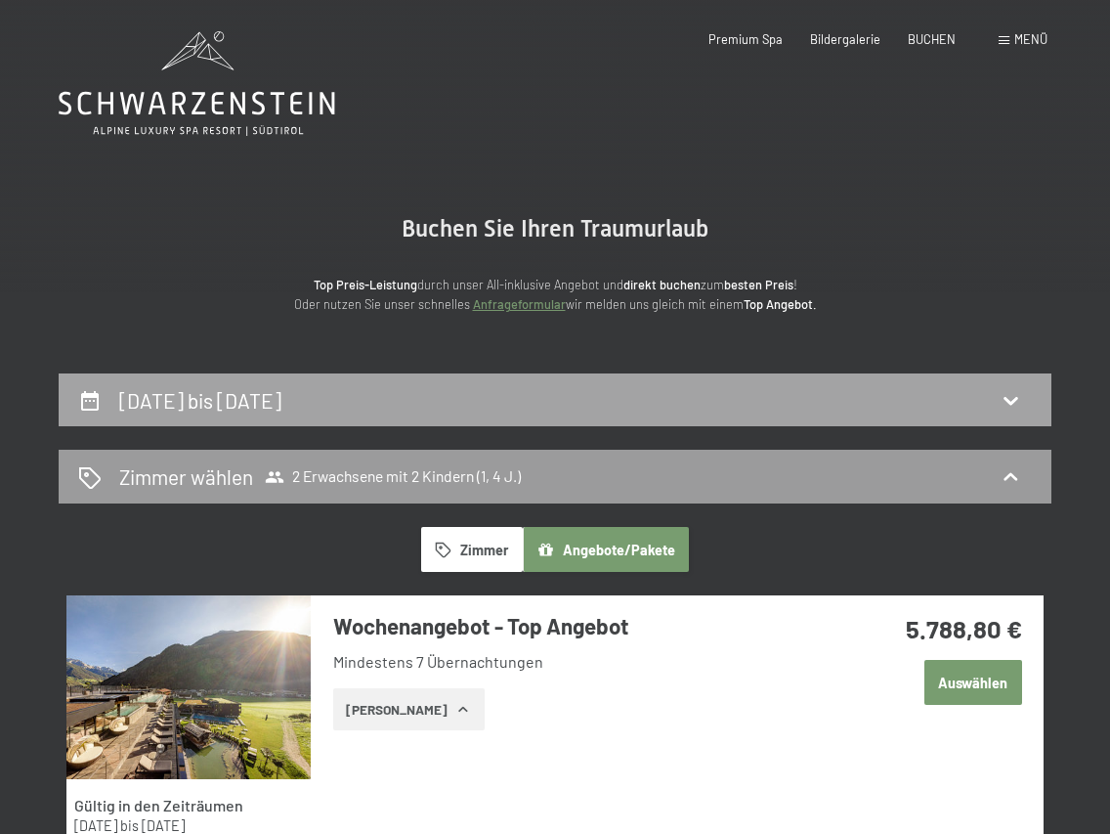
click at [657, 402] on div "3. Januar bis 10. Januar 2026" at bounding box center [555, 400] width 954 height 28
select select "1"
select select "4"
select select "2025-12-01"
select select "2026-01-01"
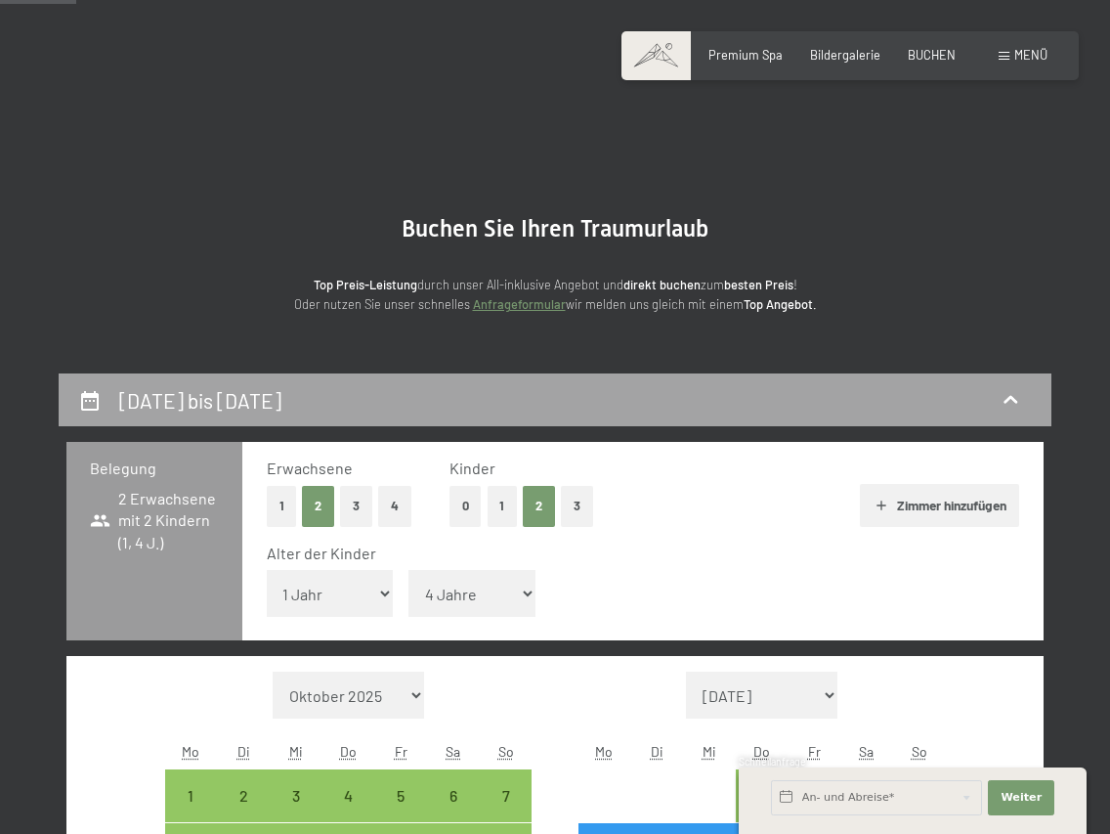
scroll to position [372, 0]
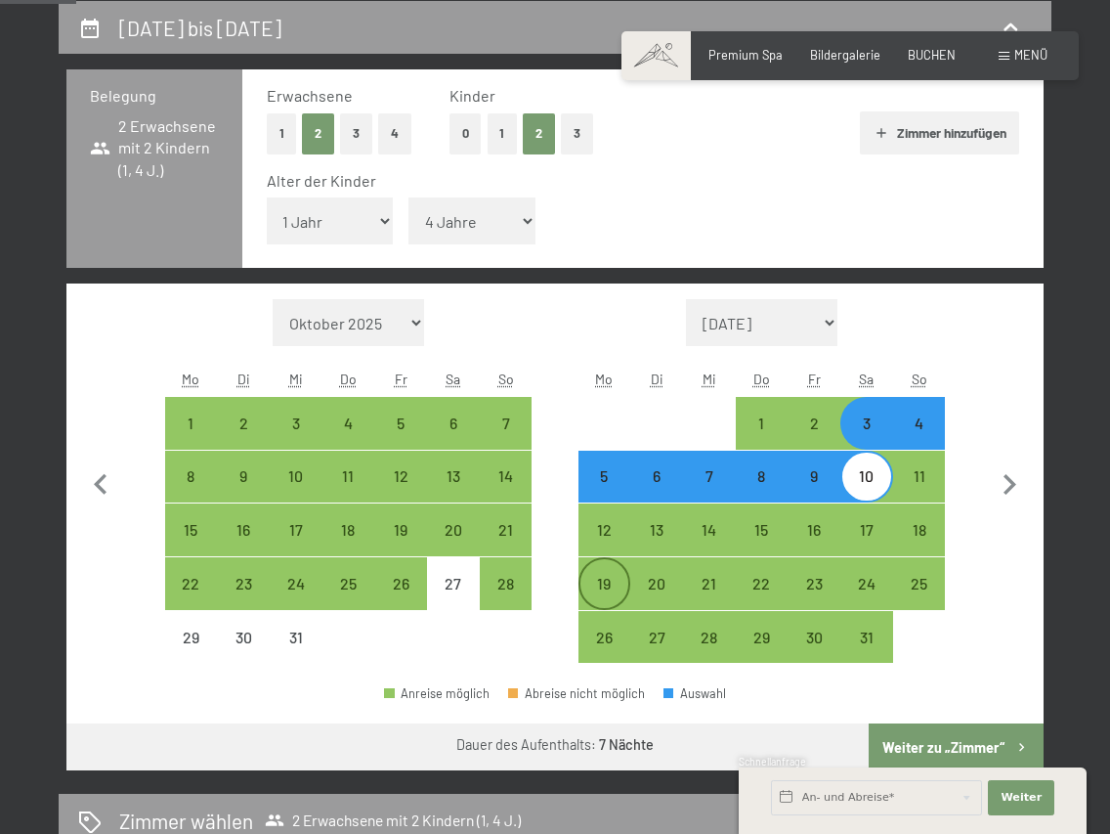
click at [611, 576] on div "19" at bounding box center [604, 600] width 49 height 49
select select "2025-12-01"
select select "2026-01-01"
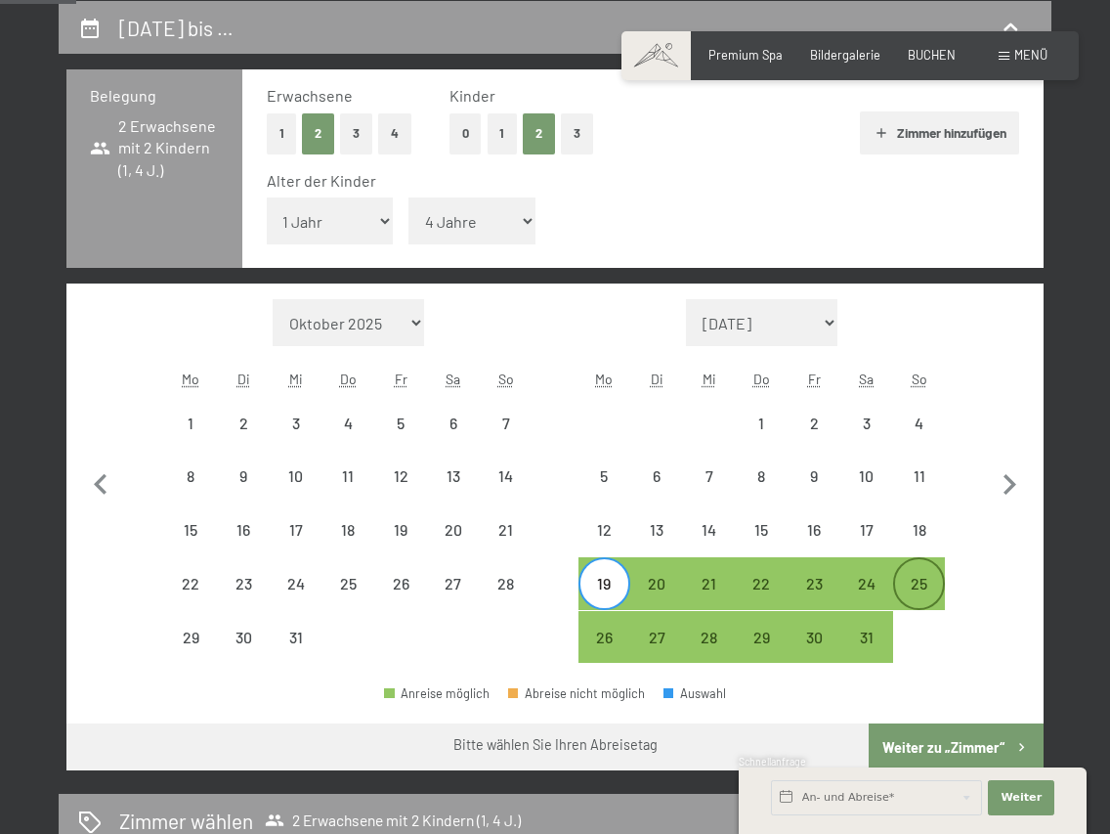
click at [910, 599] on div "25" at bounding box center [919, 600] width 49 height 49
select select "2025-12-01"
select select "2026-01-01"
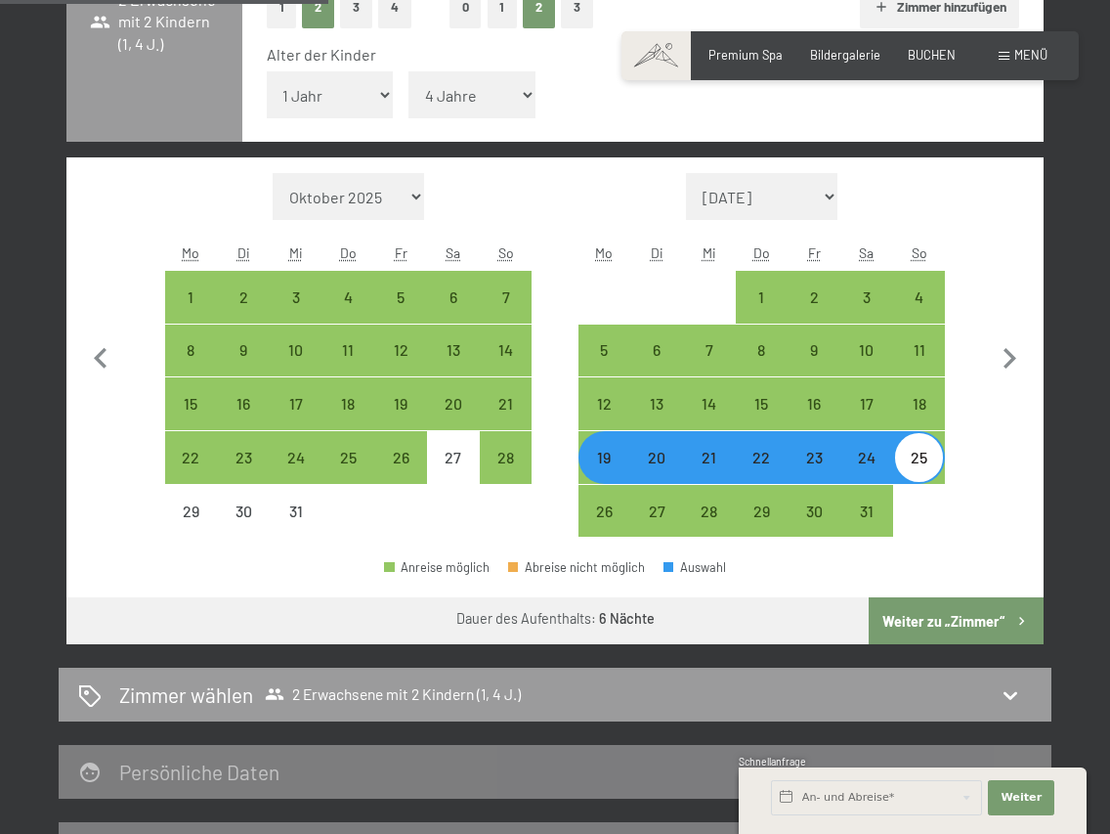
click at [924, 621] on button "Weiter zu „Zimmer“" at bounding box center [956, 620] width 175 height 47
select select "2025-12-01"
select select "2026-01-01"
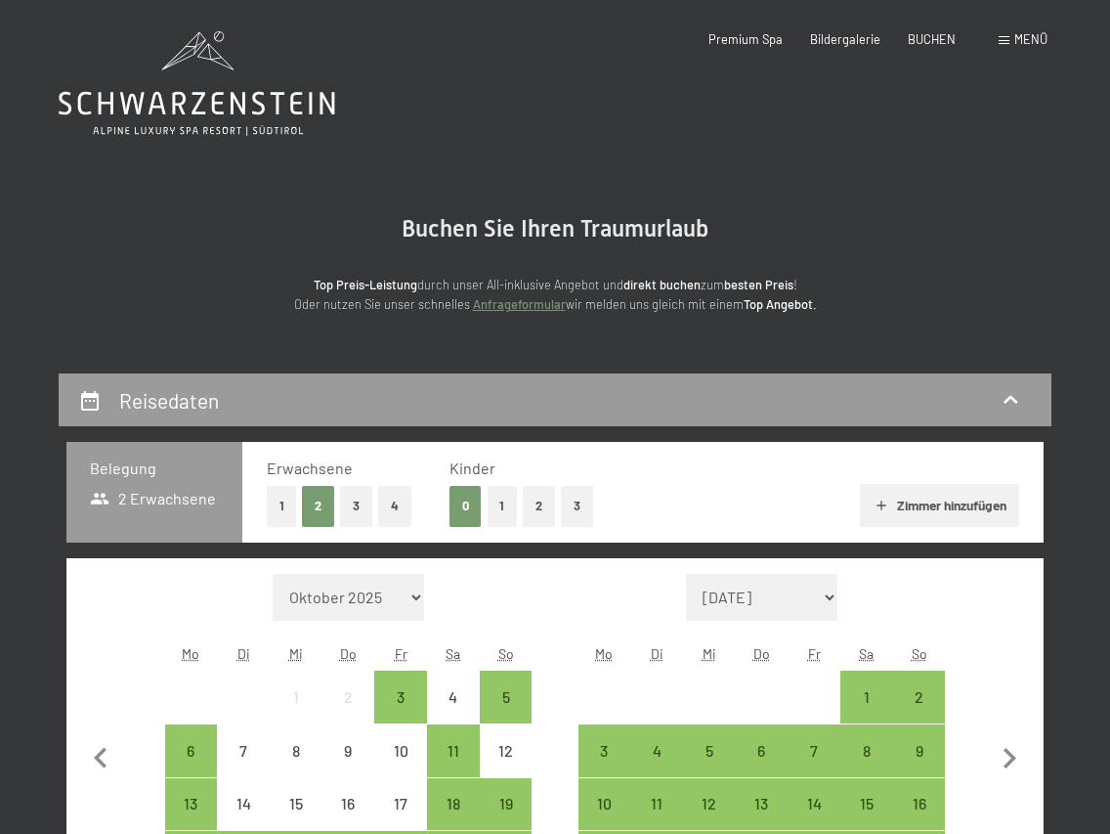
click at [534, 497] on button "2" at bounding box center [539, 506] width 32 height 40
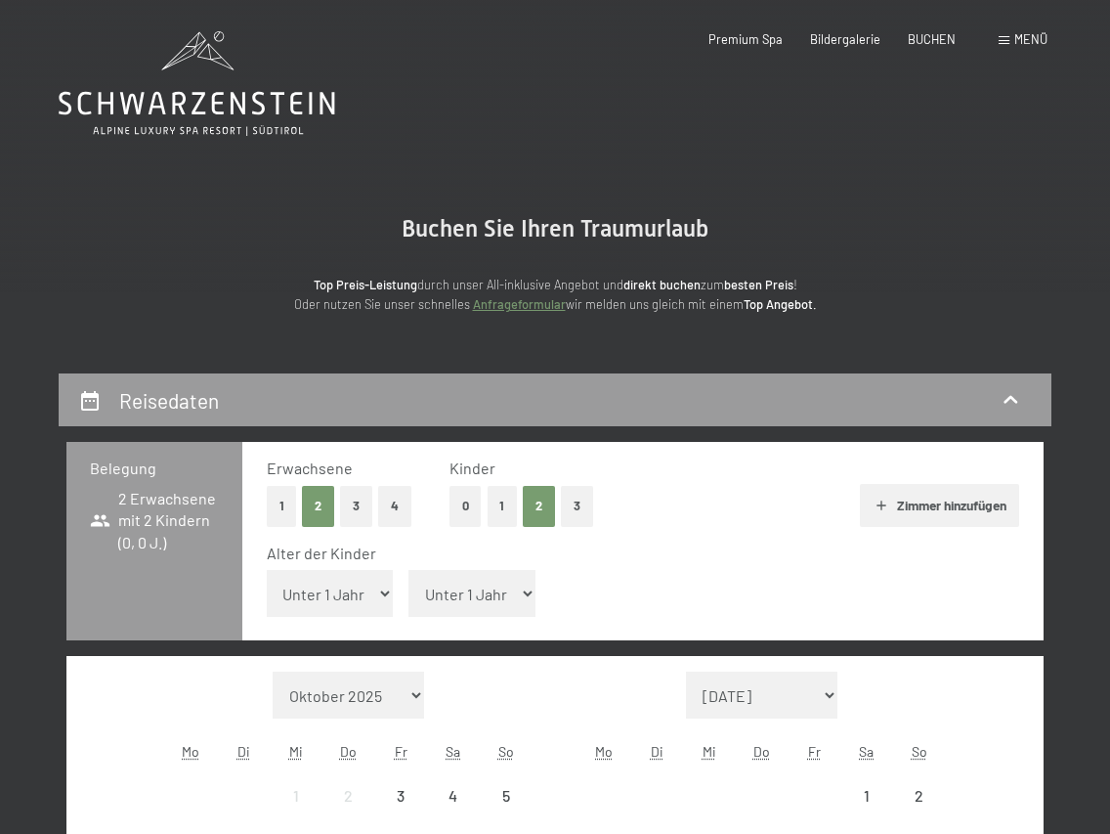
click at [296, 591] on select "Unter 1 Jahr 1 Jahr 2 Jahre 3 Jahre 4 Jahre 5 Jahre 6 Jahre 7 Jahre 8 Jahre 9 J…" at bounding box center [330, 593] width 127 height 47
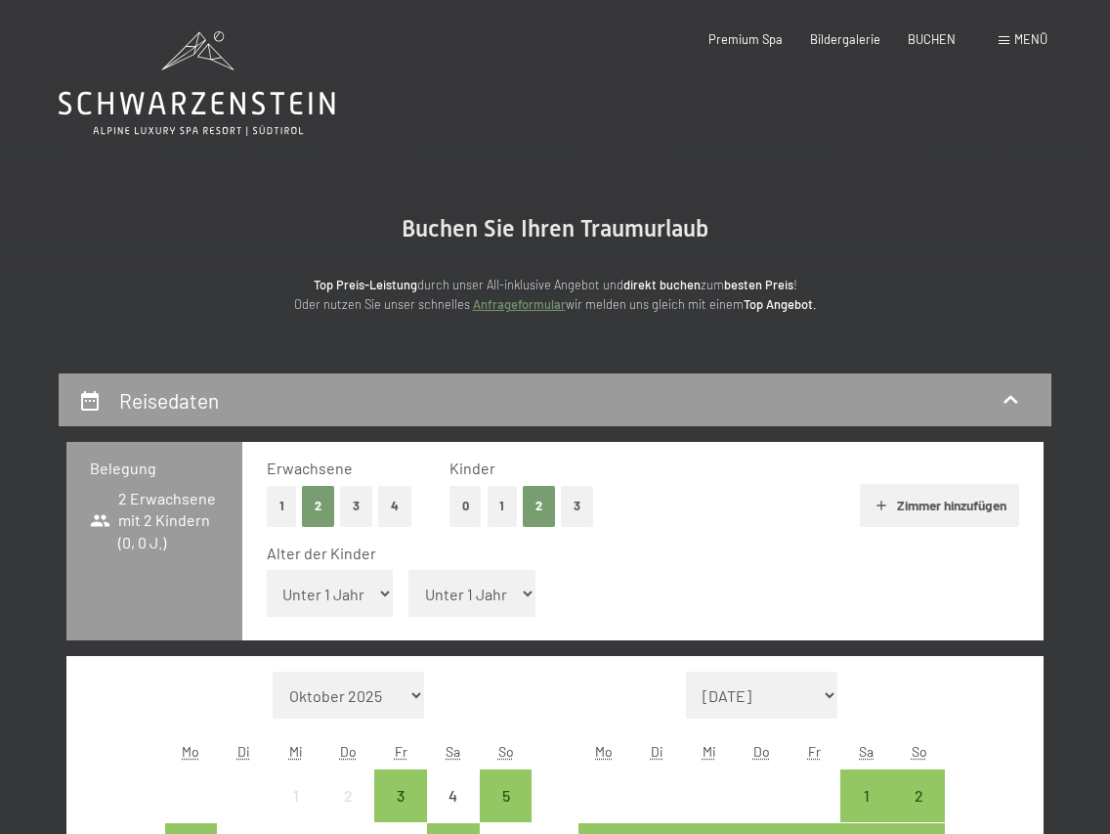
select select "1"
click at [267, 570] on select "Unter 1 Jahr 1 Jahr 2 Jahre 3 Jahre 4 Jahre 5 Jahre 6 Jahre 7 Jahre 8 Jahre 9 J…" at bounding box center [330, 593] width 127 height 47
click at [492, 602] on select "Unter 1 Jahr 1 Jahr 2 Jahre 3 Jahre 4 Jahre 5 Jahre 6 Jahre 7 Jahre 8 Jahre 9 J…" at bounding box center [471, 593] width 127 height 47
select select "4"
click at [408, 570] on select "Unter 1 Jahr 1 Jahr 2 Jahre 3 Jahre 4 Jahre 5 Jahre 6 Jahre 7 Jahre 8 Jahre 9 J…" at bounding box center [471, 593] width 127 height 47
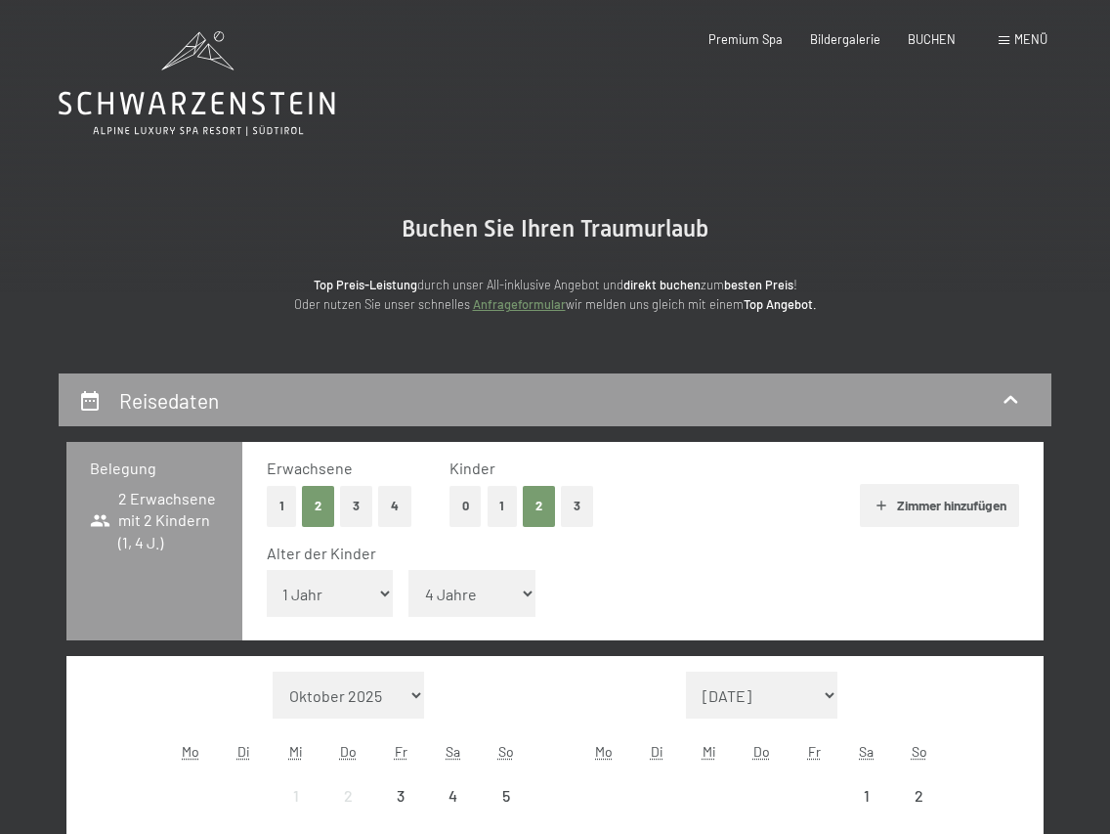
click at [710, 612] on div "Alter der Kinder Unter 1 Jahr 1 Jahr 2 Jahre 3 Jahre 4 Jahre 5 Jahre 6 Jahre 7 …" at bounding box center [643, 583] width 753 height 83
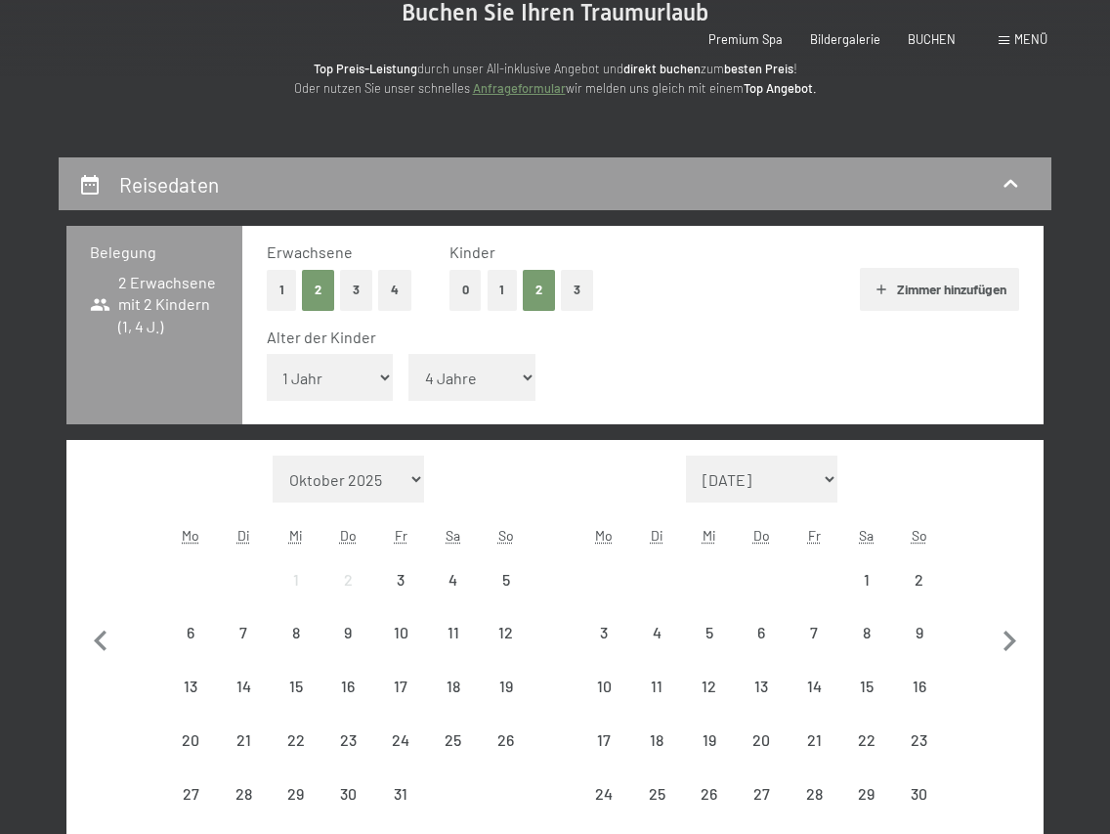
scroll to position [558, 0]
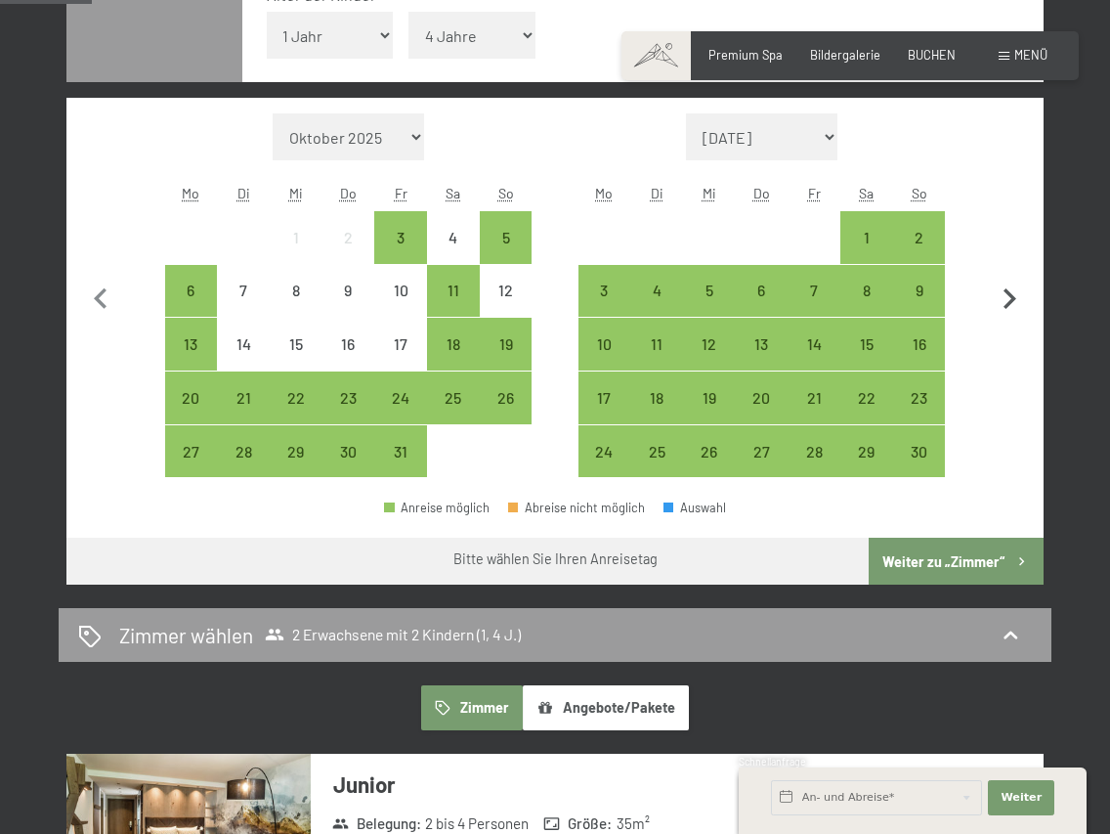
click at [1021, 307] on icon "button" at bounding box center [1009, 299] width 41 height 41
select select "2025-11-01"
select select "2025-12-01"
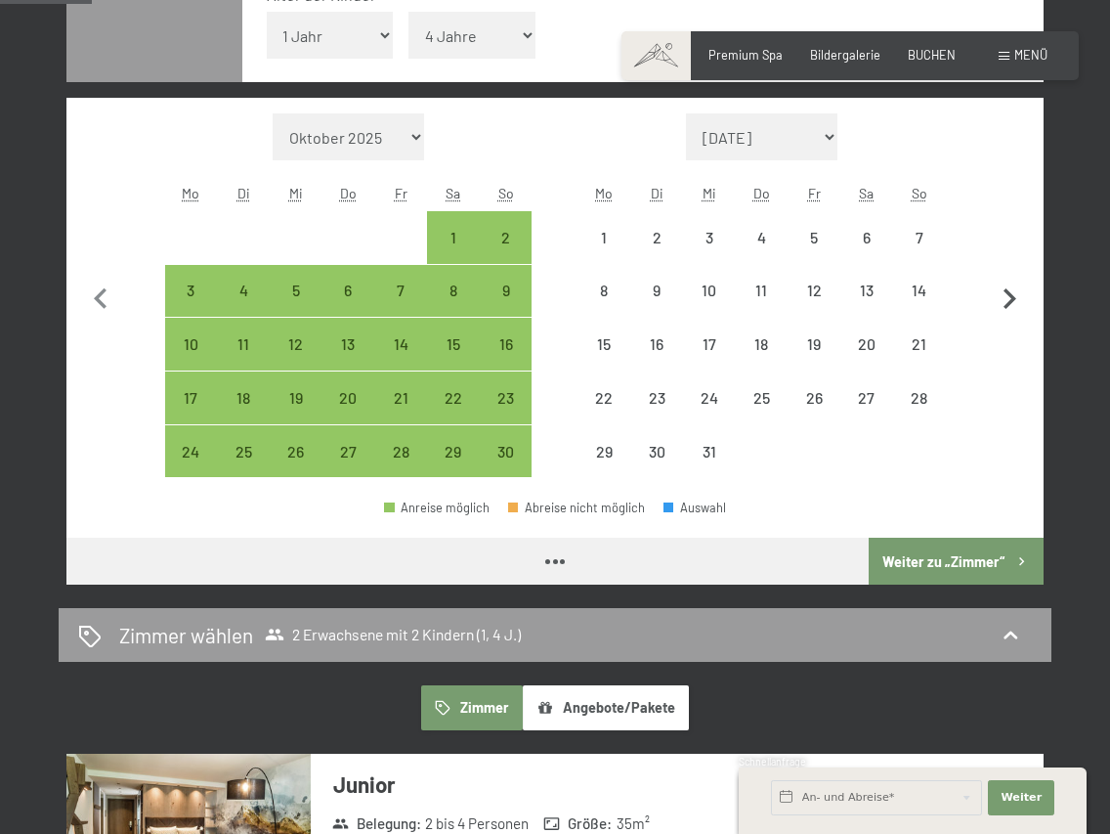
click at [1021, 307] on icon "button" at bounding box center [1009, 299] width 41 height 41
select select "2025-12-01"
select select "2026-01-01"
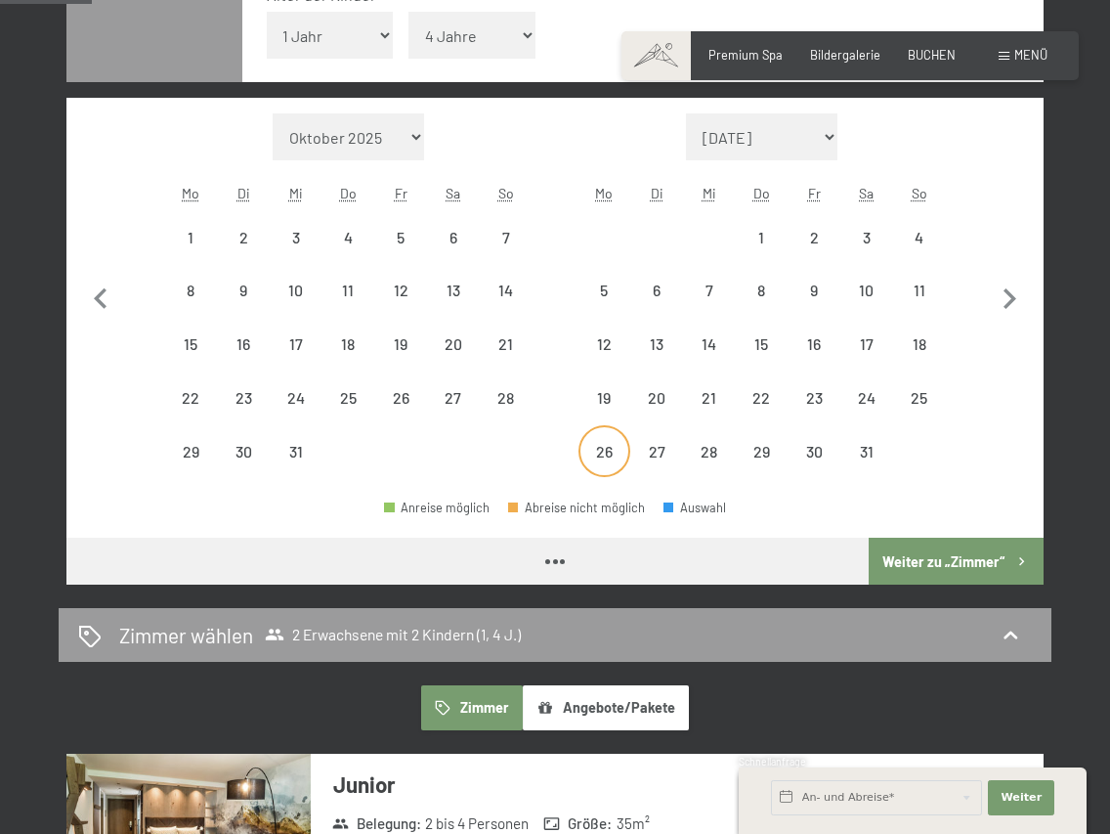
select select "2025-12-01"
select select "2026-01-01"
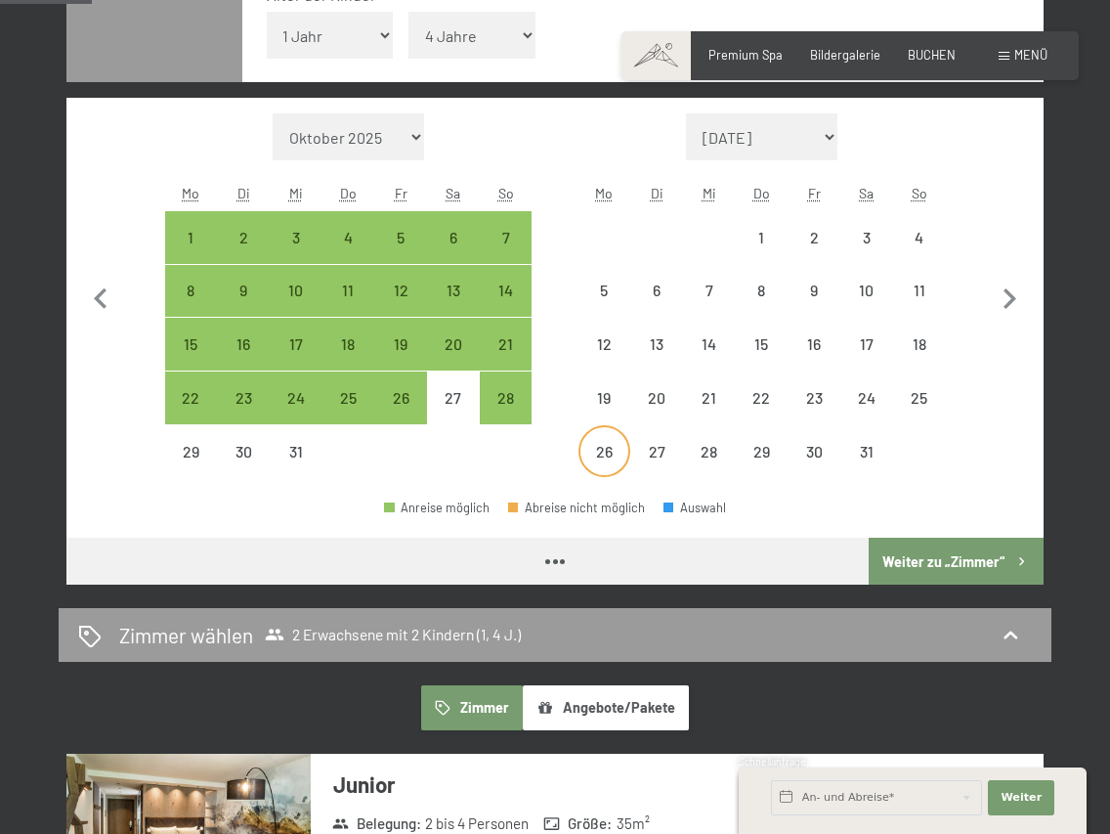
select select "2025-12-01"
select select "2026-01-01"
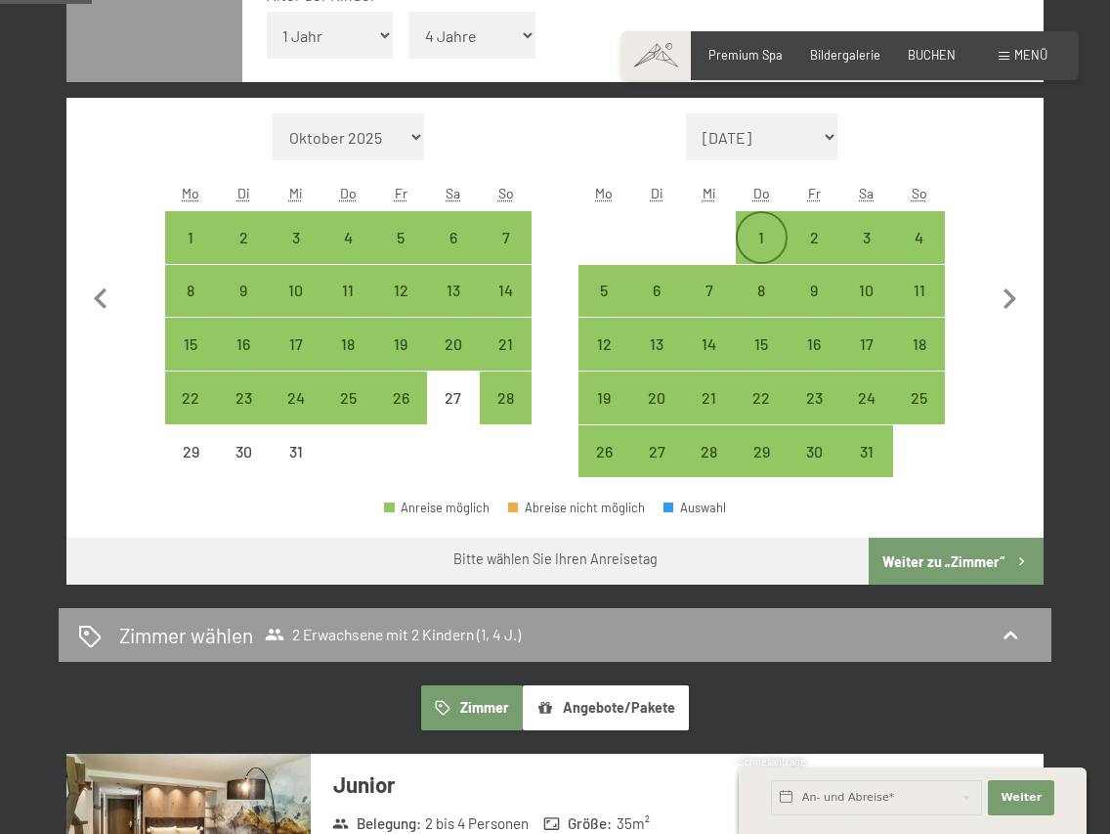
click at [772, 240] on div "1" at bounding box center [762, 254] width 49 height 49
select select "2025-12-01"
select select "2026-01-01"
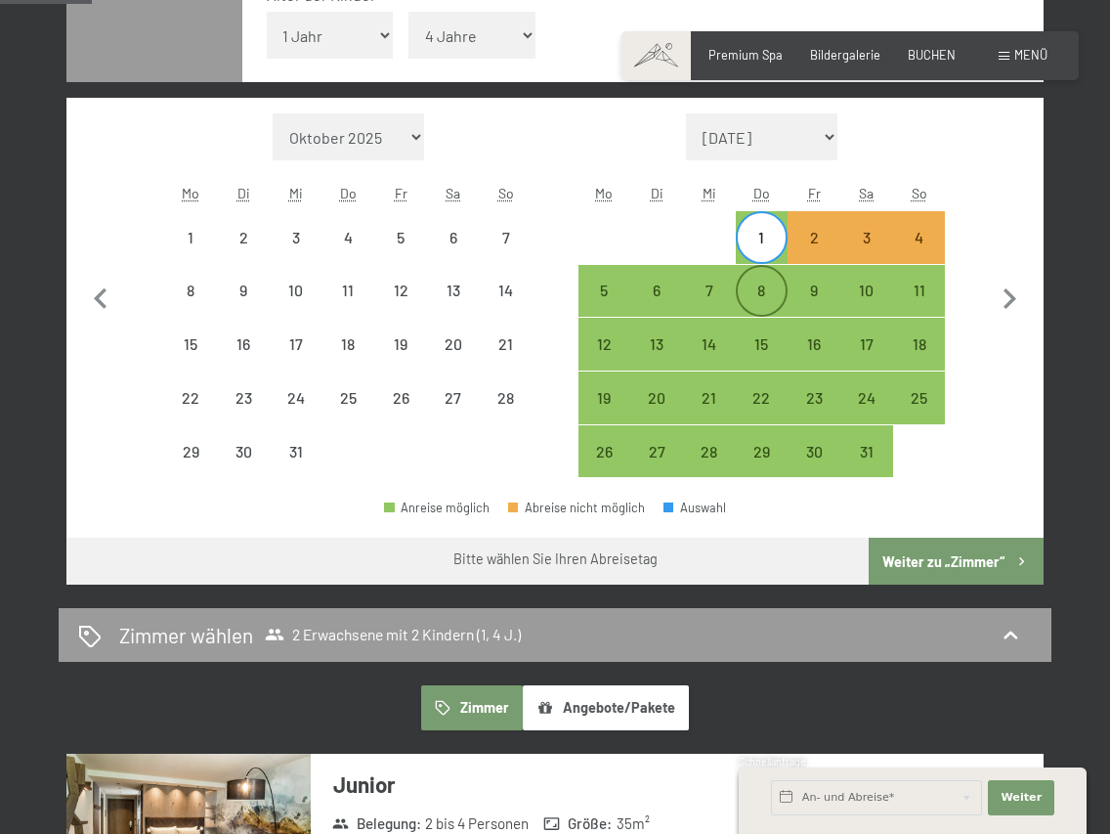
click at [776, 304] on div "8" at bounding box center [762, 306] width 49 height 49
select select "2025-12-01"
select select "2026-01-01"
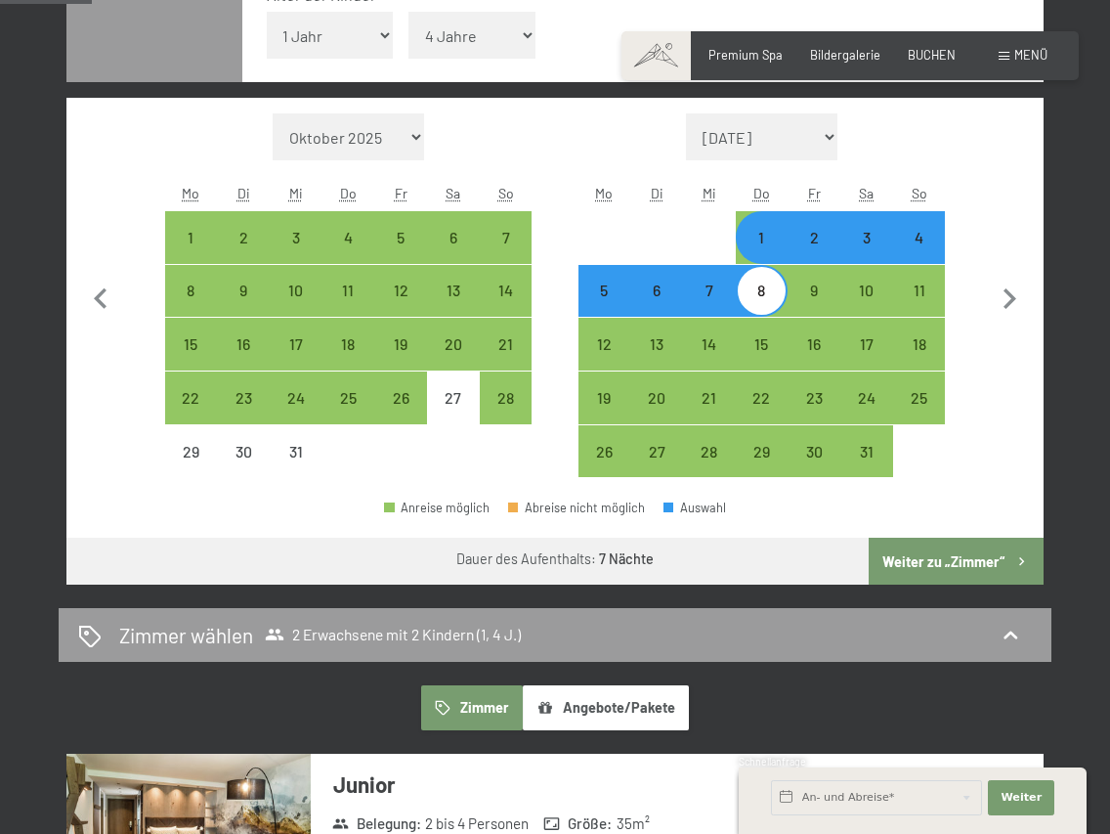
click at [971, 561] on button "Weiter zu „Zimmer“" at bounding box center [956, 560] width 175 height 47
select select "2025-12-01"
select select "2026-01-01"
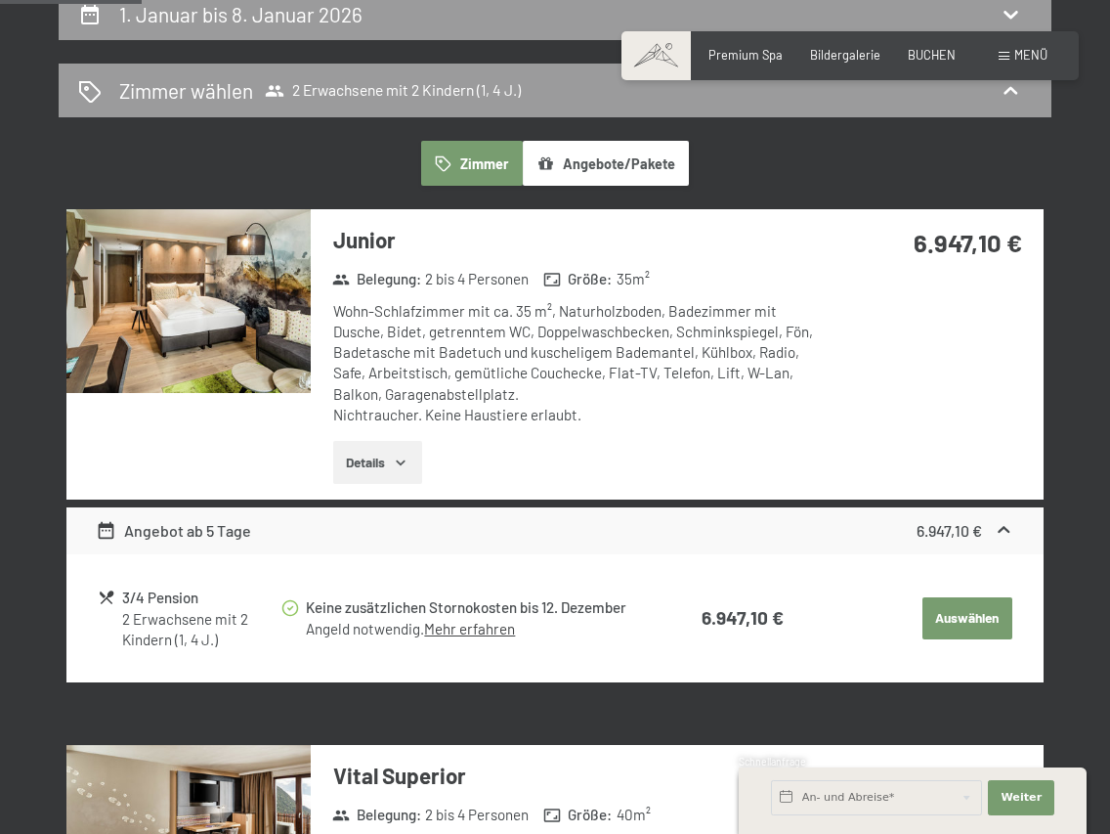
scroll to position [517, 0]
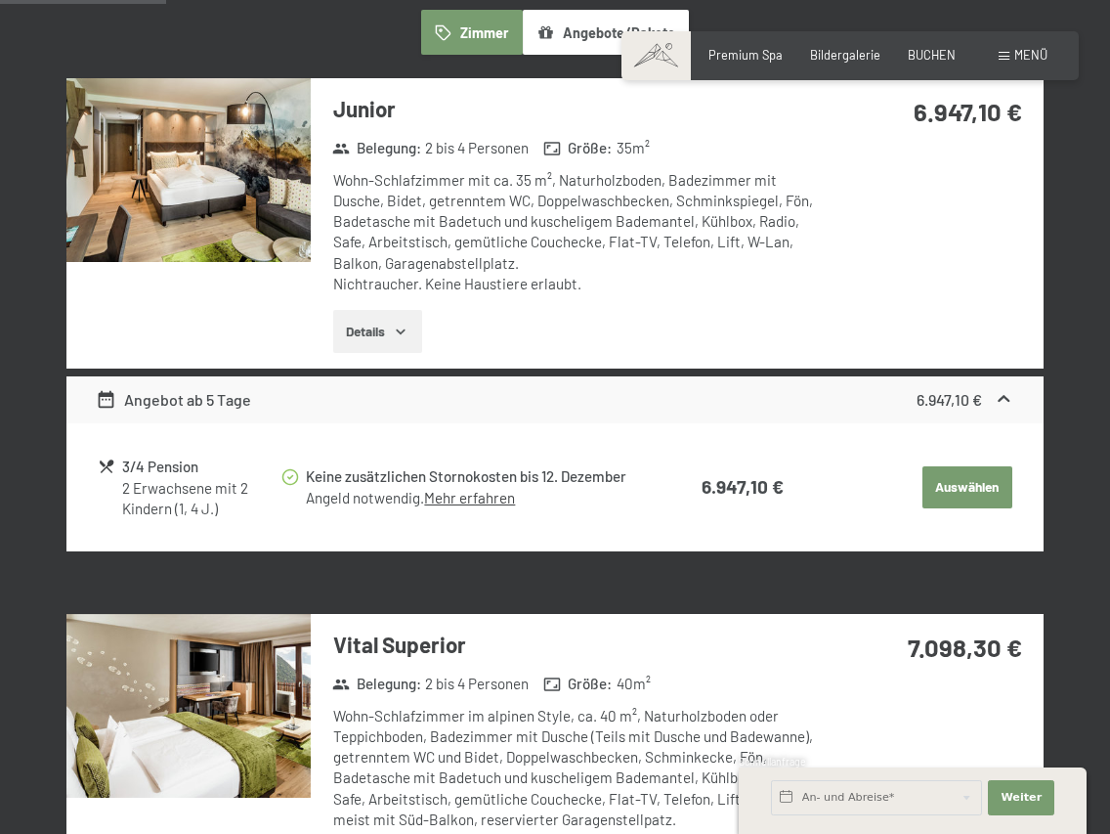
click at [982, 492] on button "Auswählen" at bounding box center [968, 487] width 90 height 43
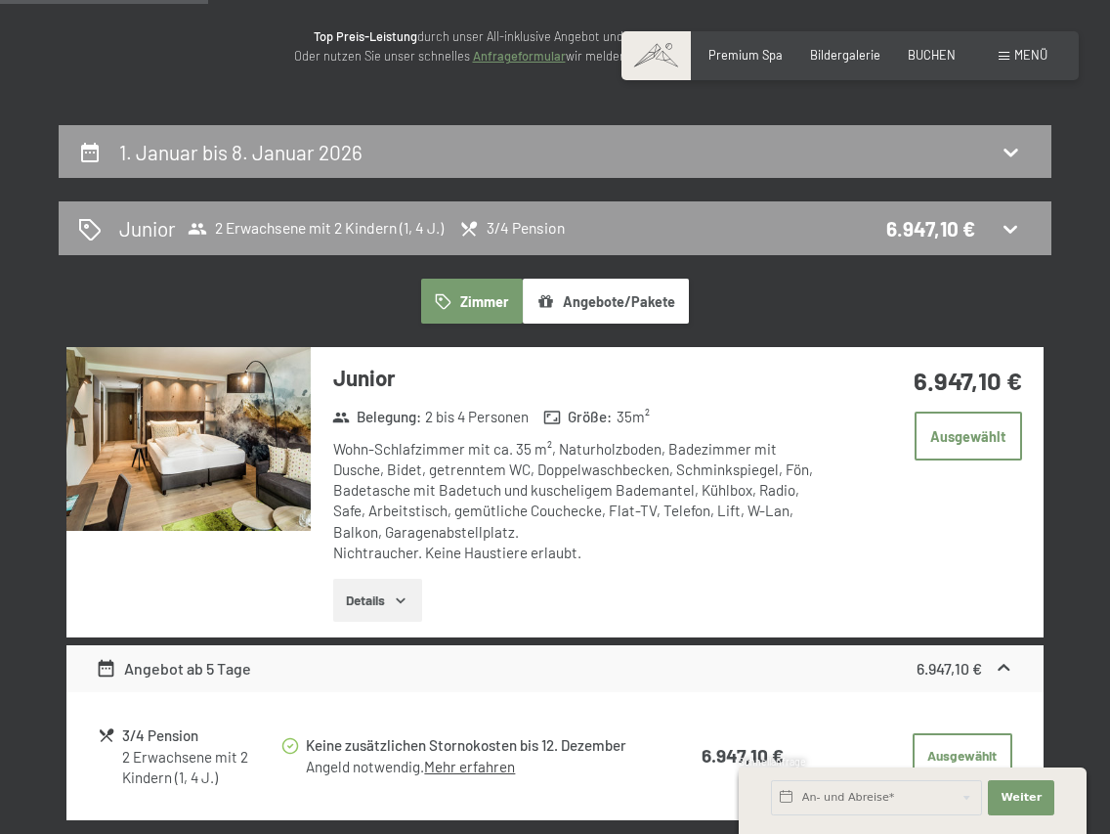
scroll to position [0, 0]
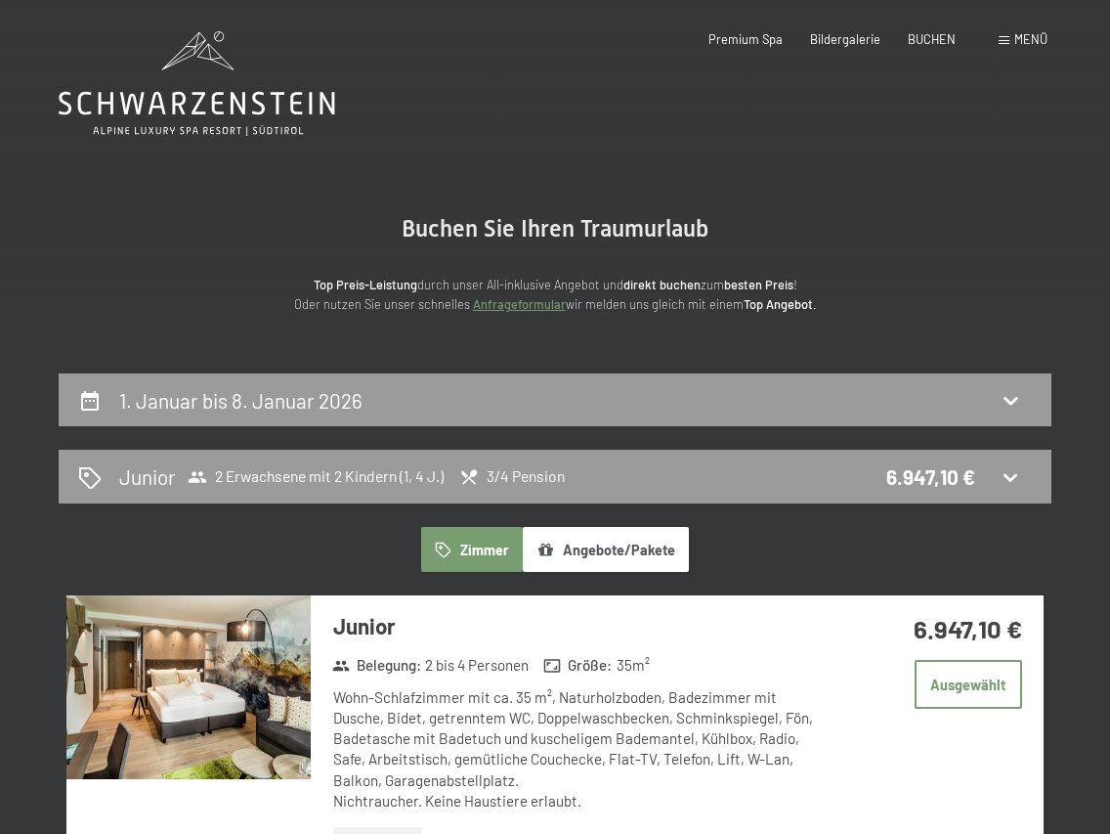
click at [553, 308] on link "Anfrageformular" at bounding box center [519, 304] width 93 height 16
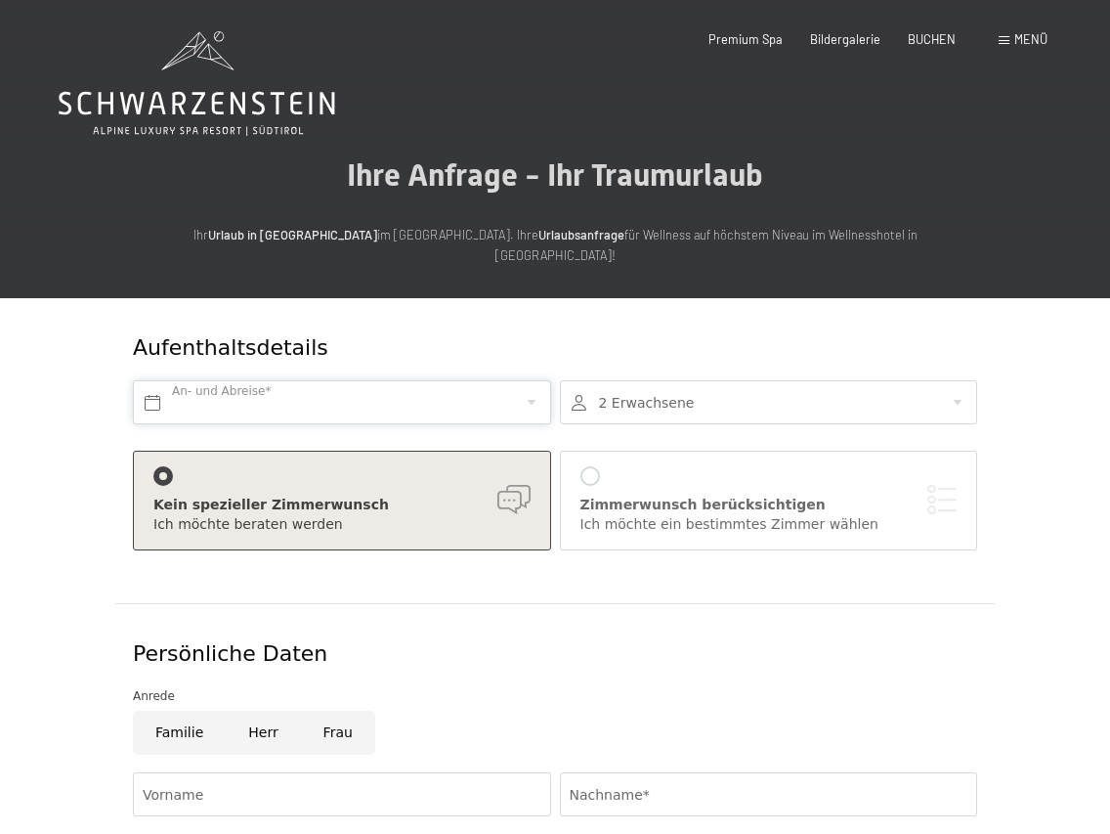
click at [395, 380] on input "text" at bounding box center [342, 402] width 418 height 44
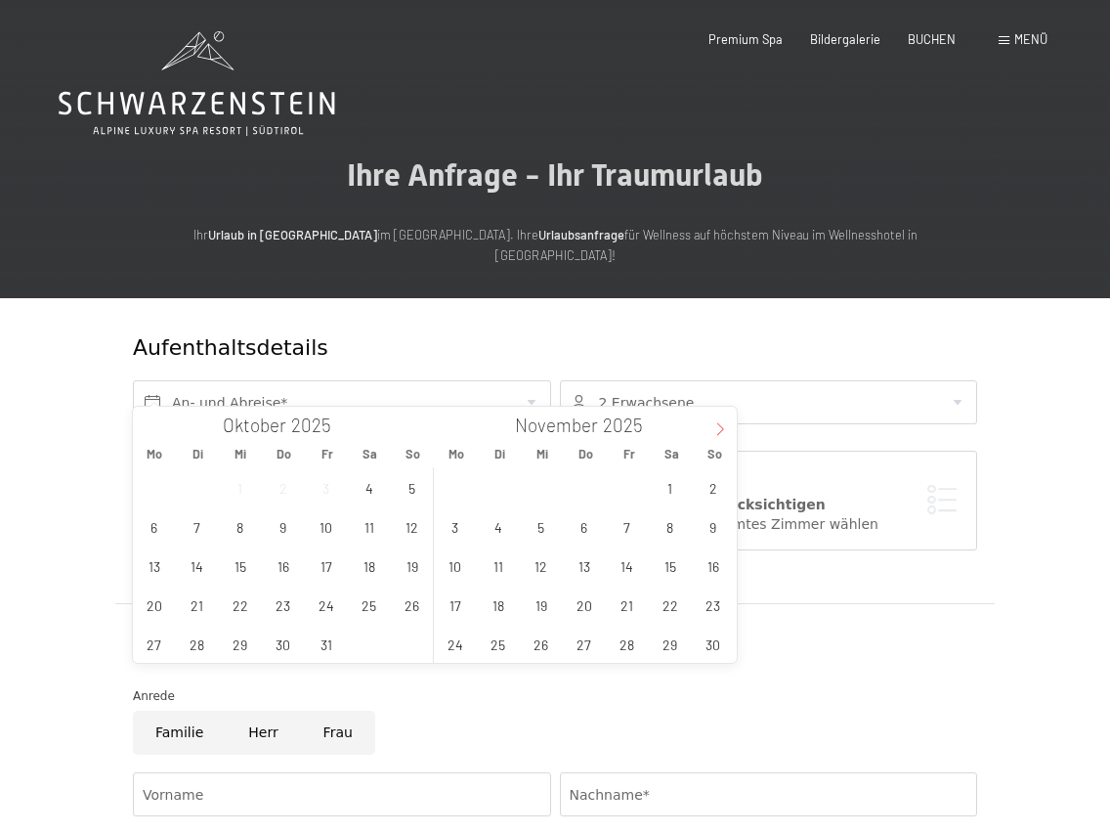
click at [719, 424] on icon at bounding box center [720, 429] width 14 height 14
type input "2026"
click at [589, 482] on span "1" at bounding box center [584, 487] width 38 height 38
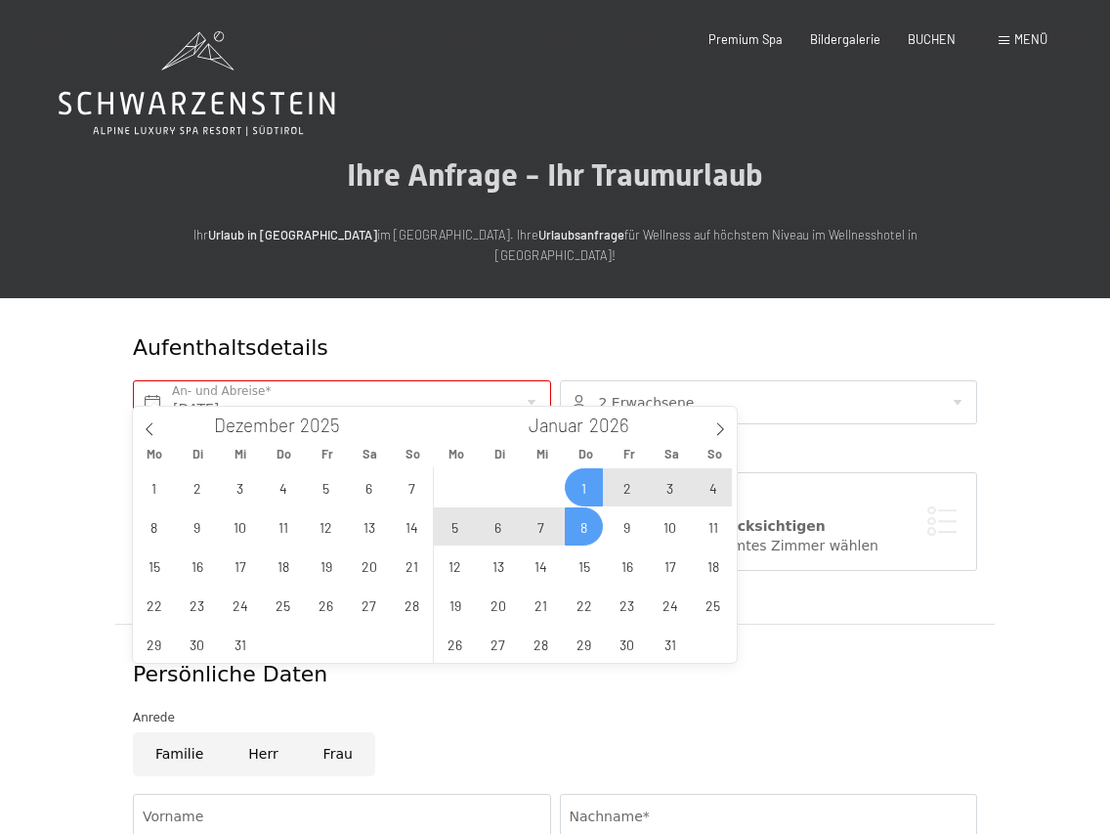
click at [584, 519] on span "8" at bounding box center [584, 526] width 38 height 38
type input "[DATE] - [DATE]"
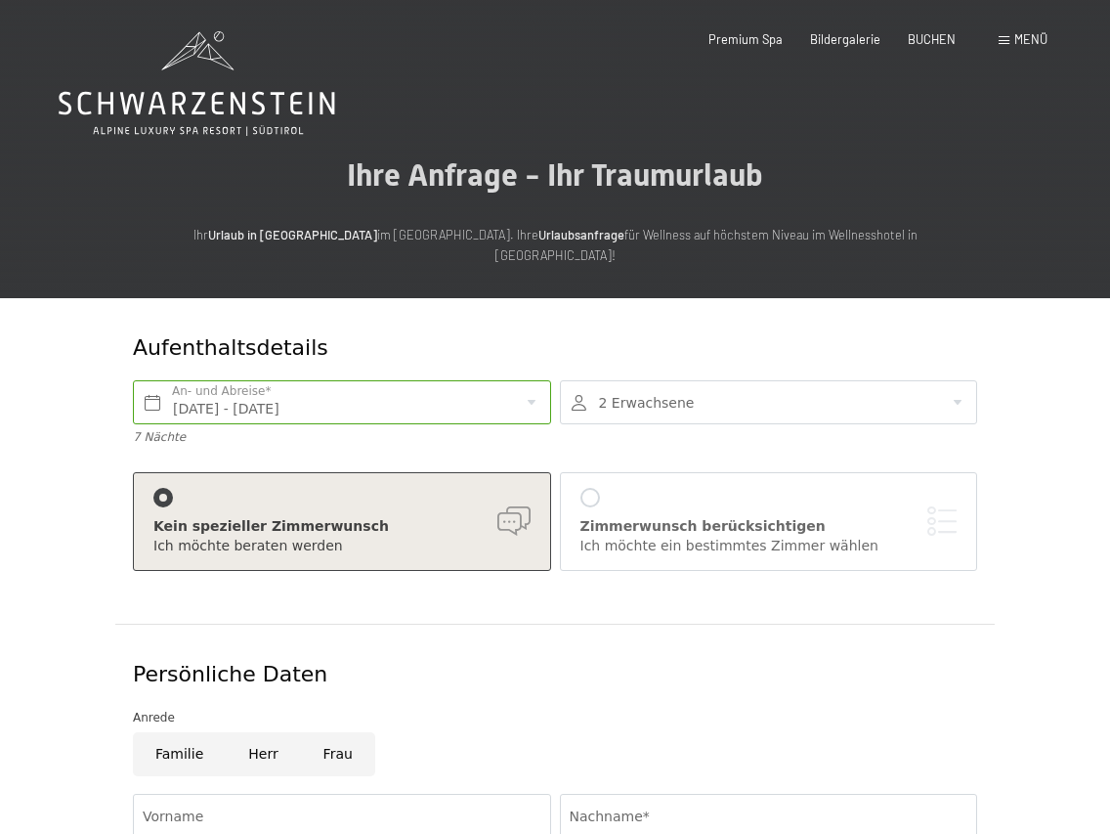
click at [709, 390] on div at bounding box center [769, 402] width 418 height 44
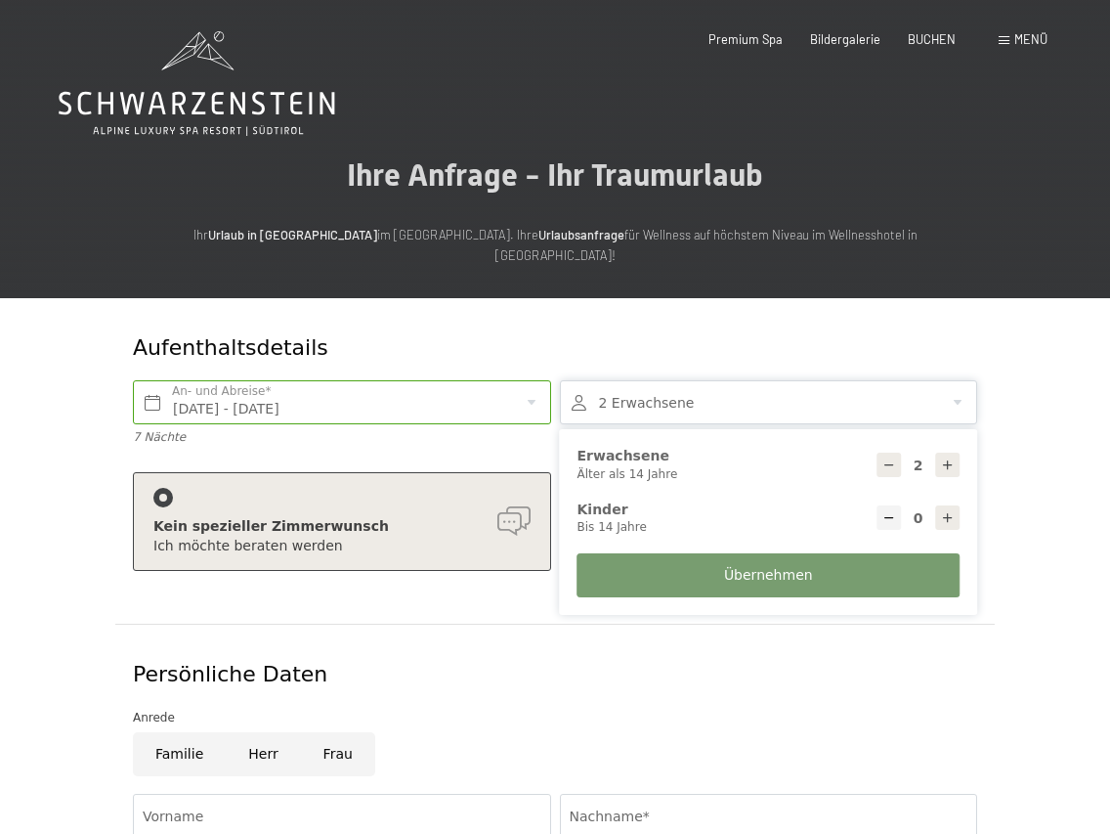
click at [943, 505] on div at bounding box center [947, 517] width 24 height 24
type input "1"
select select
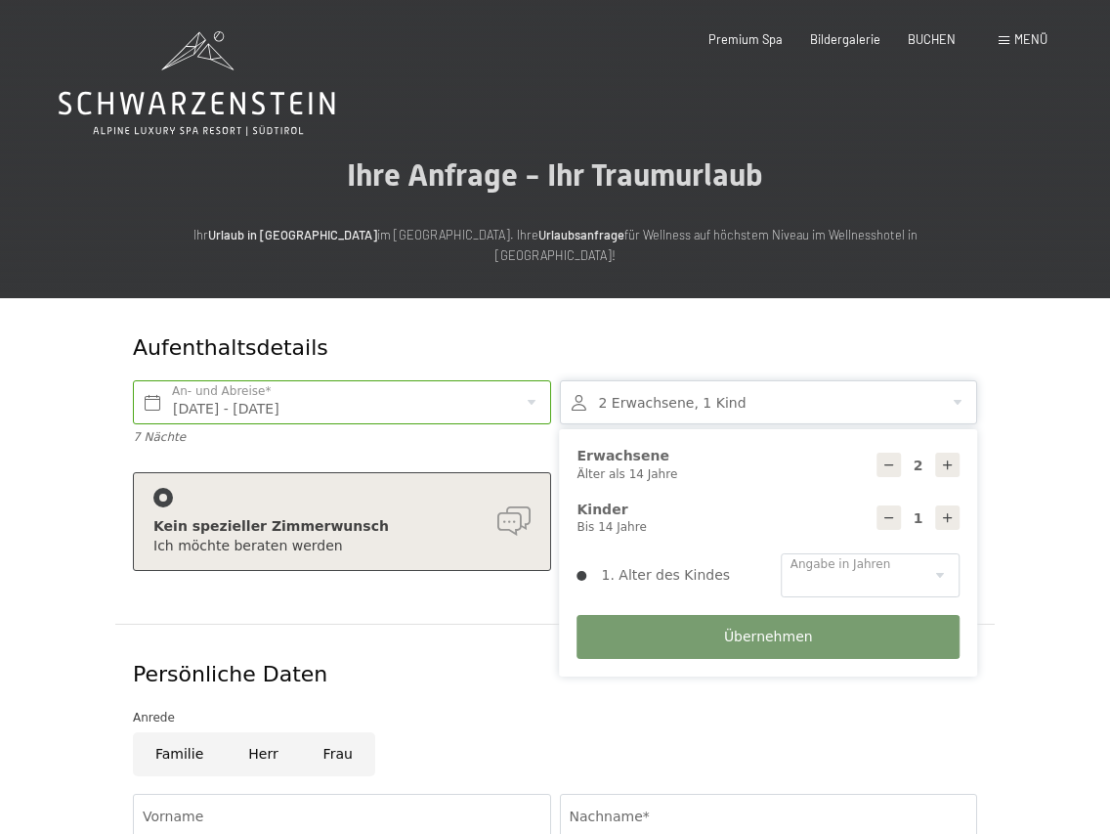
click at [945, 505] on div at bounding box center [947, 517] width 24 height 24
type input "2"
select select
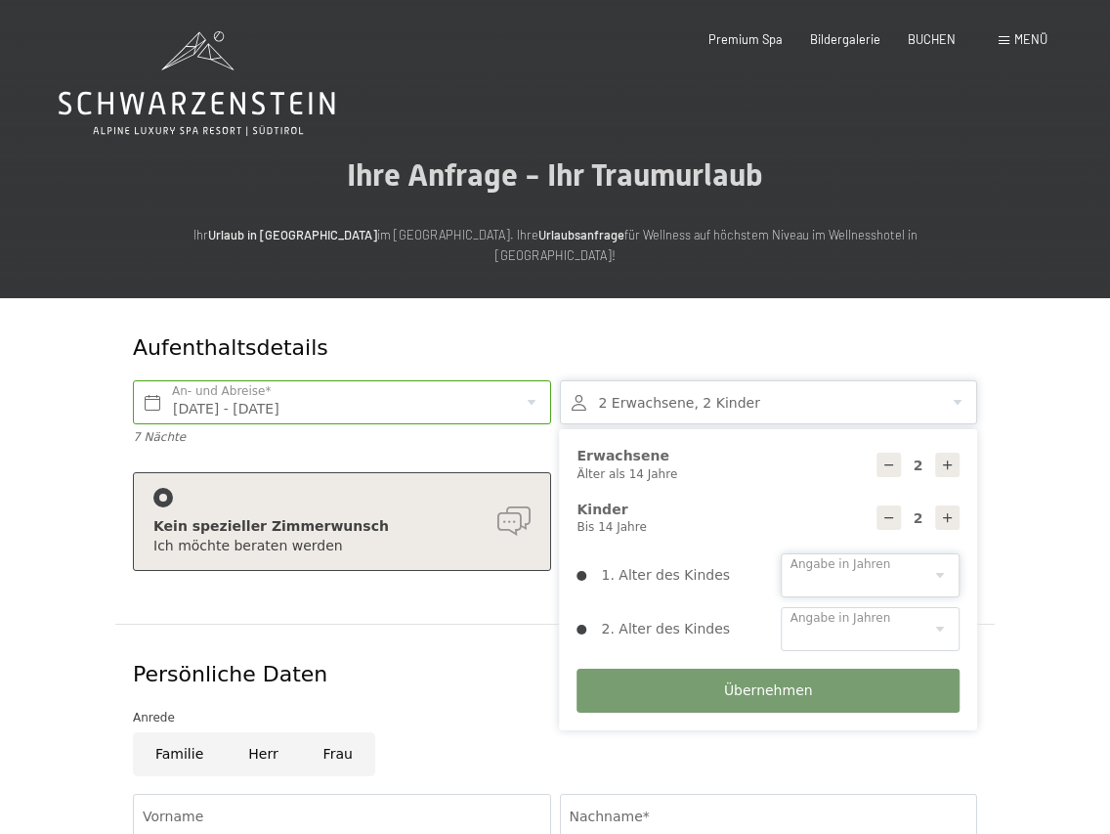
click at [935, 553] on select "0 1 2 3 4 5 6 7 8 9 10 11 12 13 14" at bounding box center [870, 575] width 179 height 44
select select "1"
click at [781, 553] on select "0 1 2 3 4 5 6 7 8 9 10 11 12 13 14" at bounding box center [870, 575] width 179 height 44
click at [890, 609] on select "0 1 2 3 4 5 6 7 8 9 10 11 12 13 14" at bounding box center [870, 629] width 179 height 44
select select "4"
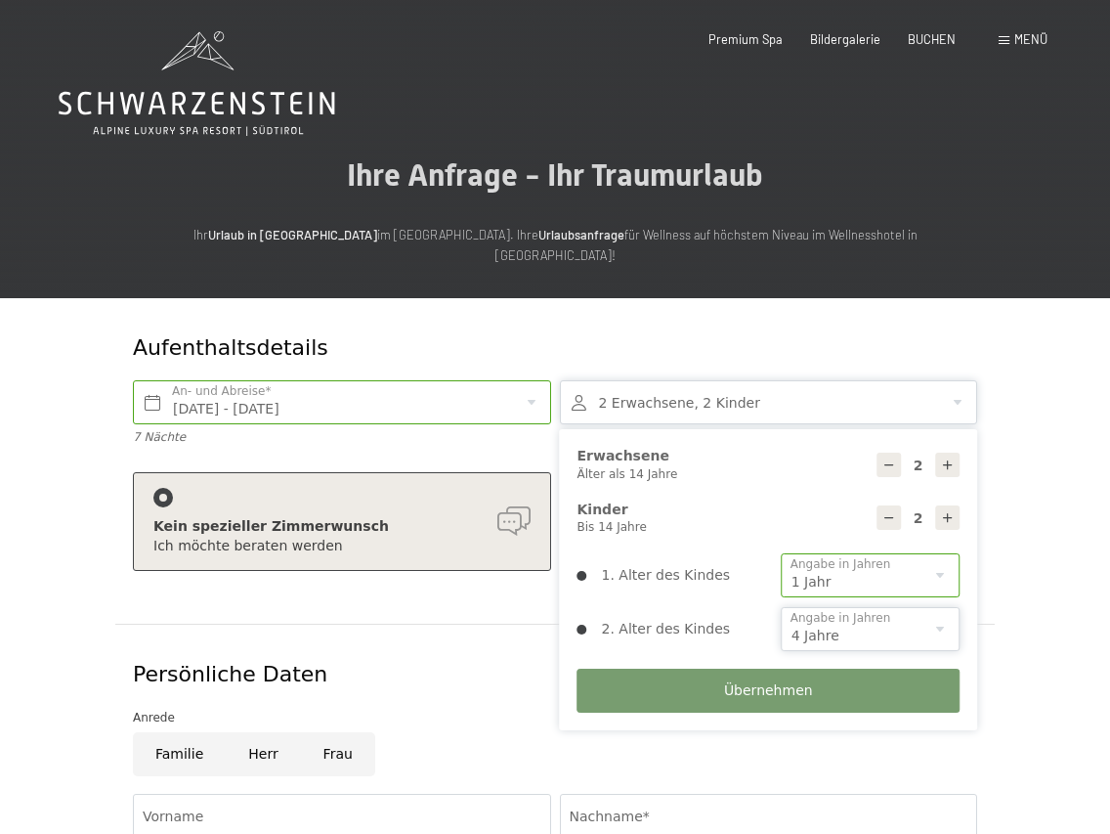
click at [781, 607] on select "0 1 2 3 4 5 6 7 8 9 10 11 12 13 14" at bounding box center [870, 629] width 179 height 44
click at [816, 668] on button "Übernehmen" at bounding box center [769, 690] width 383 height 44
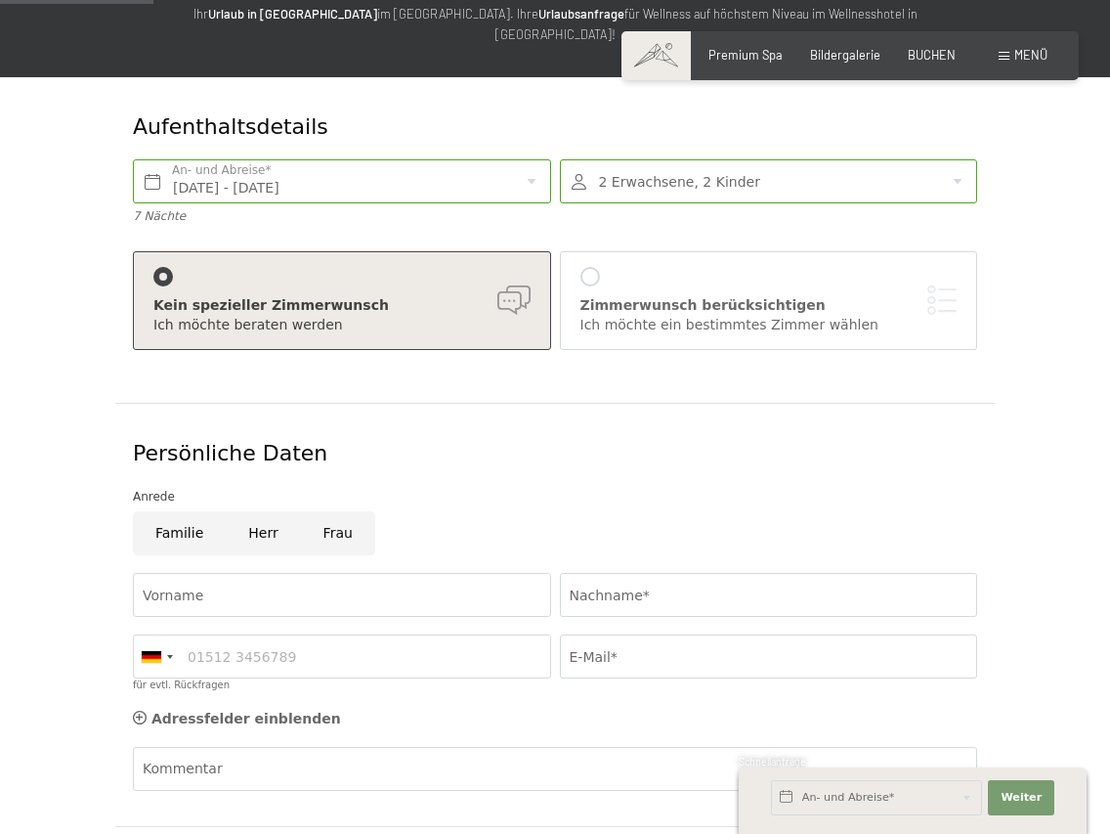
scroll to position [246, 0]
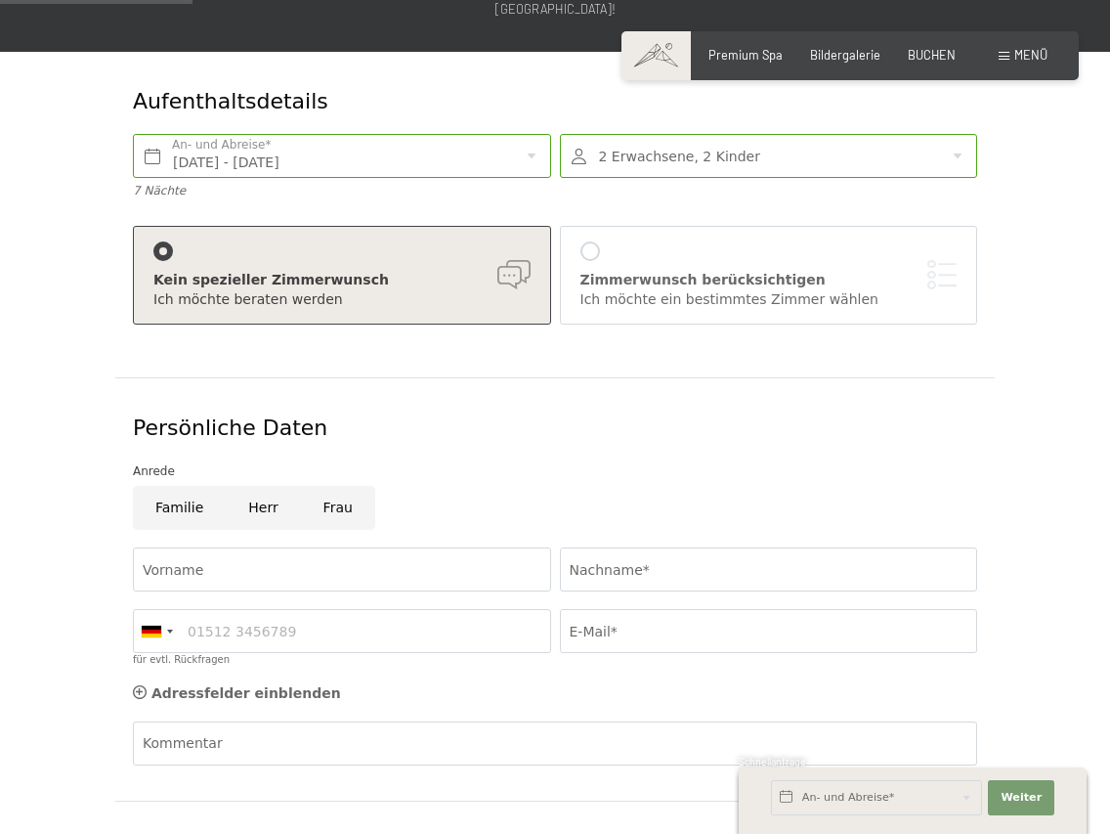
click at [166, 503] on input "Familie" at bounding box center [179, 508] width 93 height 44
radio input "true"
click at [201, 547] on input "Vorname" at bounding box center [342, 569] width 418 height 44
type input "[PERSON_NAME]"
type input "Bürki"
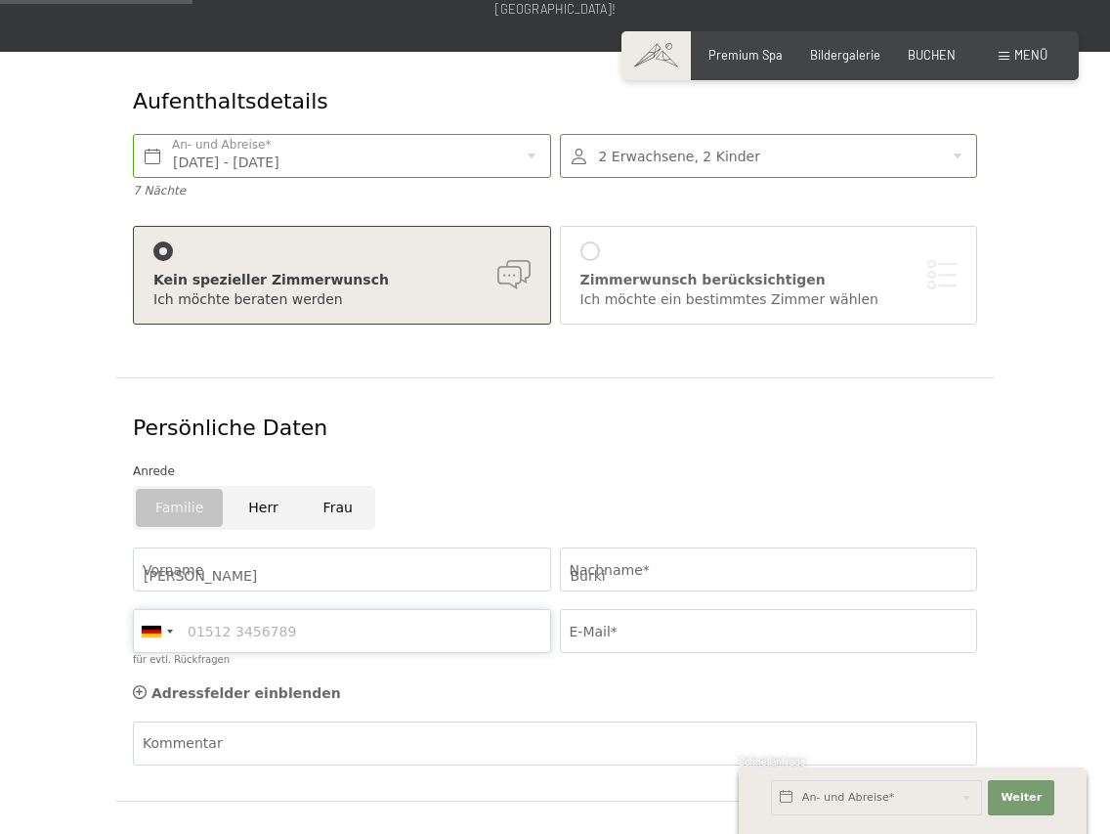
type input "0793409088"
type input "[EMAIL_ADDRESS][DOMAIN_NAME]"
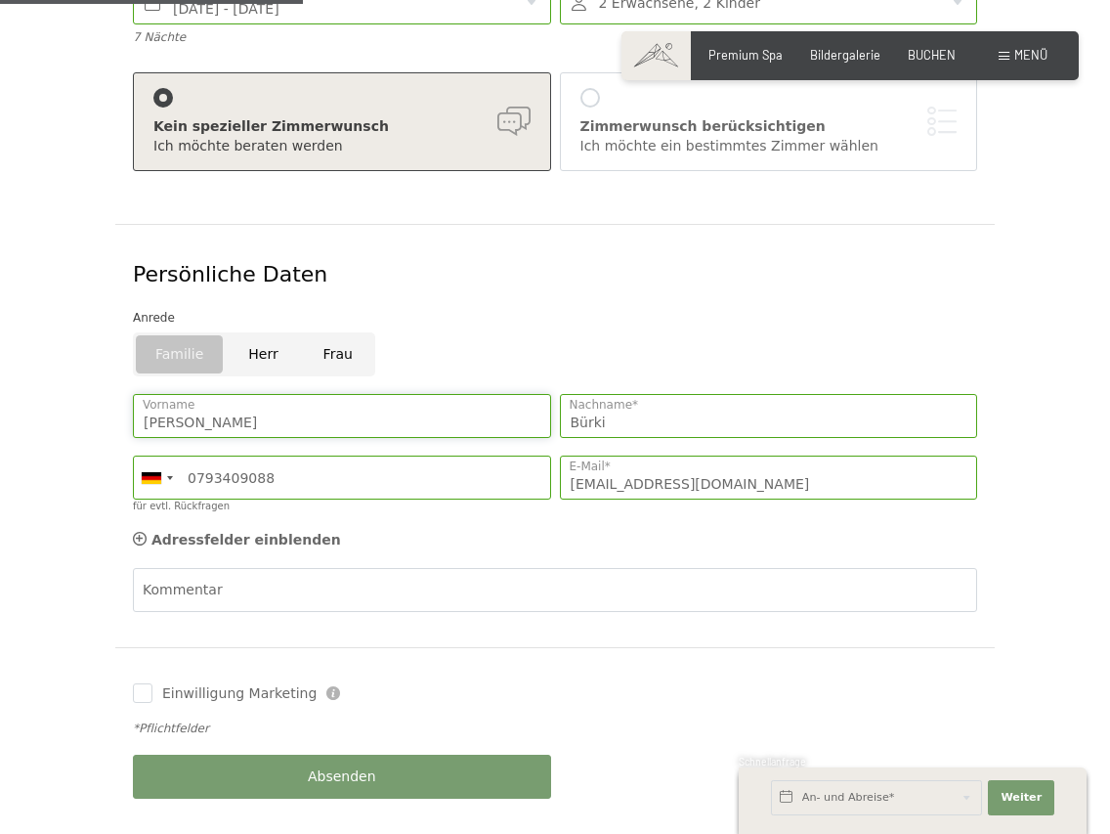
scroll to position [402, 0]
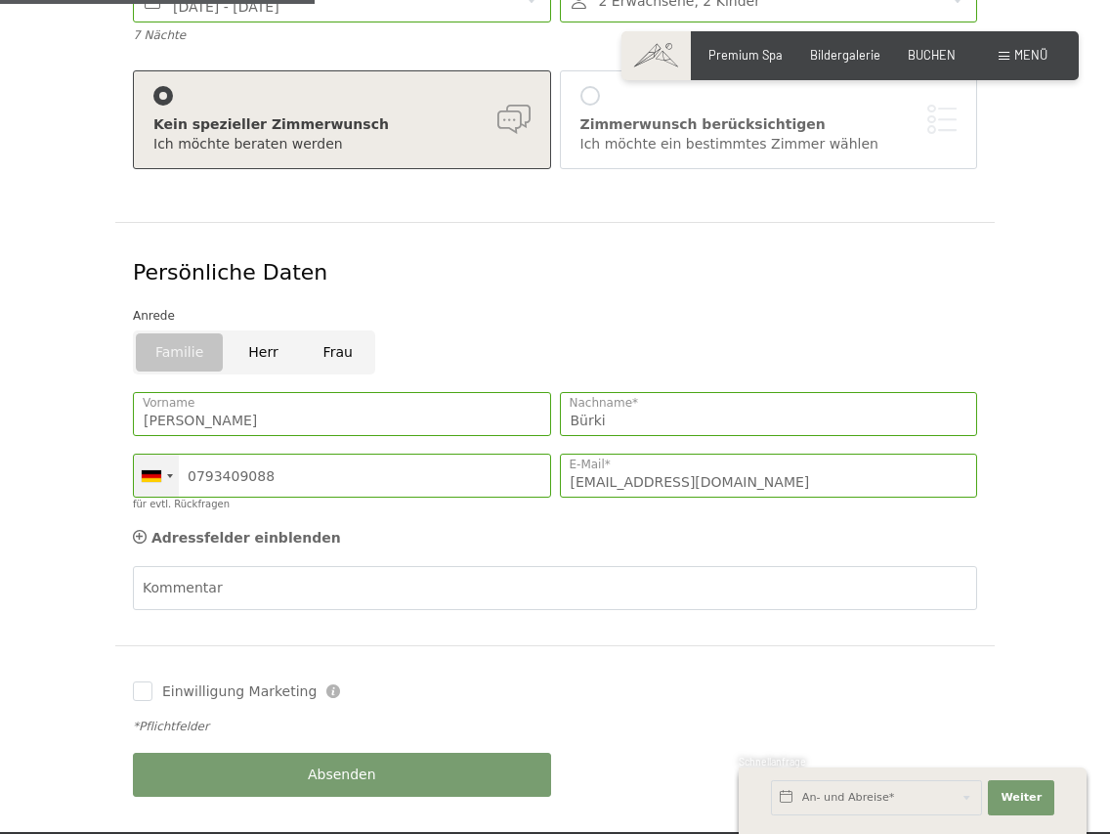
click at [160, 470] on div at bounding box center [152, 476] width 20 height 12
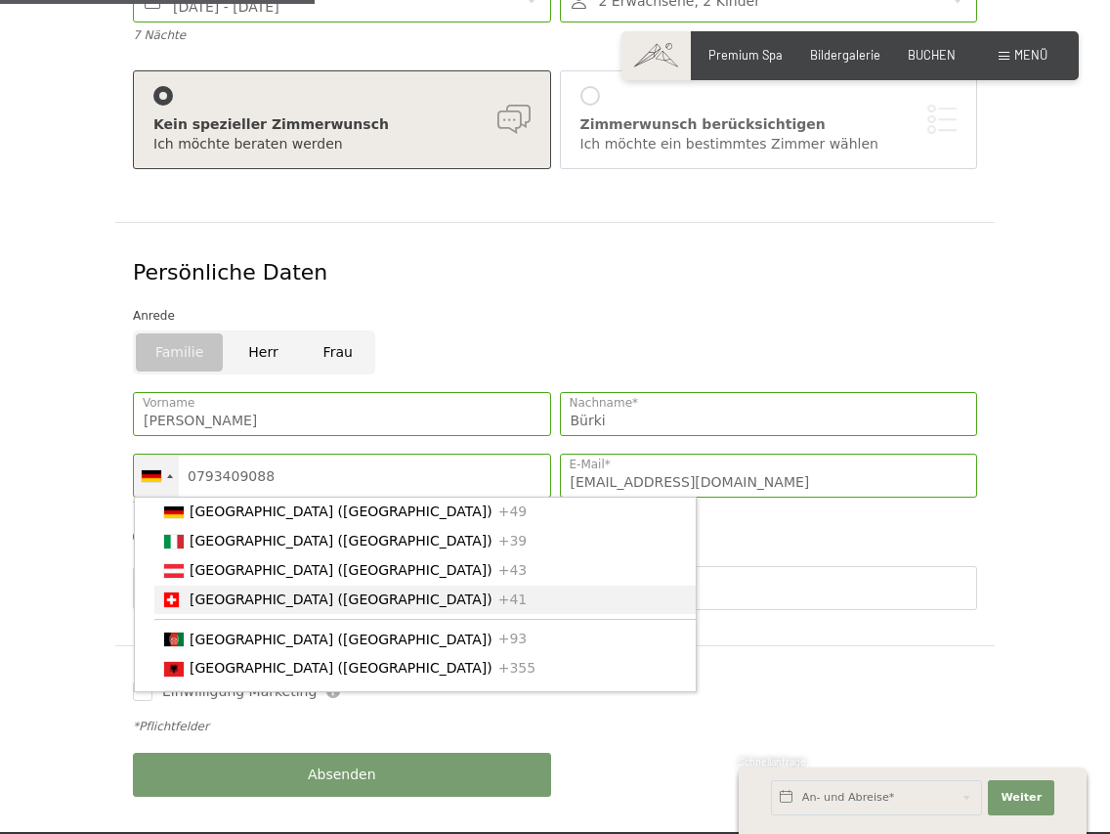
click at [218, 591] on span "[GEOGRAPHIC_DATA] ([GEOGRAPHIC_DATA])" at bounding box center [341, 599] width 303 height 16
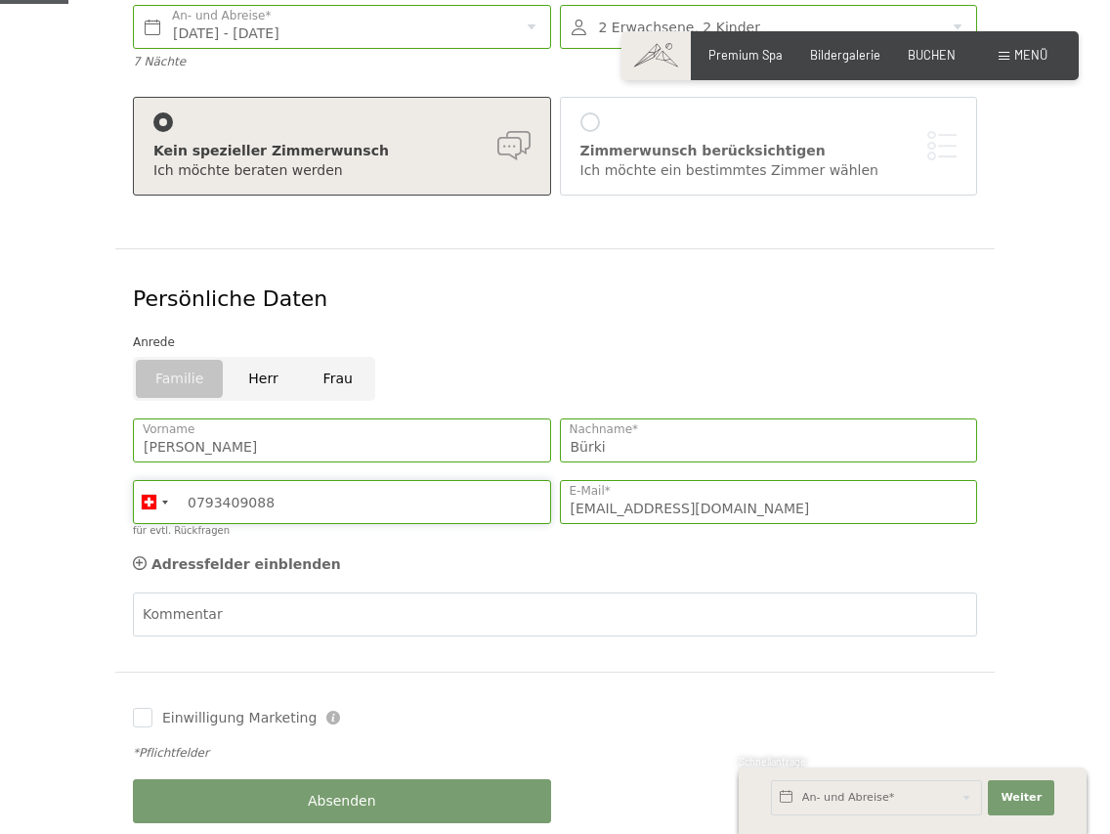
scroll to position [38, 0]
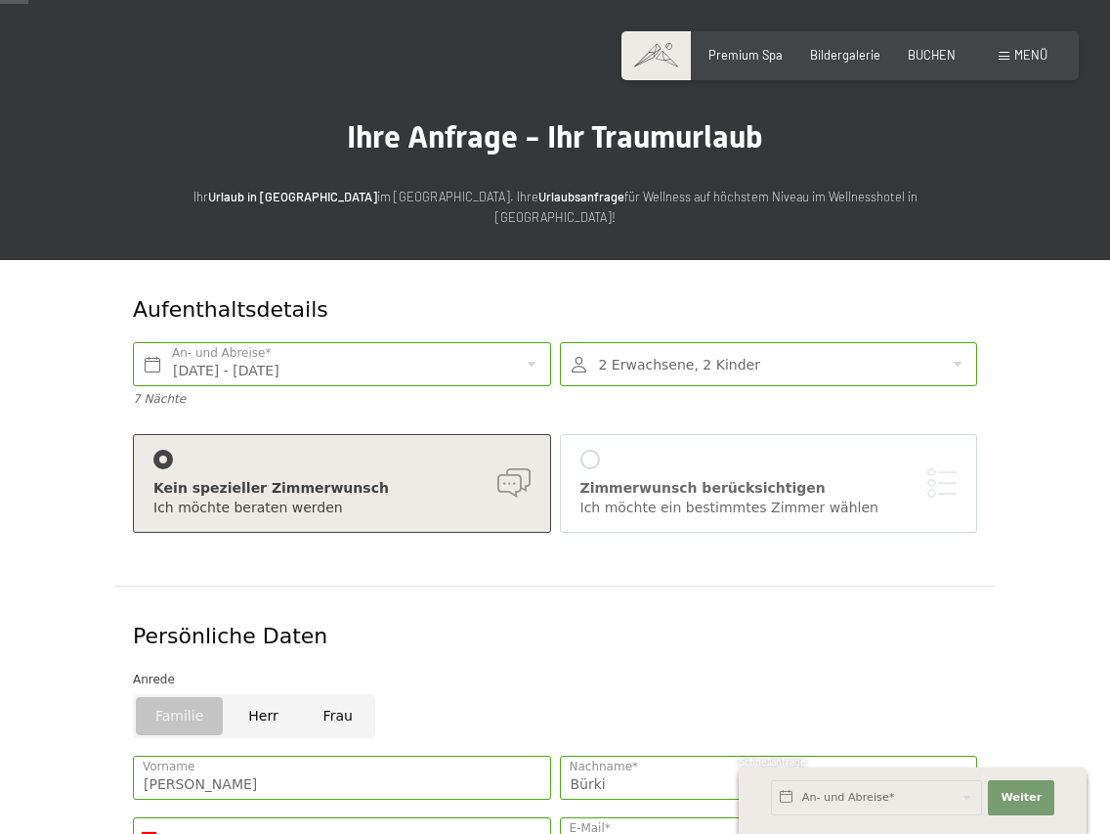
click at [622, 450] on div "Zimmerwunsch berücksichtigen Ich möchte ein bestimmtes Zimmer wählen" at bounding box center [768, 483] width 377 height 67
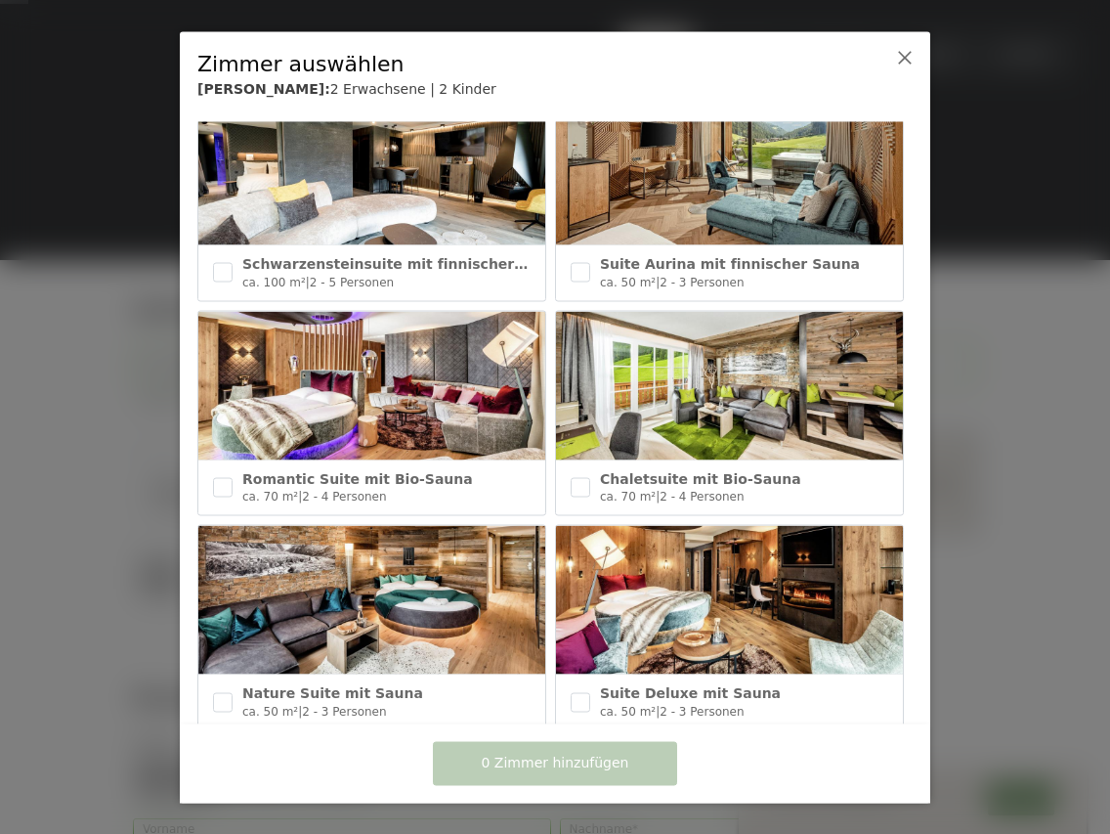
scroll to position [5, 0]
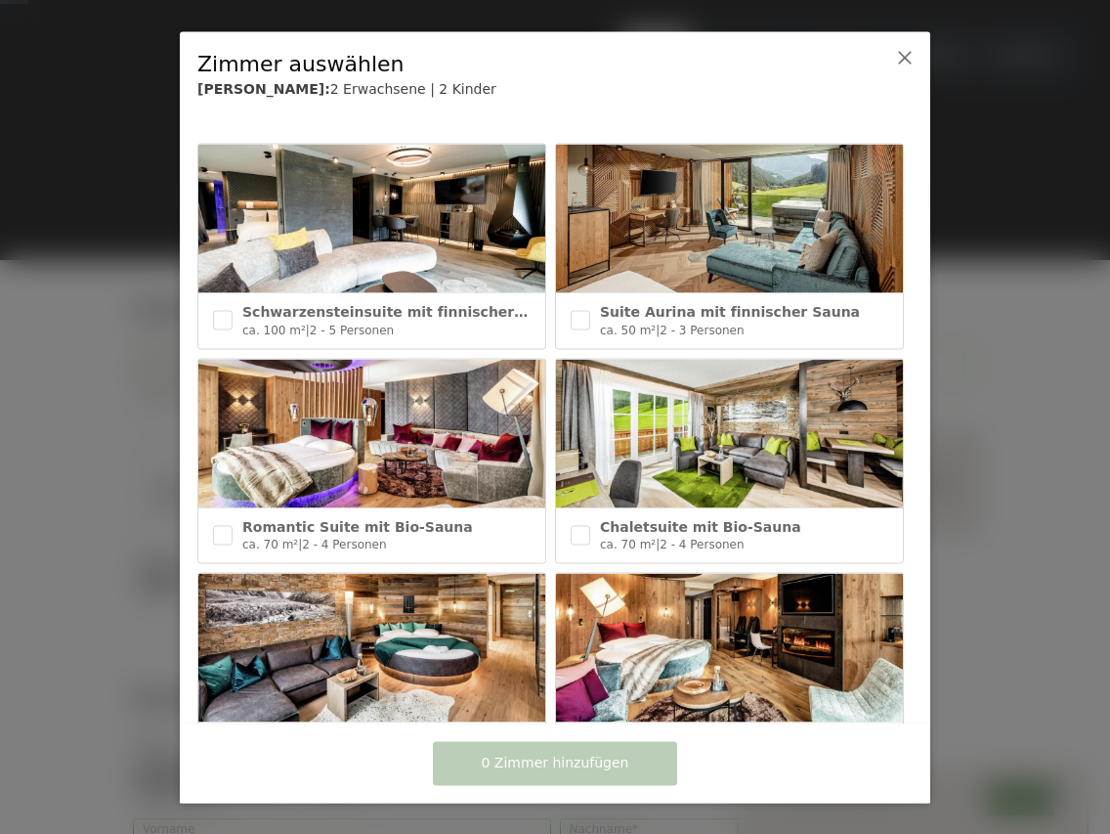
click at [906, 57] on icon at bounding box center [905, 57] width 16 height 16
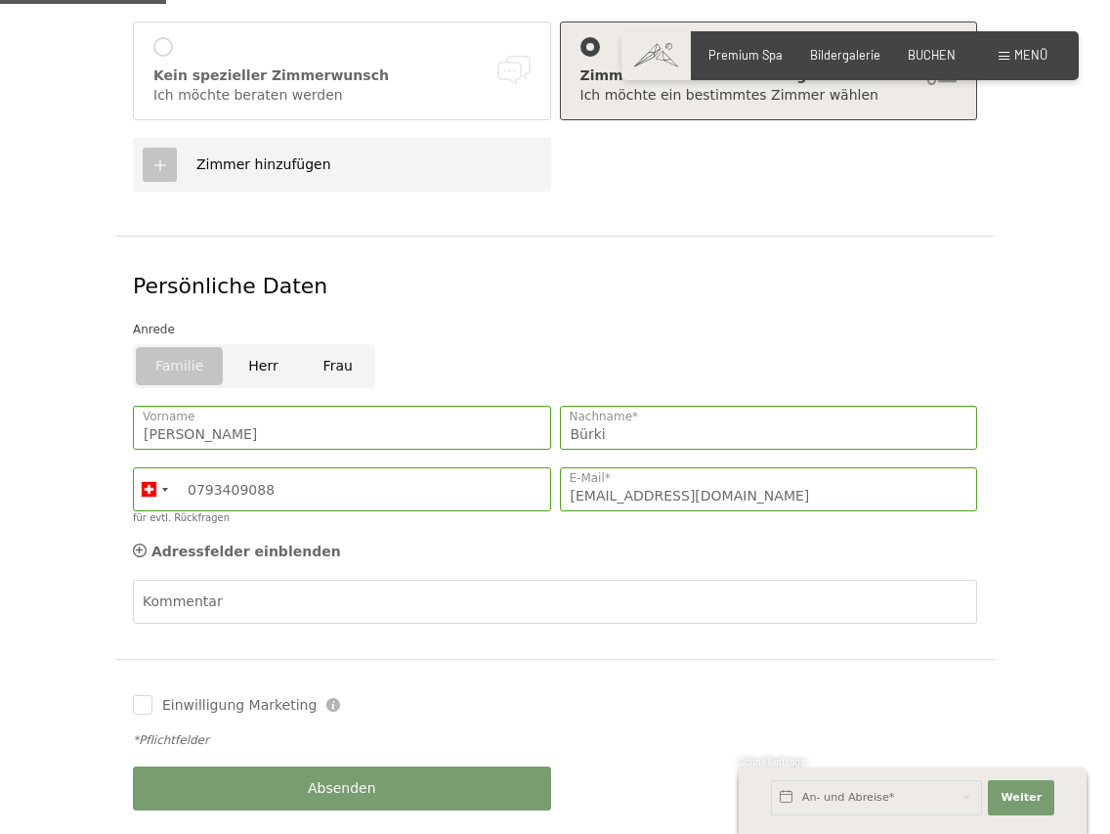
scroll to position [504, 0]
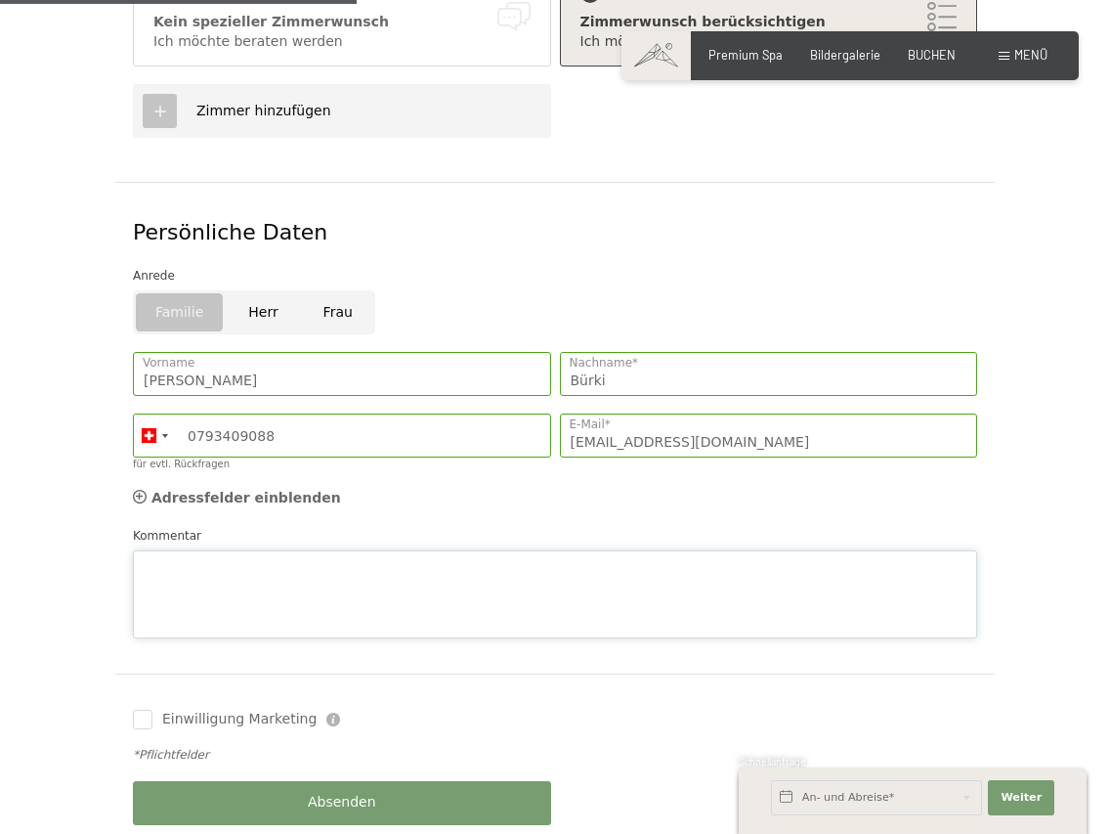
click at [444, 550] on textarea "Kommentar" at bounding box center [555, 594] width 844 height 88
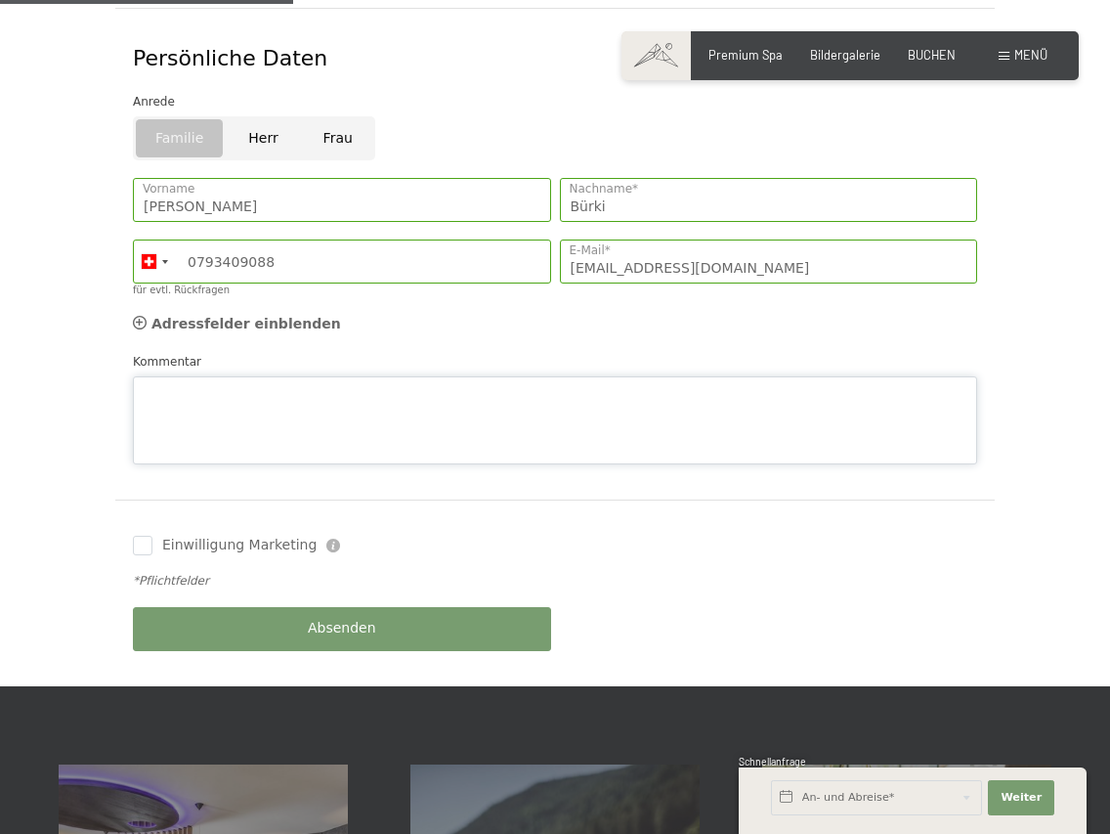
scroll to position [786, 0]
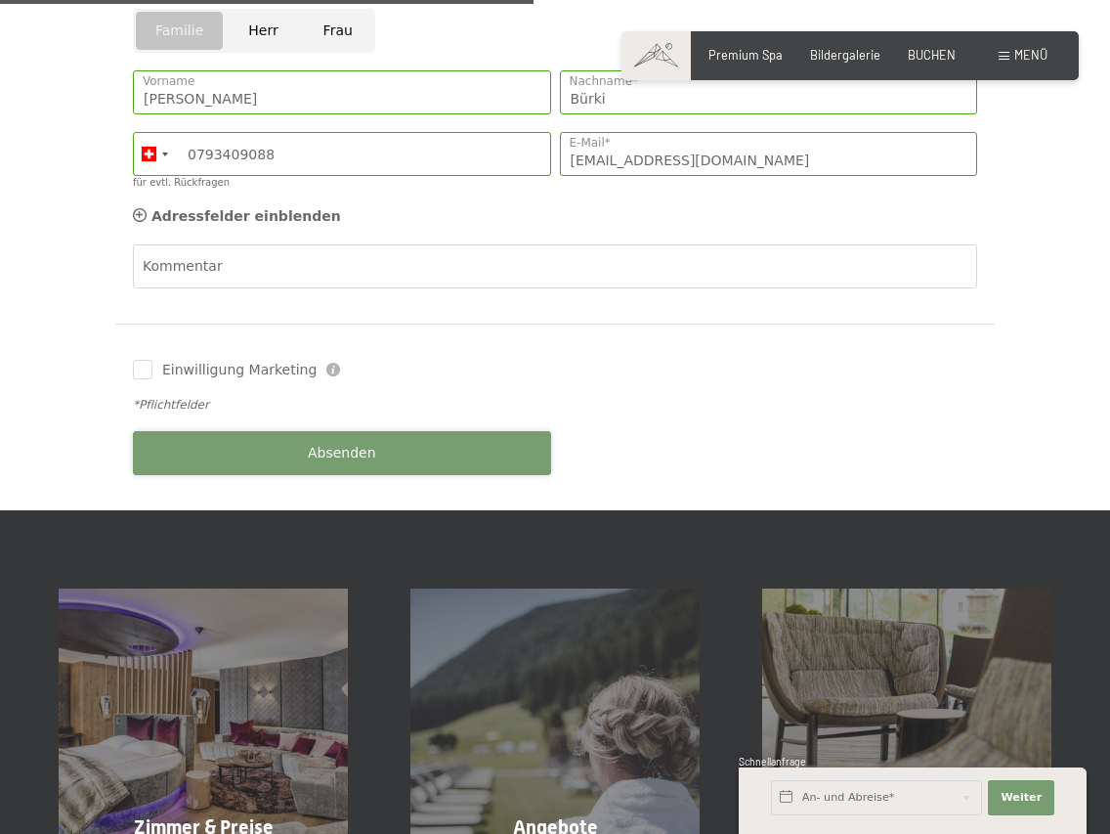
click at [434, 493] on div "Buchen Anfragen Premium Spa Bildergalerie BUCHEN Menü DE IT EN Gutschein Bilder…" at bounding box center [555, 443] width 1110 height 2459
click at [411, 433] on button "Absenden" at bounding box center [342, 453] width 418 height 44
